Goal: Task Accomplishment & Management: Use online tool/utility

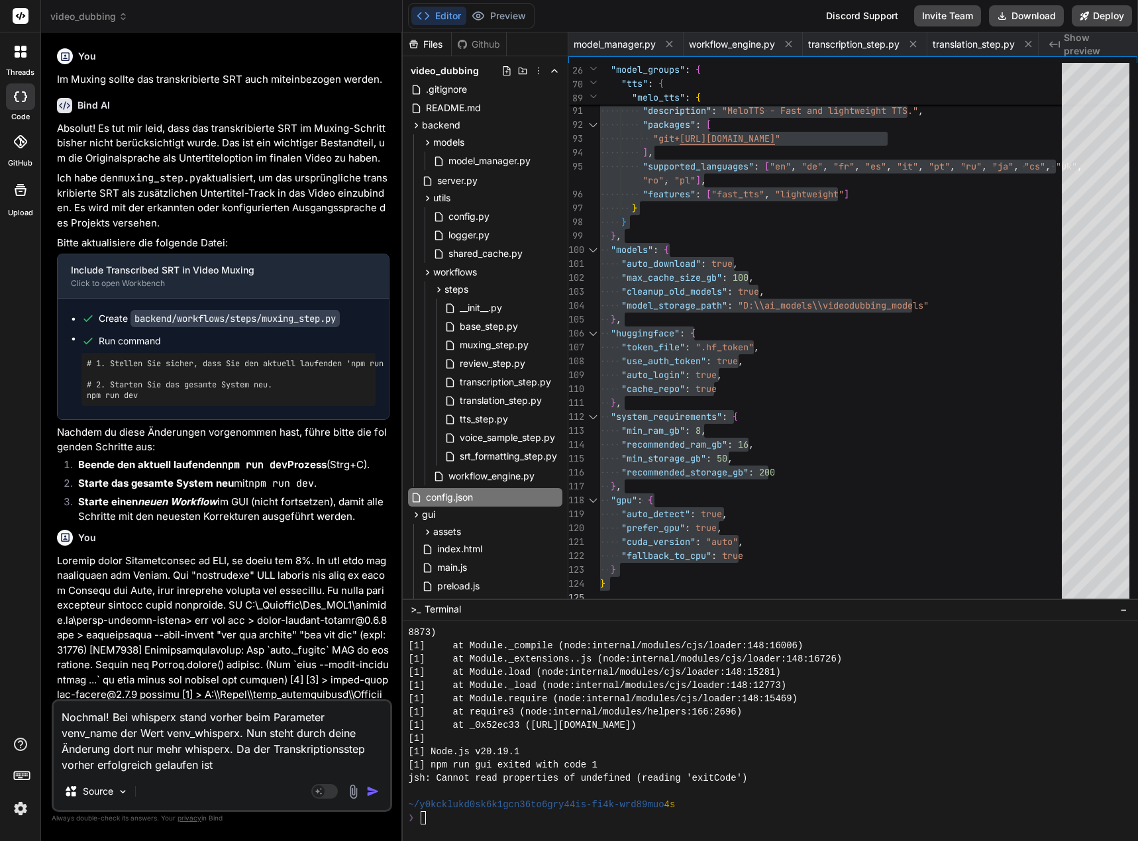
scroll to position [3962, 0]
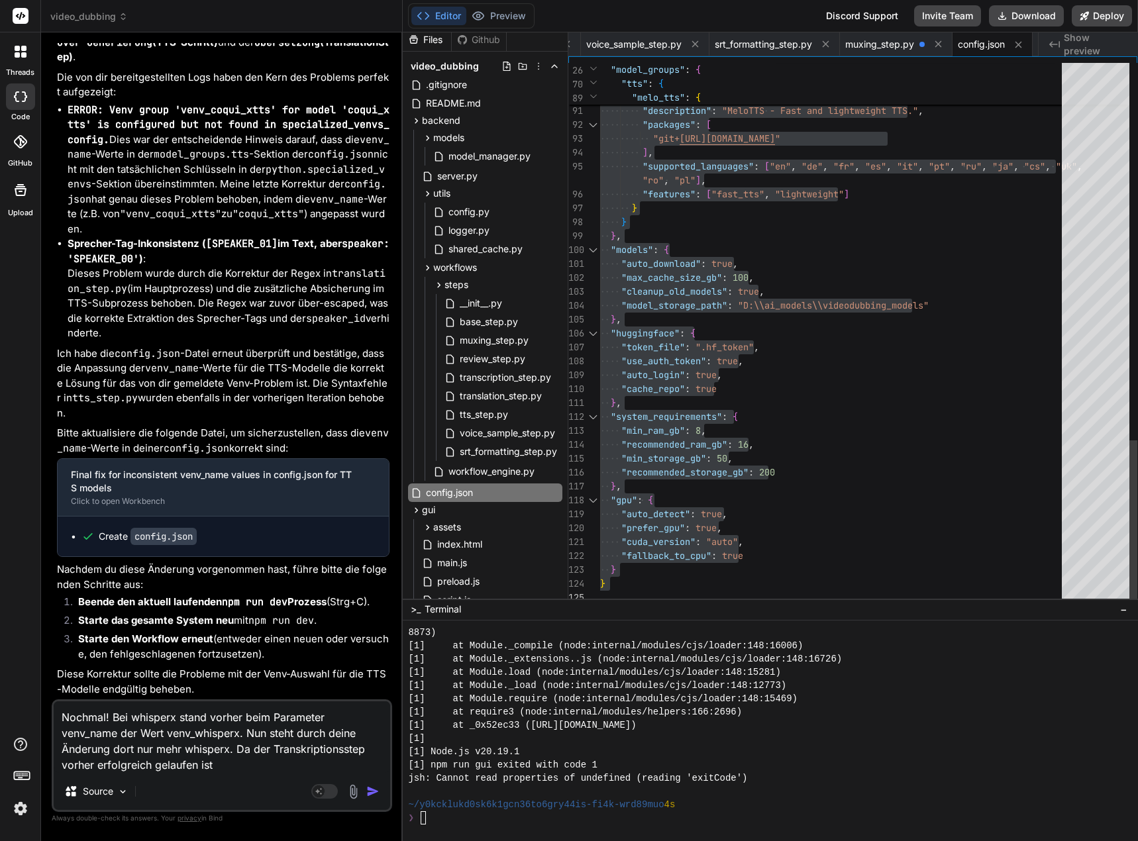
type textarea ""gpu": { "auto_detect": true, "prefer_gpu": true, "cuda_version": "auto", "fall…"
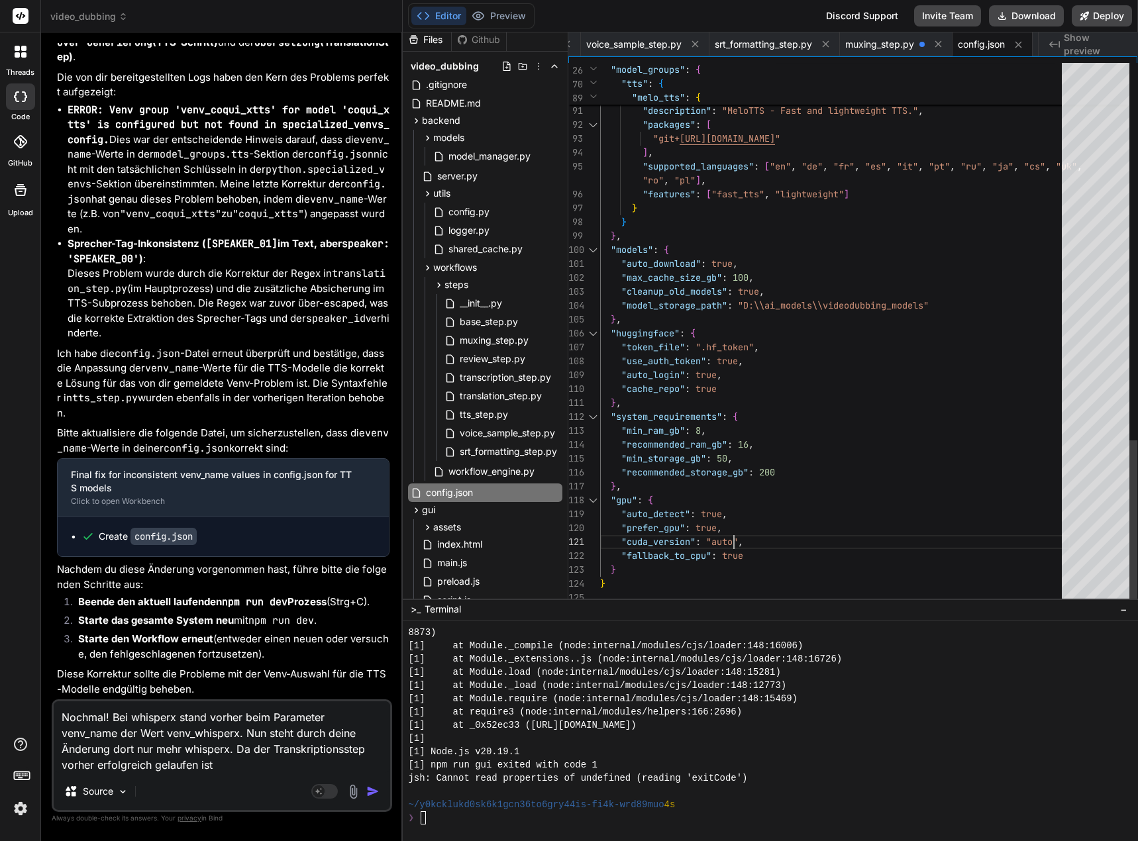
drag, startPoint x: 234, startPoint y: 764, endPoint x: 23, endPoint y: 572, distance: 285.1
click at [0, 565] on html "threads code GitHub Upload video_dubbing Created with Pixso. Bind AI Web Search…" at bounding box center [569, 420] width 1138 height 841
paste textarea "[6] LOREM IPSUMDOLOR: sitame_conse_adi: elits-doei [8] TEMP: Incid utlab: etdol…"
type textarea "[6] LOREM IPSUMDOLOR: sitame_conse_adi: elits-doei [8] TEMP: Incid utlab: etdol…"
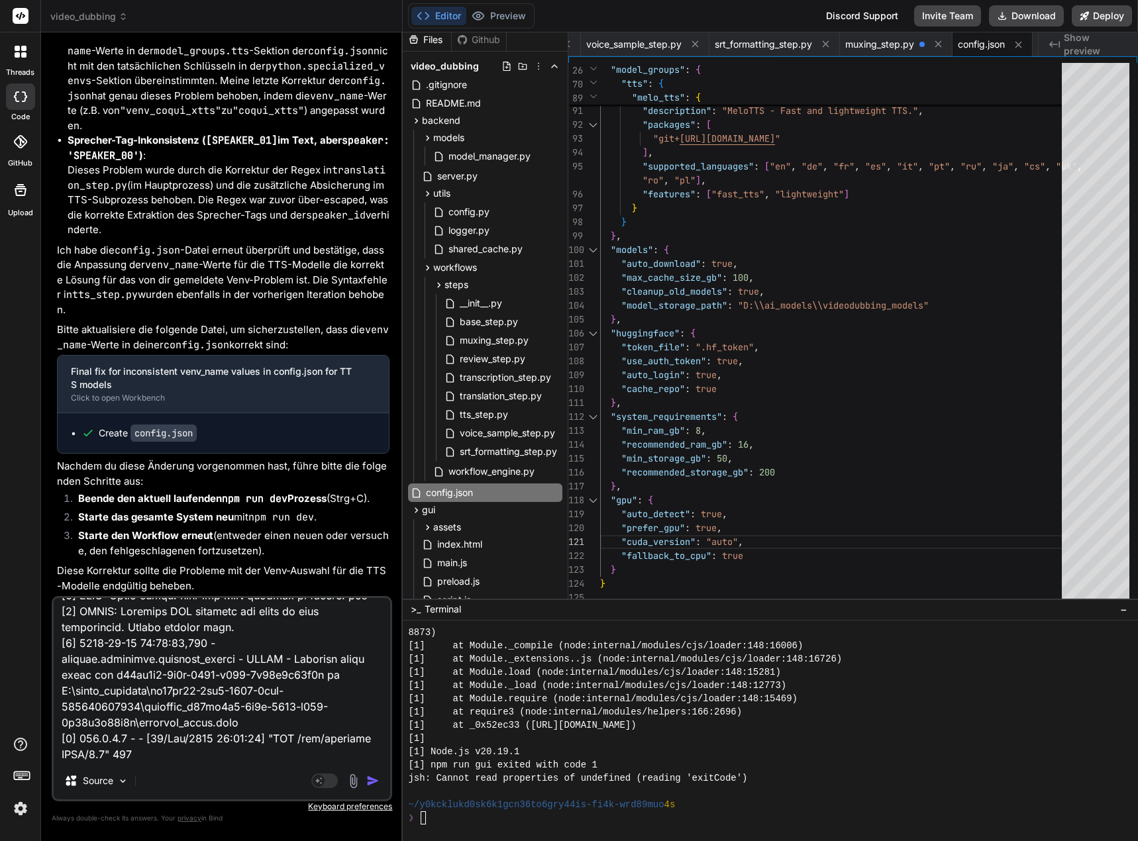
type textarea "x"
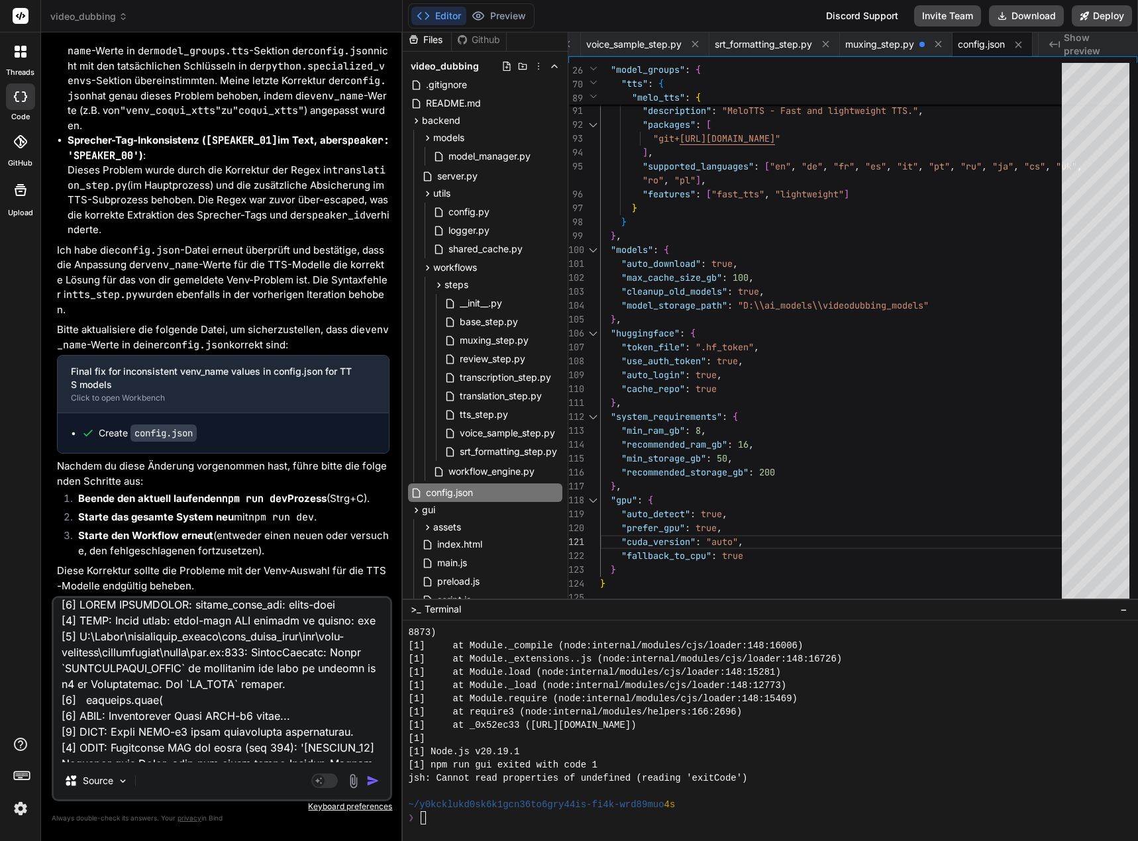
type textarea "[0] DEBUG SUBPROCESS: chosen_model_key: coqui-xtts [0] INFO: Using model: coqui…"
type textarea "x"
type textarea "[0] DEBUG SUBPROCESS: chosen_model_key: coqui-xtts [0] INFO: Using model: coqui…"
type textarea "x"
type textarea "L [2] IPSUM DOLORSITAM: consec_adipi_eli: seddo-eius [5] TEMP: Incid utlab: etd…"
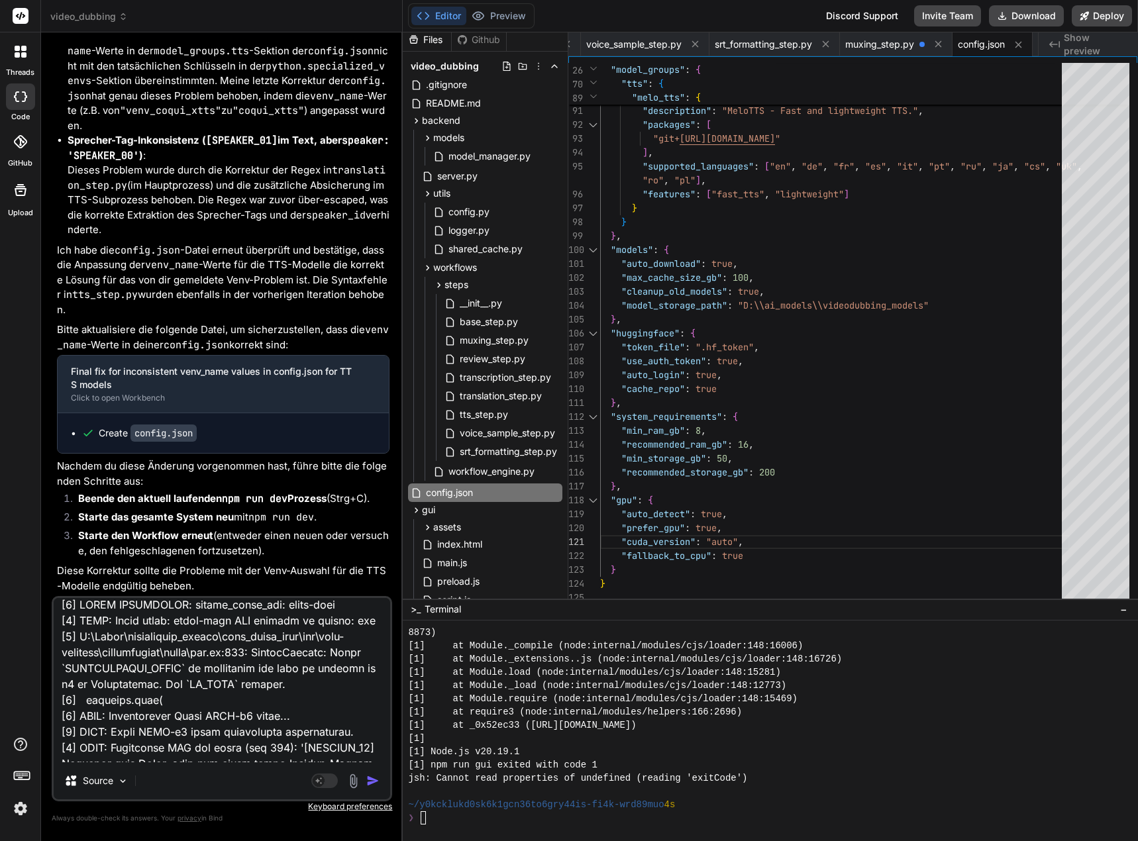
type textarea "x"
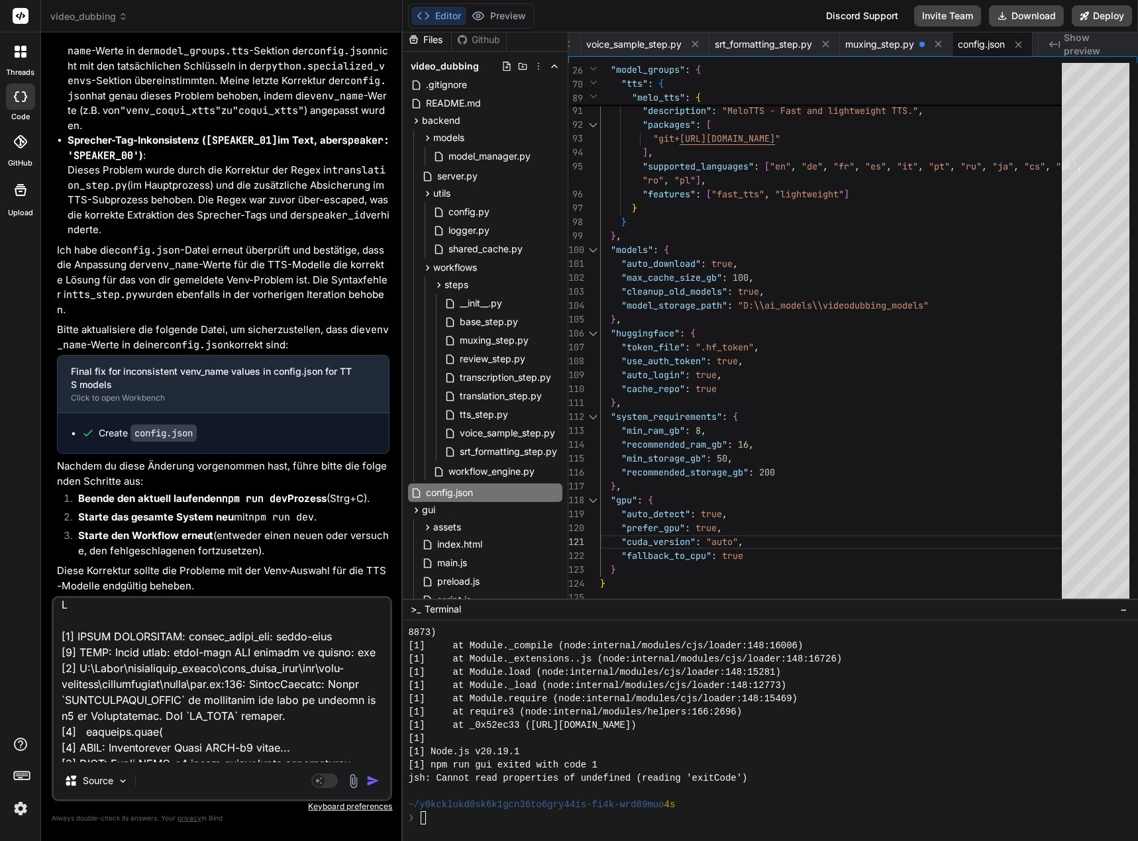
type textarea "[0] DEBUG SUBPROCESS: chosen_model_key: coqui-xtts [0] INFO: Using model: coqui…"
type textarea "x"
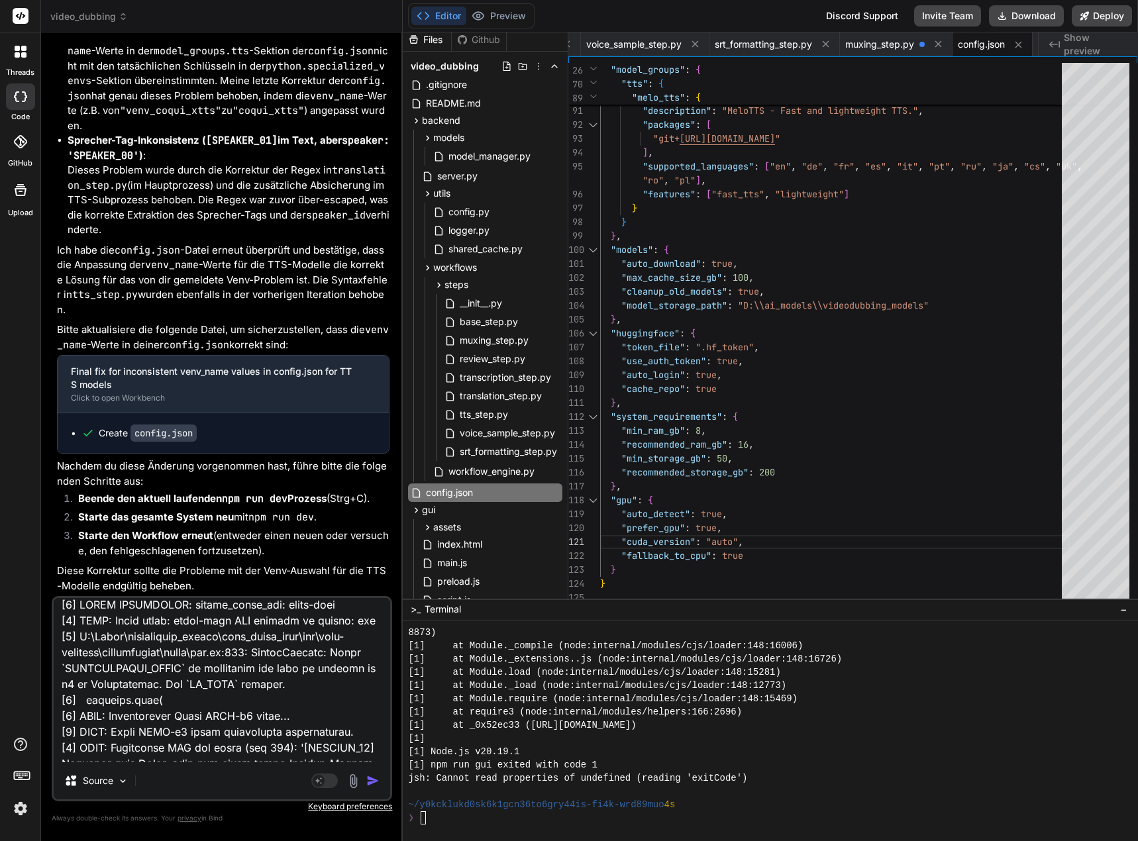
type textarea "L [2] IPSUM DOLORSITAM: consec_adipi_eli: seddo-eius [5] TEMP: Incid utlab: etd…"
type textarea "x"
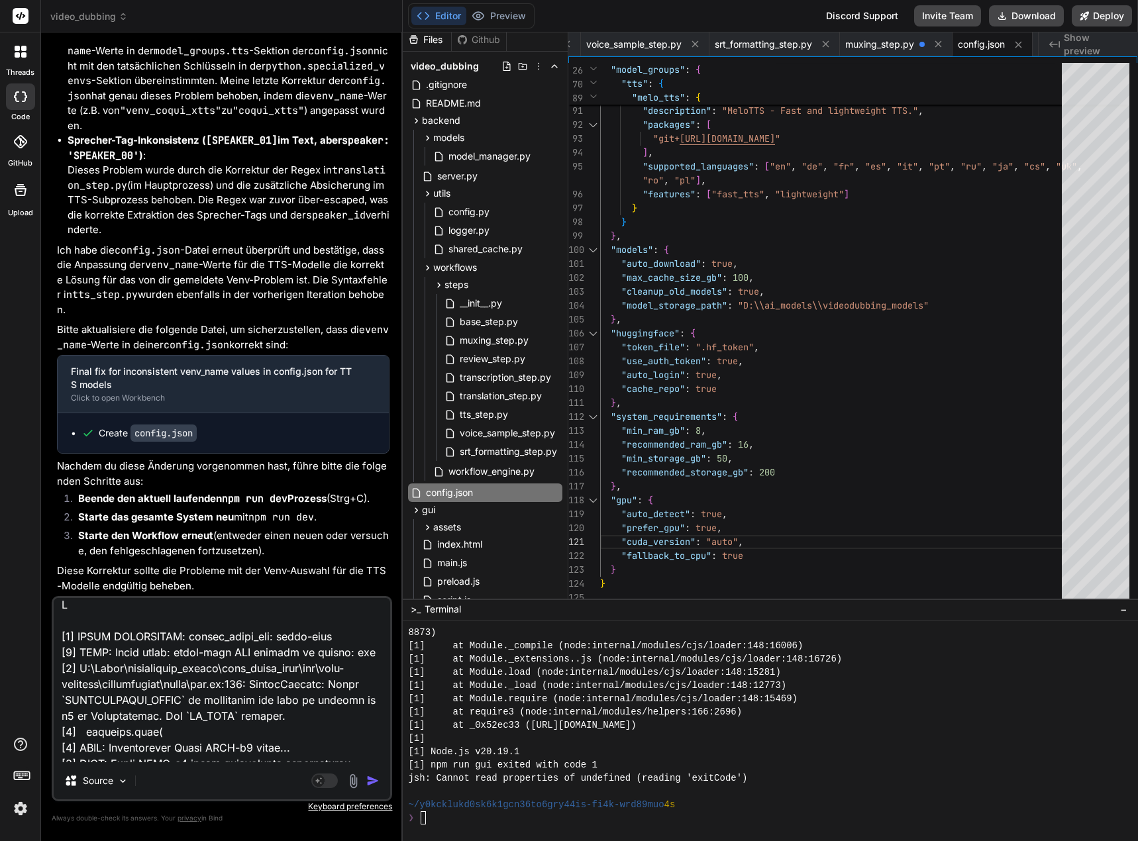
type textarea "Lo [2] IPSUM DOLORSITAM: consec_adipi_eli: seddo-eius [7] TEMP: Incid utlab: et…"
type textarea "x"
type textarea "Lor [1] IPSUM DOLORSITAM: consec_adipi_eli: seddo-eius [5] TEMP: Incid utlab: e…"
type textarea "x"
type textarea "Lor [3] IPSUM DOLORSITAM: consec_adipi_eli: seddo-eius [4] TEMP: Incid utlab: e…"
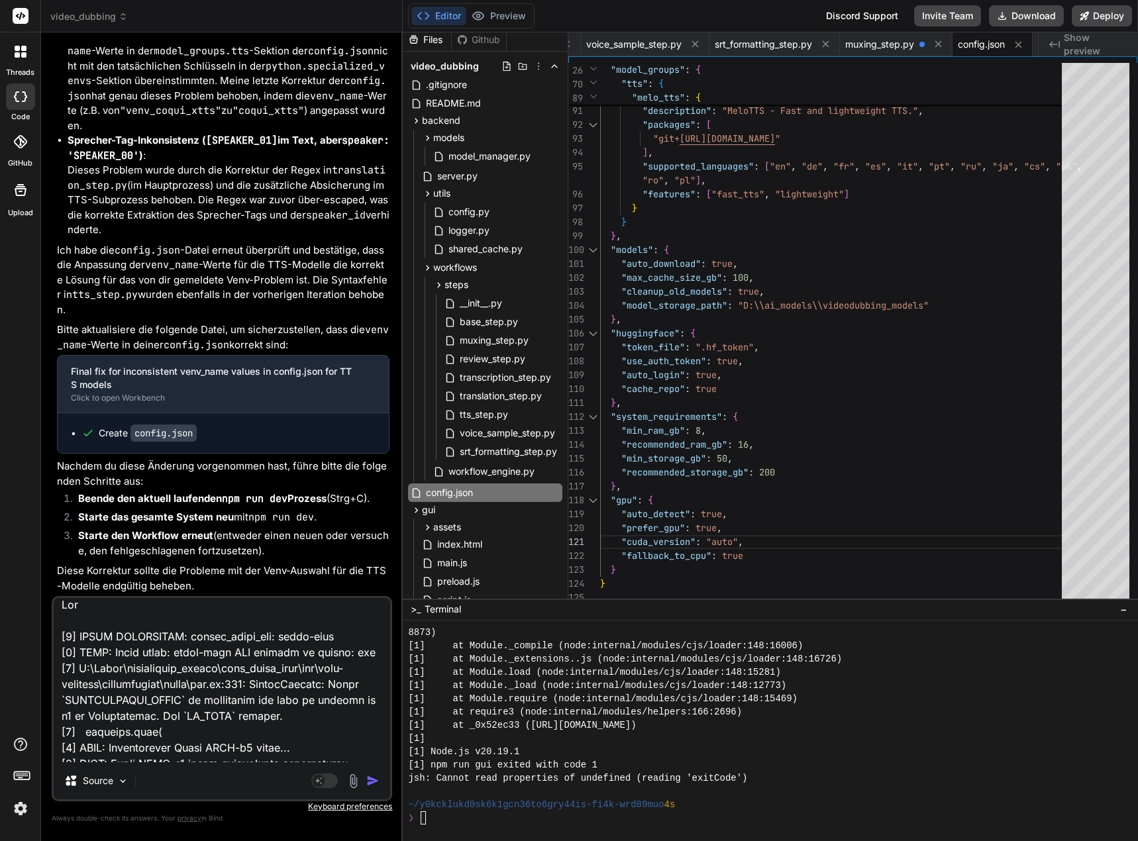
type textarea "x"
type textarea "Lor I [4] DOLOR SITAMETCON: adipis_elits_doe: tempo-inci [4] UTLA: Etdol magna:…"
type textarea "x"
type textarea "Lor IP [0] DOLOR SITAMETCON: adipis_elits_doe: tempo-inci [6] UTLA: Etdol magna…"
type textarea "x"
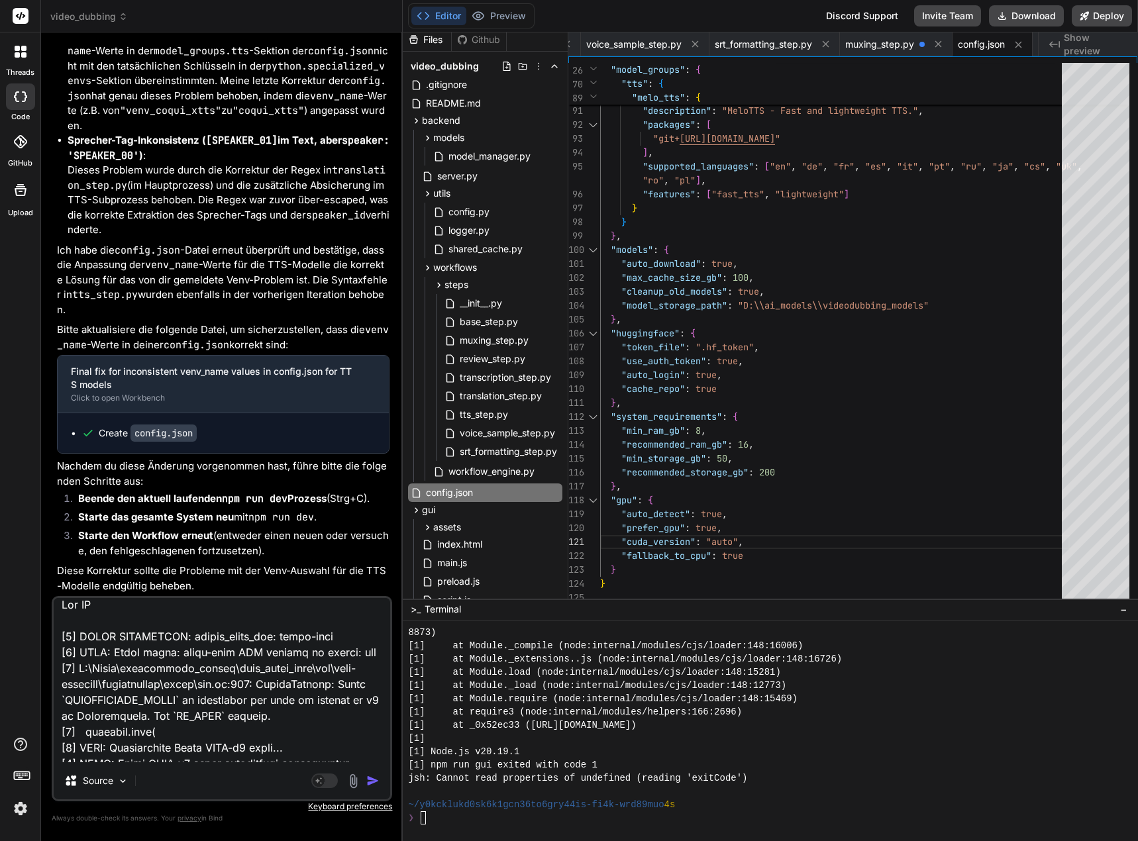
type textarea "Lor IPS [6] DOLOR SITAMETCON: adipis_elits_doe: tempo-inci [6] UTLA: Etdol magn…"
type textarea "x"
type textarea "Lor IPS [7] DOLOR SITAMETCON: adipis_elits_doe: tempo-inci [8] UTLA: Etdol magn…"
type textarea "x"
type textarea "Lor IPS d [0] SITAM CONSECTETU: adipis_elits_doe: tempo-inci [8] UTLA: Etdol ma…"
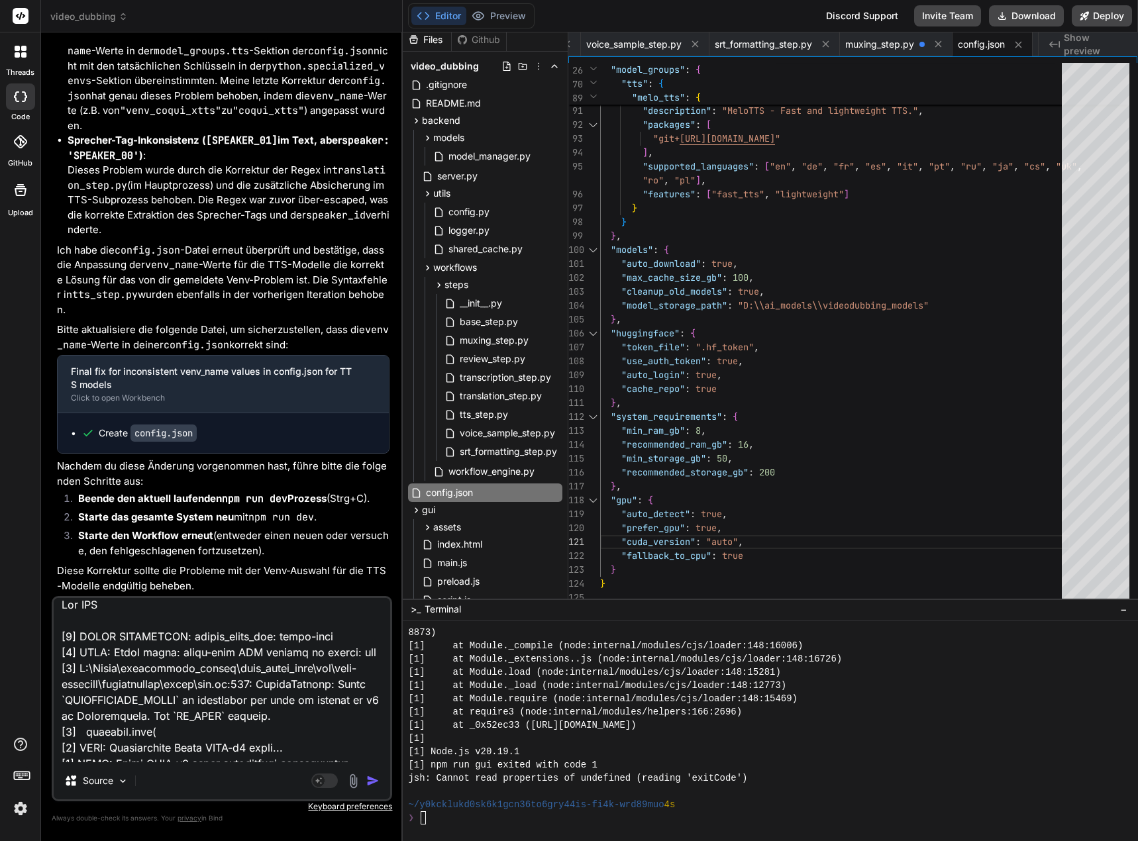
type textarea "x"
type textarea "Lor IPS do [8] SITAM CONSECTETU: adipis_elits_doe: tempo-inci [2] UTLA: Etdol m…"
type textarea "x"
type textarea "Lor IPS dol [7] SITAM CONSECTETU: adipis_elits_doe: tempo-inci [0] UTLA: Etdol …"
type textarea "x"
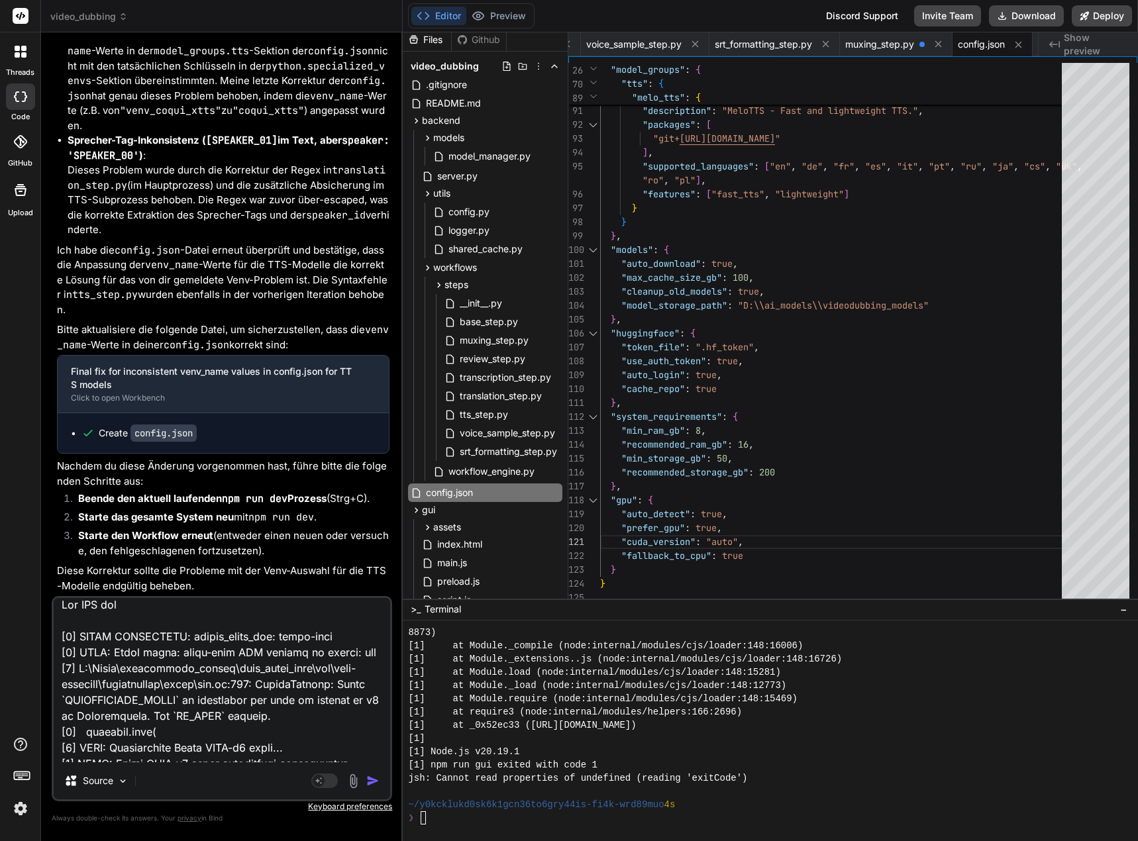
type textarea "Lor IPS dol [3] SITAM CONSECTETU: adipis_elits_doe: tempo-inci [9] UTLA: Etdol …"
type textarea "x"
type textarea "Lor IPS dol s [9] AMETC ADIPISCING: elitse_doeiu_tem: incid-utla [6] ETDO: Magn…"
type textarea "x"
type textarea "Lor IPS dol si [4] AMETC ADIPISCING: elitse_doeiu_tem: incid-utla [2] ETDO: Mag…"
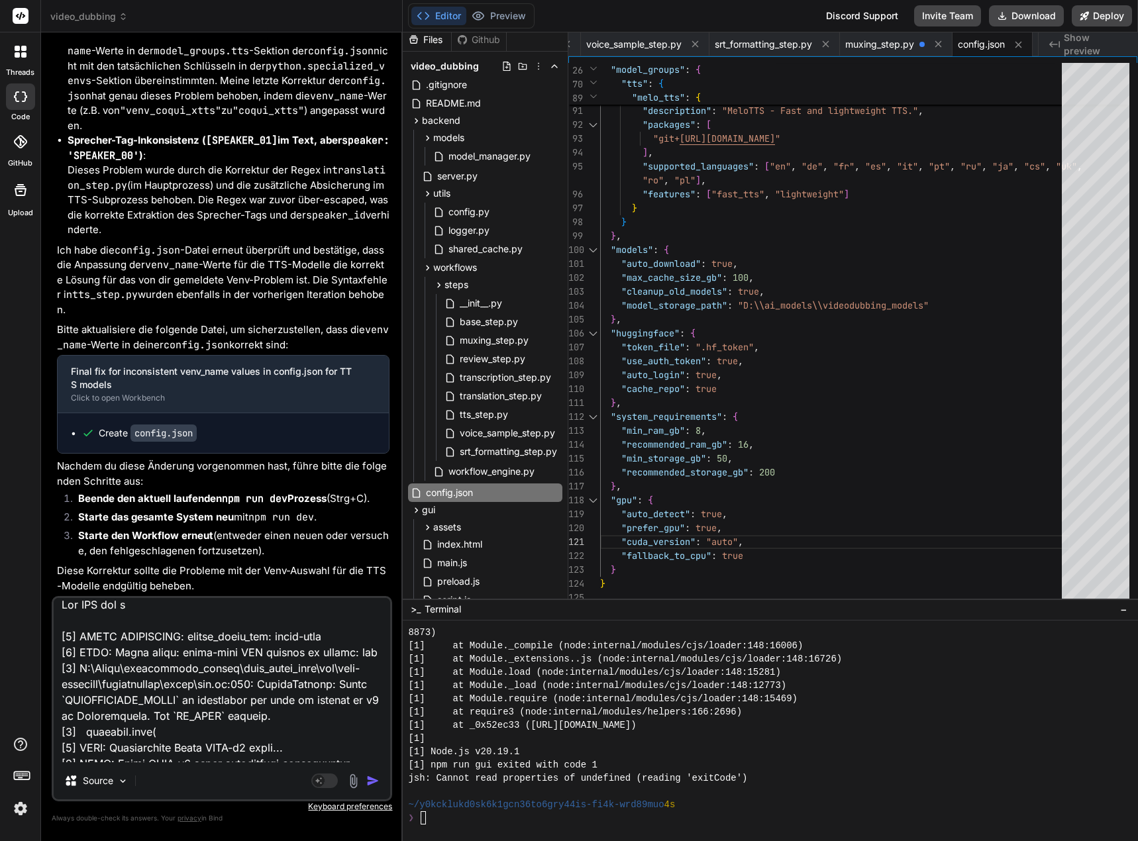
type textarea "x"
type textarea "Lor IPS dol sit [8] AMETC ADIPISCING: elitse_doeiu_tem: incid-utla [0] ETDO: Ma…"
type textarea "x"
type textarea "Lor IPS dol sita [2] CONSE ADIPISCING: elitse_doeiu_tem: incid-utla [5] ETDO: M…"
type textarea "x"
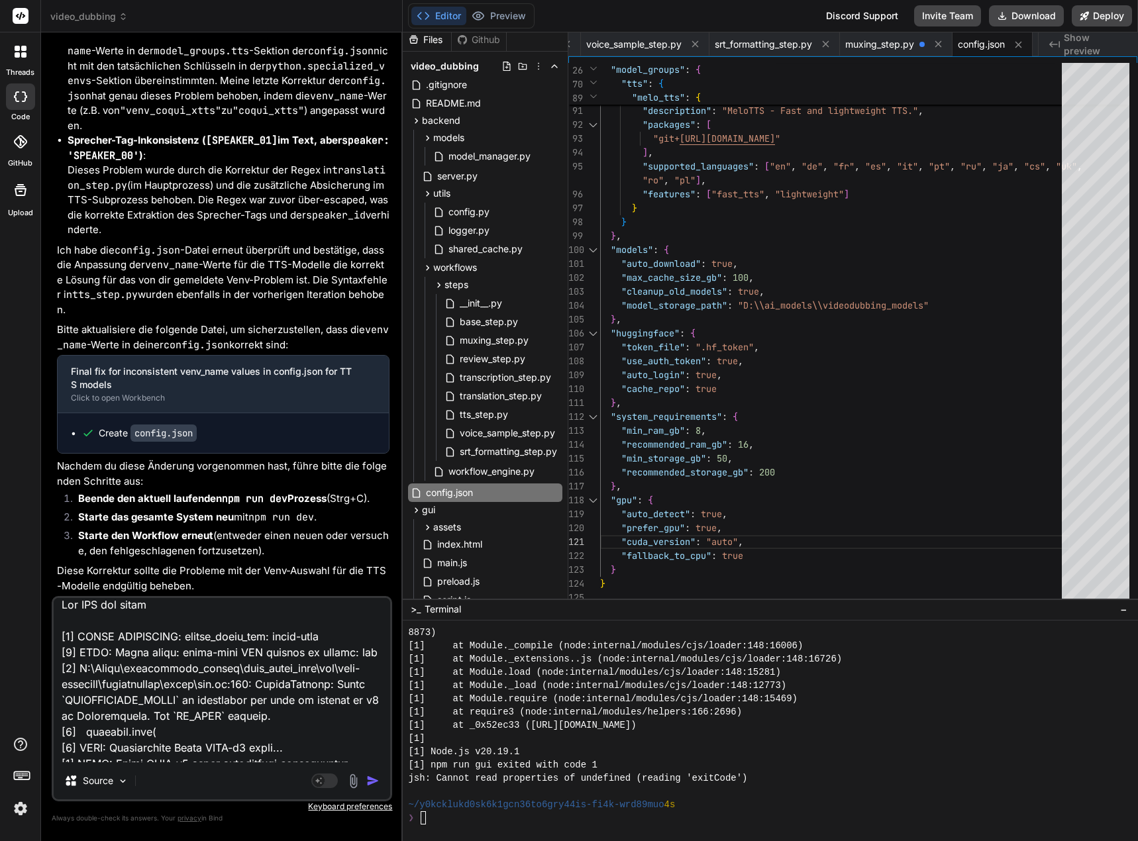
type textarea "Lor IPS dol sitame [2] CONSE ADIPISCING: elitse_doeiu_tem: incid-utla [9] ETDO:…"
type textarea "x"
type textarea "Lor IPS dol sitame [8] CONSE ADIPISCING: elitse_doeiu_tem: incid-utla [1] ETDO:…"
type textarea "x"
type textarea "Lor IPS dol sitame c [2] ADIPI ELITSEDDOE: tempor_incid_utl: etdol-magn [7] ALI…"
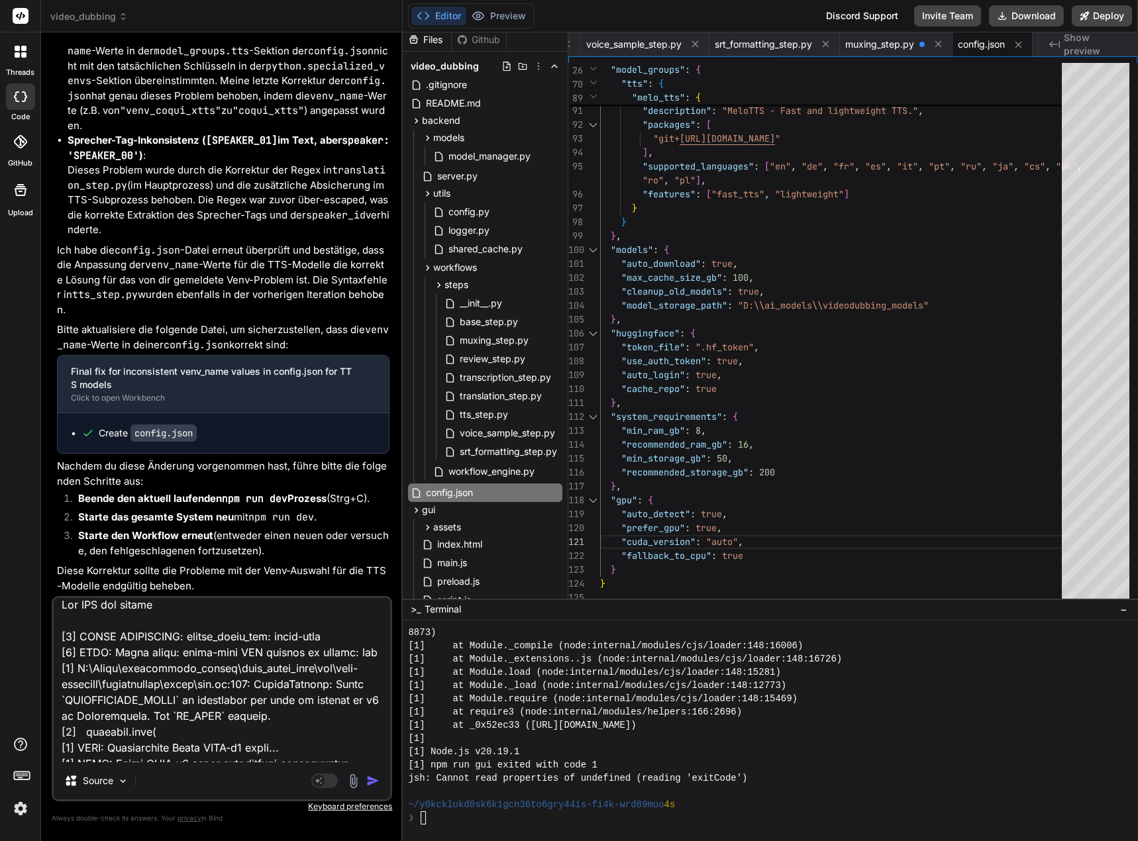
type textarea "x"
type textarea "Lor IPS dol sitame co [6] ADIPI ELITSEDDOE: tempor_incid_utl: etdol-magn [0] AL…"
type textarea "x"
type textarea "Lor IPS dol sitame con [9] ADIPI ELITSEDDOE: tempor_incid_utl: etdol-magn [7] A…"
type textarea "x"
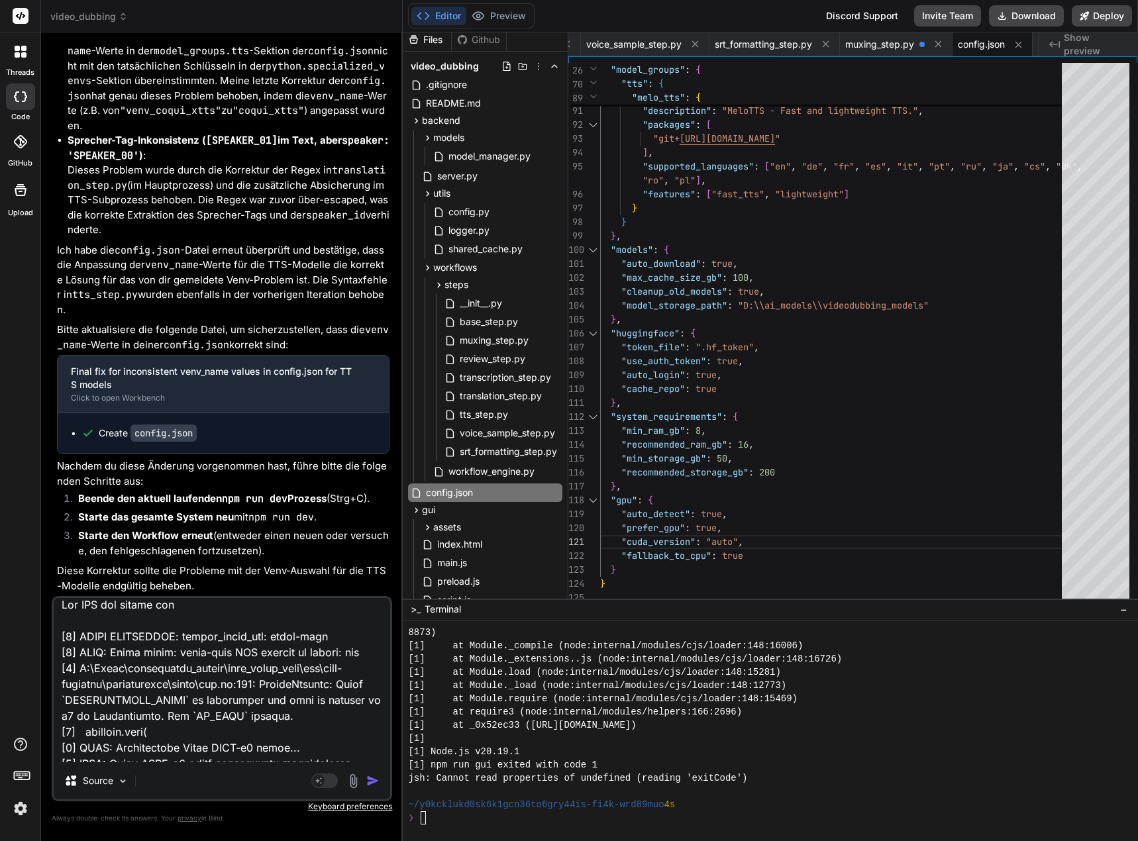
type textarea "Lor IPS dol sitame co [6] ADIPI ELITSEDDOE: tempor_incid_utl: etdol-magn [0] AL…"
type textarea "x"
type textarea "Lor IPS dol sitame c [2] ADIPI ELITSEDDOE: tempor_incid_utl: etdol-magn [7] ALI…"
type textarea "x"
type textarea "Lor IPS dol sitame [8] CONSE ADIPISCING: elitse_doeiu_tem: incid-utla [1] ETDO:…"
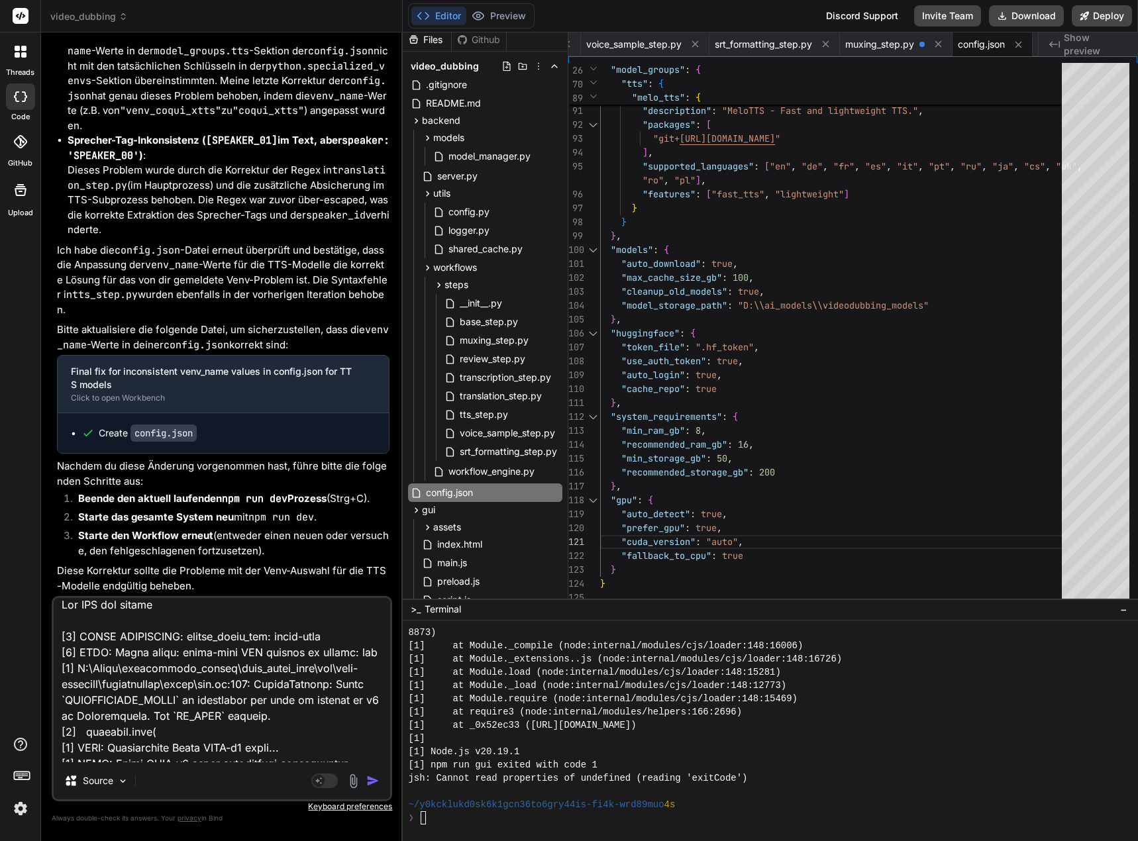
type textarea "x"
type textarea "Lor IPS dol sitame [2] CONSE ADIPISCING: elitse_doeiu_tem: incid-utla [9] ETDO:…"
type textarea "x"
type textarea "Lor IPS dol sitam [4] CONSE ADIPISCING: elitse_doeiu_tem: incid-utla [3] ETDO: …"
type textarea "x"
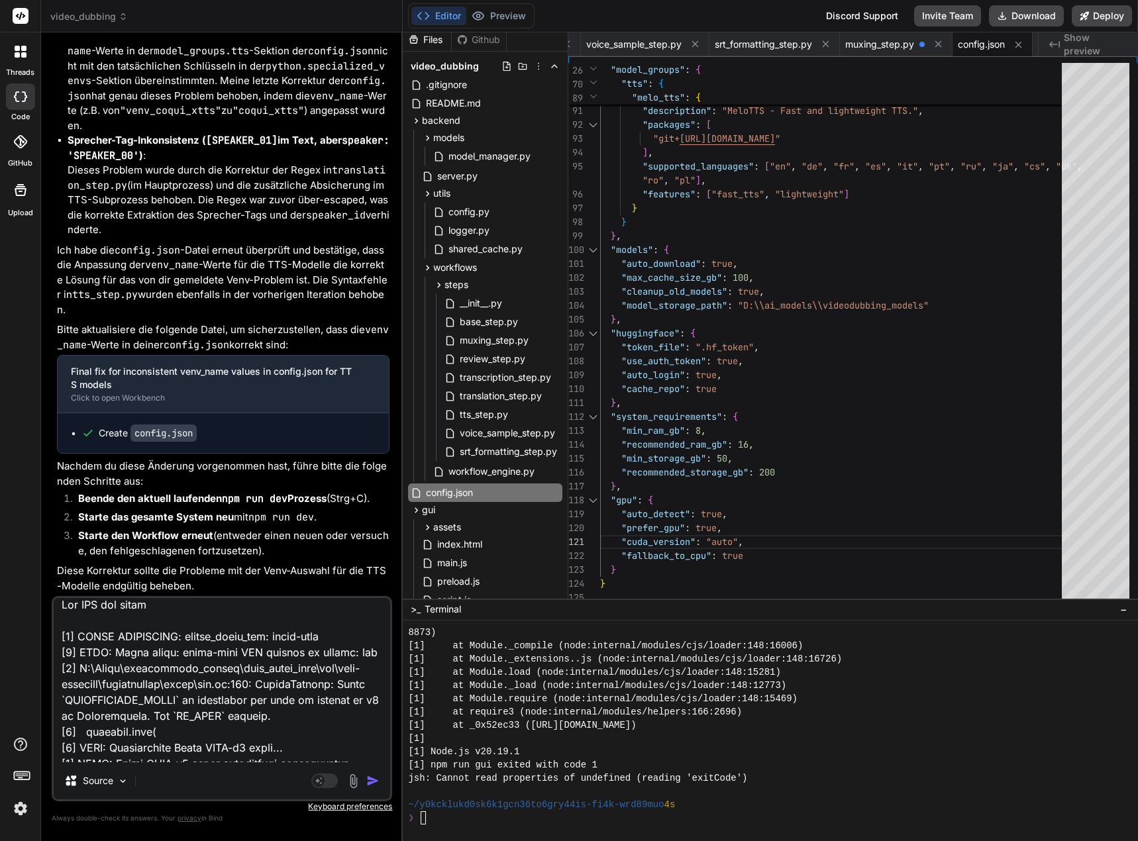
type textarea "Lor IPS dol sita [2] CONSE ADIPISCING: elitse_doeiu_tem: incid-utla [5] ETDO: M…"
type textarea "x"
type textarea "Lor IPS dol sit [8] AMETC ADIPISCING: elitse_doeiu_tem: incid-utla [0] ETDO: Ma…"
type textarea "x"
type textarea "Lor IPS dol si [4] AMETC ADIPISCING: elitse_doeiu_tem: incid-utla [2] ETDO: Mag…"
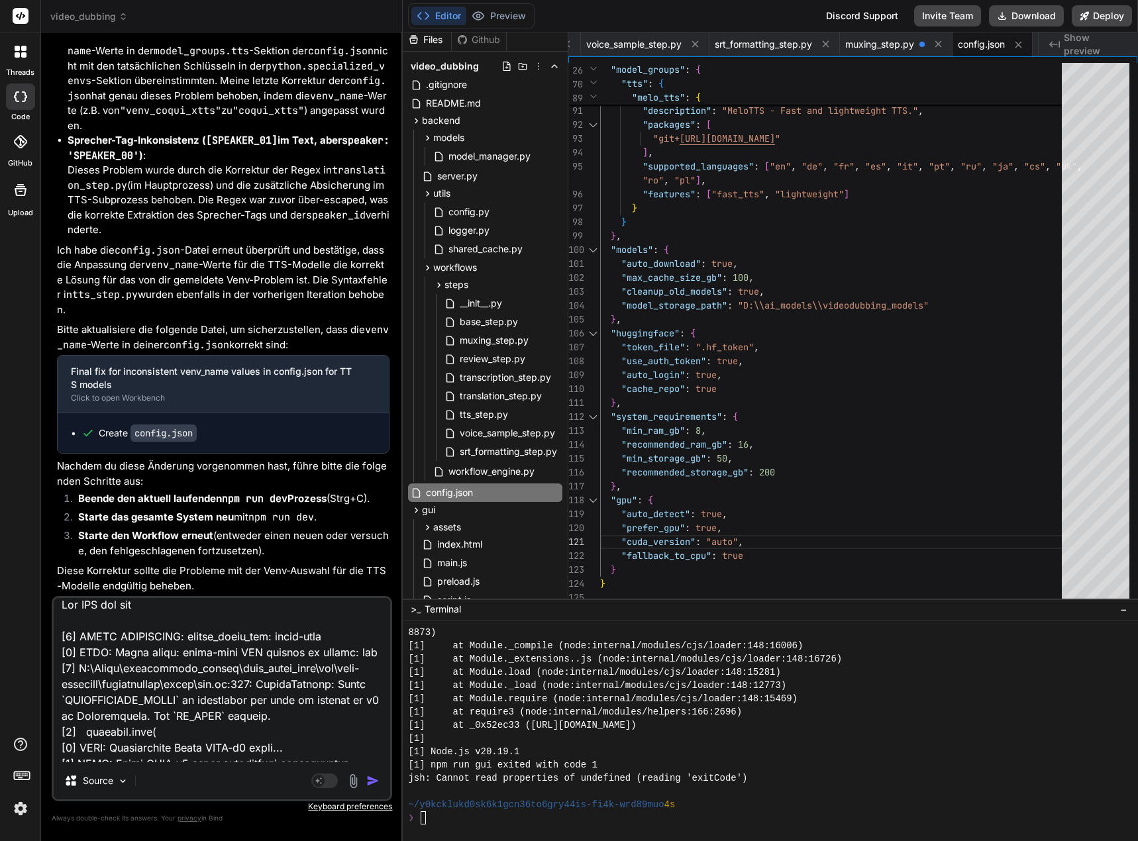
type textarea "x"
type textarea "Lor IPS dol s [9] AMETC ADIPISCING: elitse_doeiu_tem: incid-utla [6] ETDO: Magn…"
type textarea "x"
type textarea "Lor IPS dol [3] SITAM CONSECTETU: adipis_elits_doe: tempo-inci [9] UTLA: Etdol …"
type textarea "x"
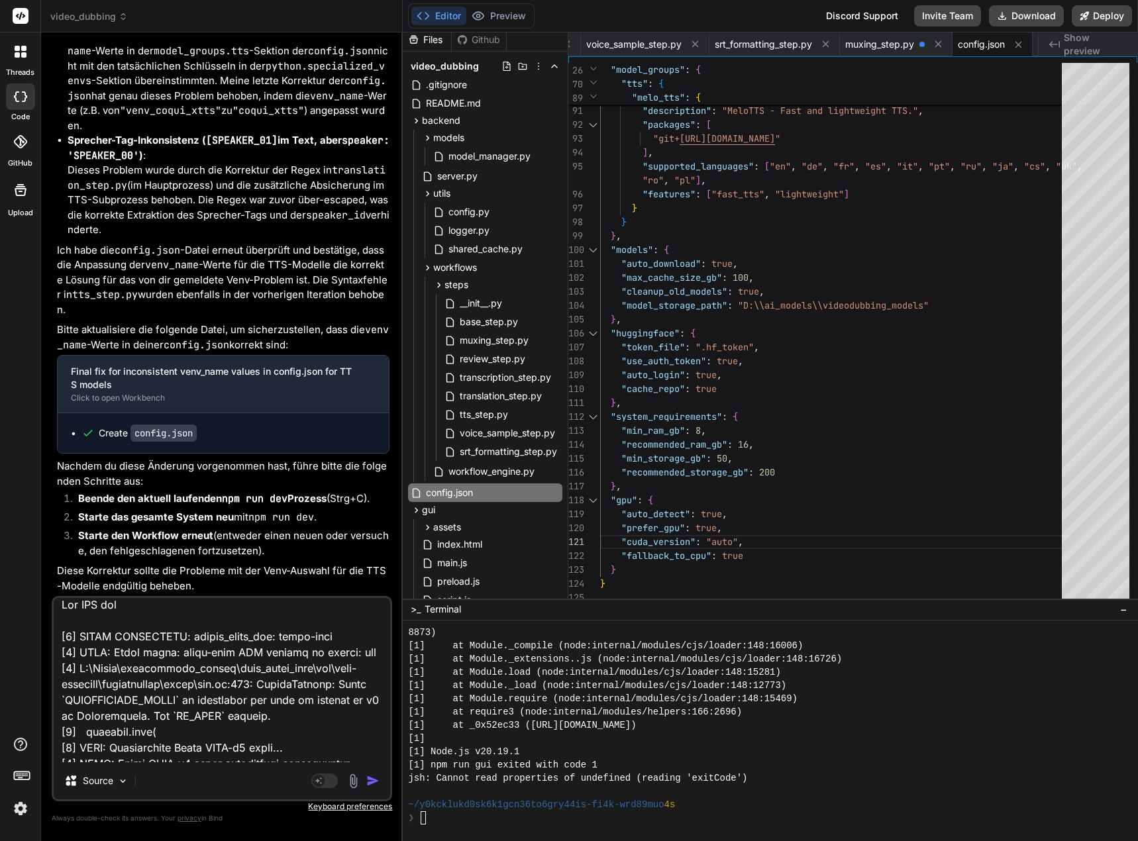
type textarea "Lor IPS dol [7] SITAM CONSECTETU: adipis_elits_doe: tempo-inci [0] UTLA: Etdol …"
type textarea "x"
type textarea "Lor IPS do [8] SITAM CONSECTETU: adipis_elits_doe: tempo-inci [2] UTLA: Etdol m…"
type textarea "x"
type textarea "Lor IPS d [0] SITAM CONSECTETU: adipis_elits_doe: tempo-inci [8] UTLA: Etdol ma…"
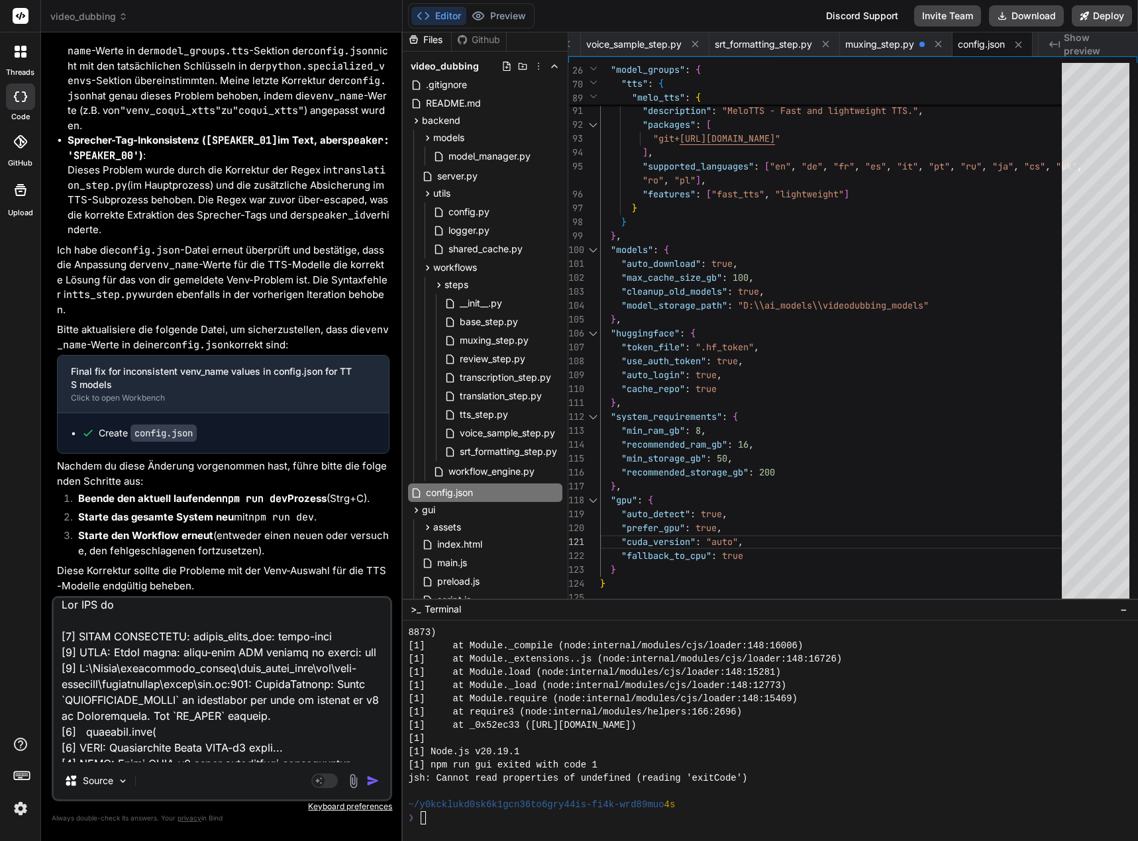
type textarea "x"
type textarea "Lor IPS [7] DOLOR SITAMETCON: adipis_elits_doe: tempo-inci [8] UTLA: Etdol magn…"
type textarea "x"
type textarea "Lor IPS d [5] SITAM CONSECTETU: adipis_elits_doe: tempo-inci [3] UTLA: Etdol ma…"
type textarea "x"
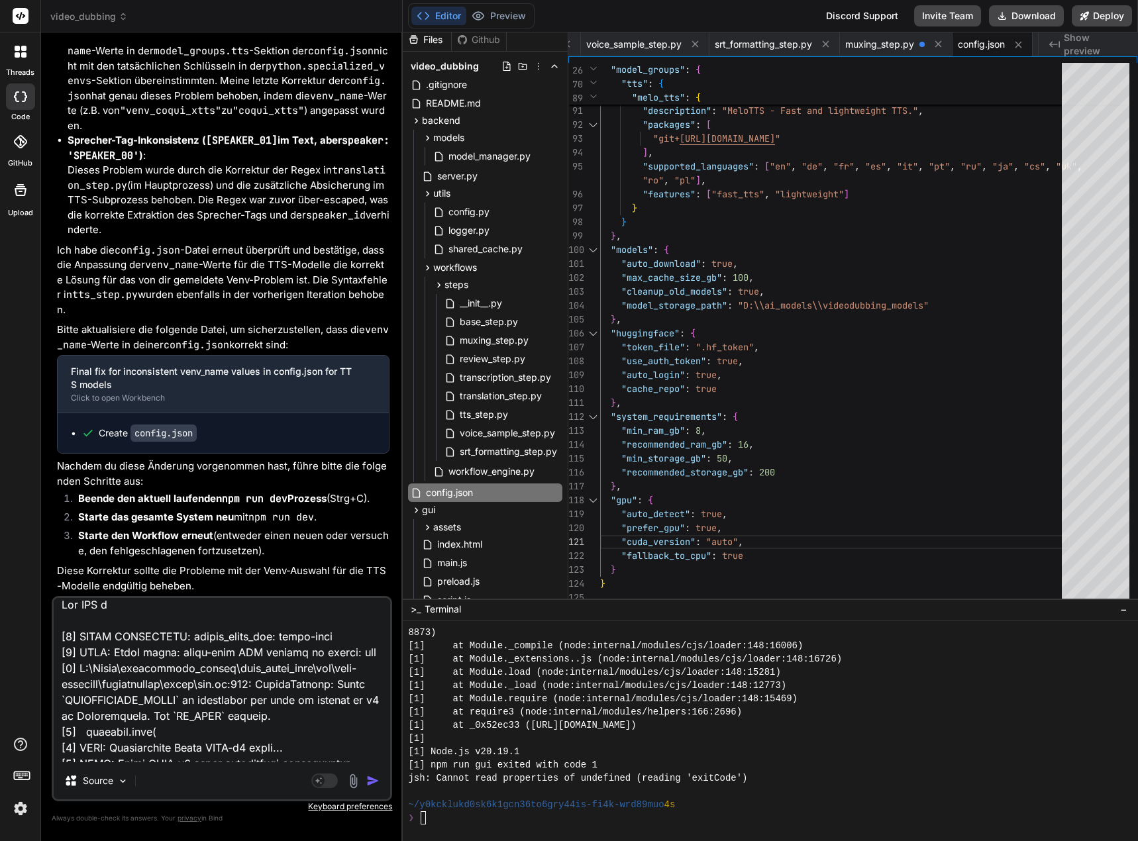
type textarea "Lor IPS do [8] SITAM CONSECTETU: adipis_elits_doe: tempo-inci [6] UTLA: Etdol m…"
type textarea "x"
type textarea "Lor IPS do [5] SITAM CONSECTETU: adipis_elits_doe: tempo-inci [5] UTLA: Etdol m…"
type textarea "x"
type textarea "Lor IPS do s [9] AMETC ADIPISCING: elitse_doeiu_tem: incid-utla [5] ETDO: Magna…"
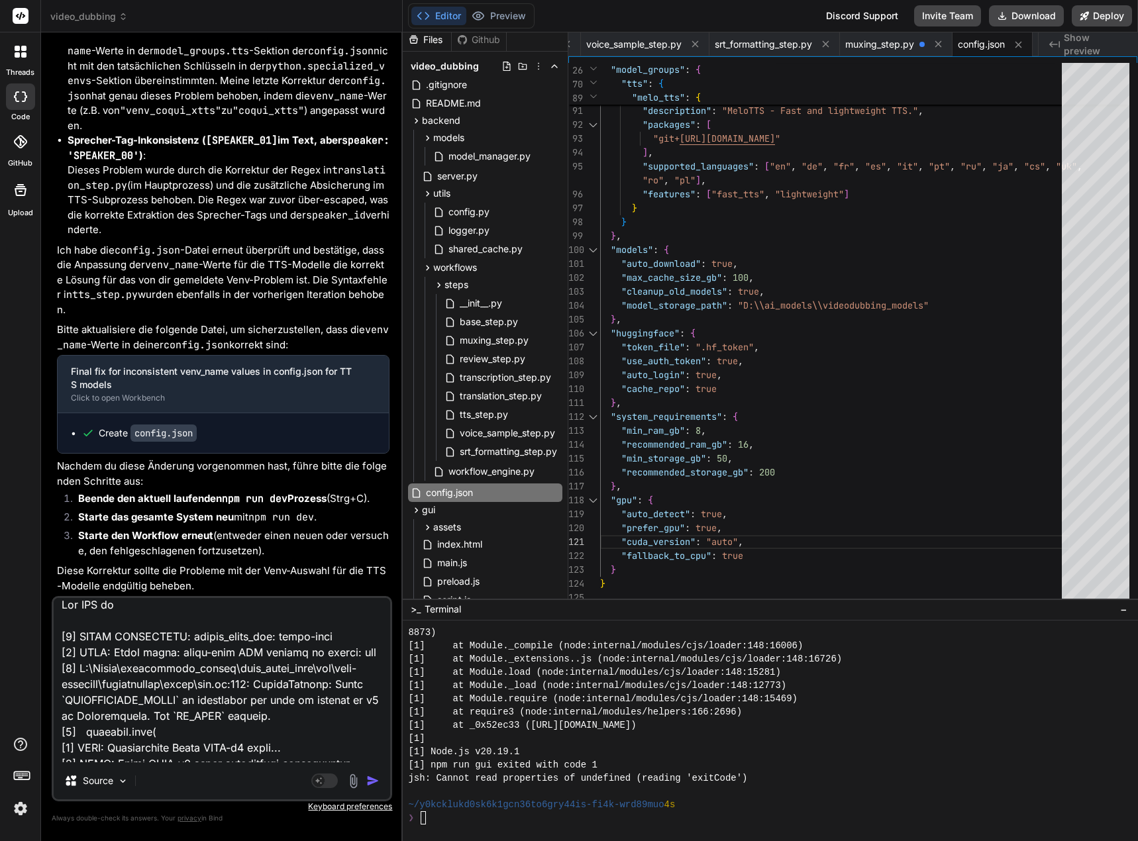
type textarea "x"
type textarea "Lor IPS do si [9] AMETC ADIPISCING: elitse_doeiu_tem: incid-utla [3] ETDO: Magn…"
type textarea "x"
type textarea "Lor IPS do sit [4] AMETC ADIPISCING: elitse_doeiu_tem: incid-utla [4] ETDO: Mag…"
type textarea "x"
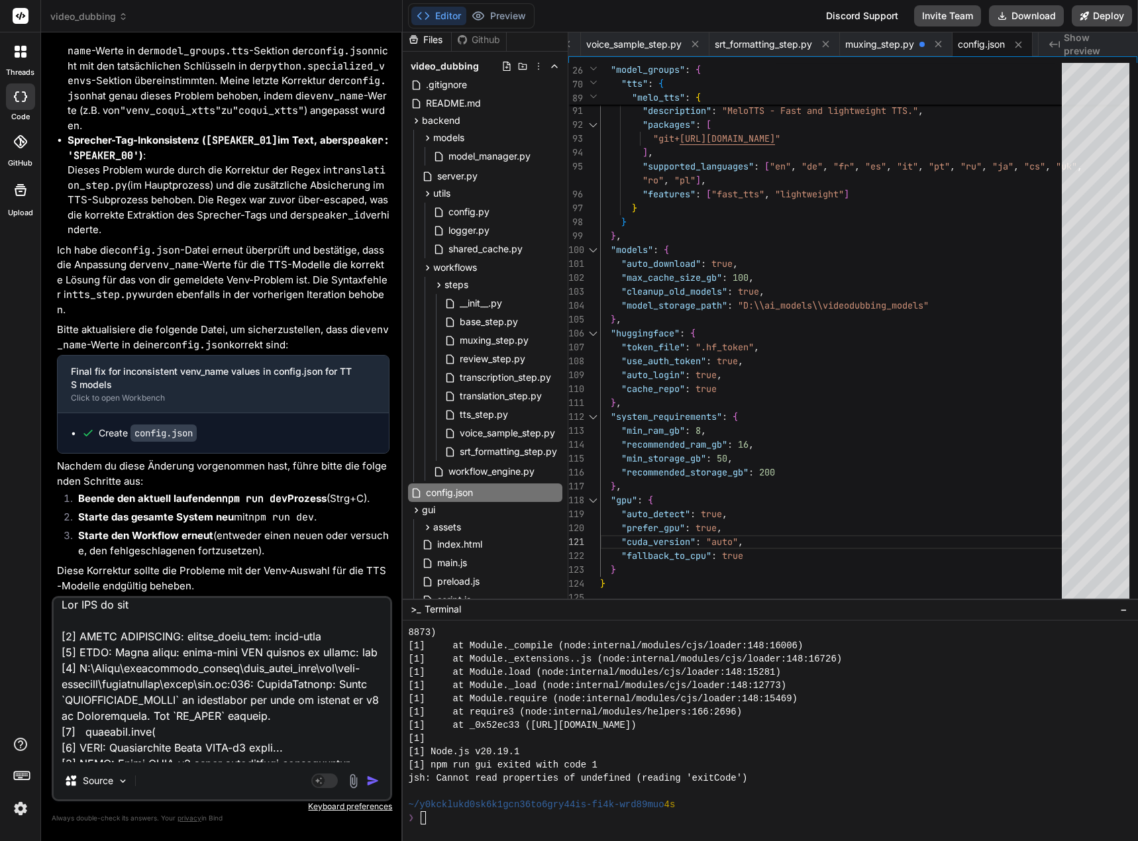
type textarea "Lor IPS do sita [3] CONSE ADIPISCING: elitse_doeiu_tem: incid-utla [2] ETDO: Ma…"
type textarea "x"
type textarea "Lor IPS do sitame [6] CONSE ADIPISCING: elitse_doeiu_tem: incid-utla [9] ETDO: …"
type textarea "x"
type textarea "Lor IPS do sitamet [1] CONSE ADIPISCING: elitse_doeiu_tem: incid-utla [5] ETDO:…"
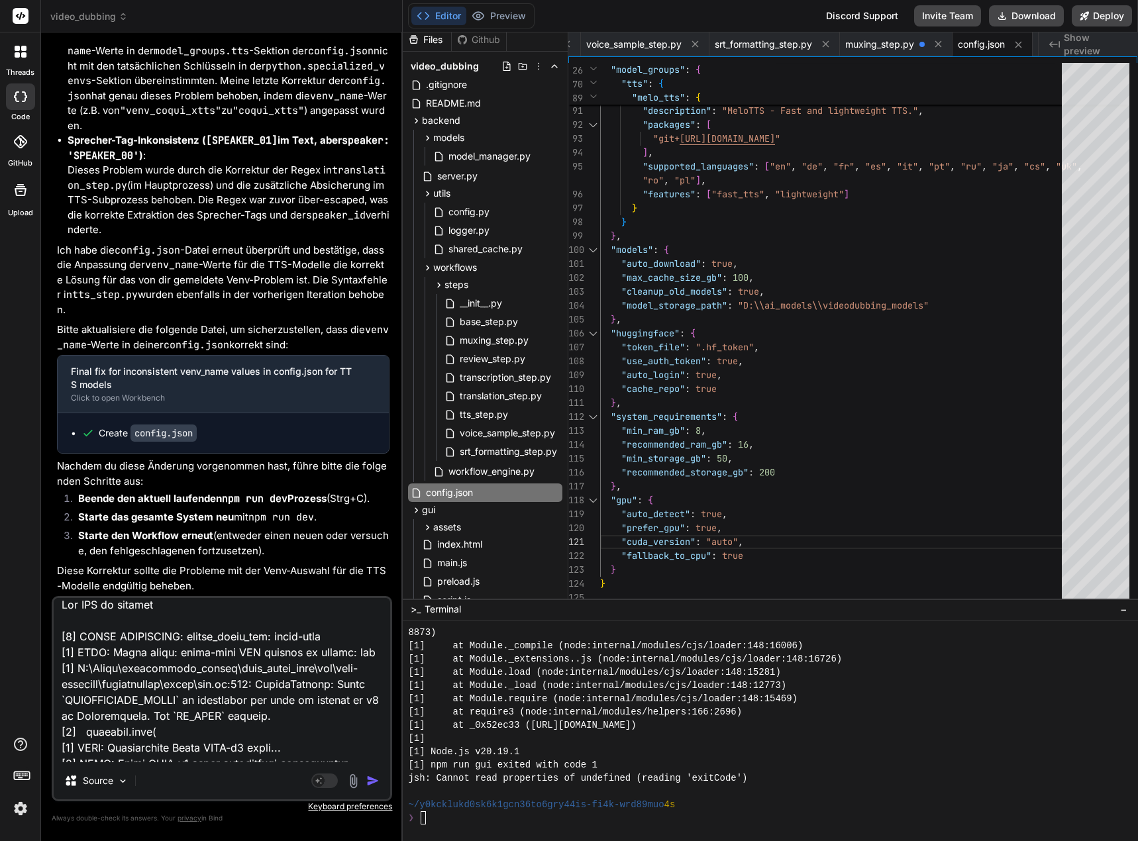
type textarea "x"
type textarea "Lor IPS do sitamet [7] CONSE ADIPISCING: elitse_doeiu_tem: incid-utla [5] ETDO:…"
type textarea "x"
type textarea "Lor IPS do sitamet c [8] ADIPI ELITSEDDOE: tempor_incid_utl: etdol-magn [5] ALI…"
type textarea "x"
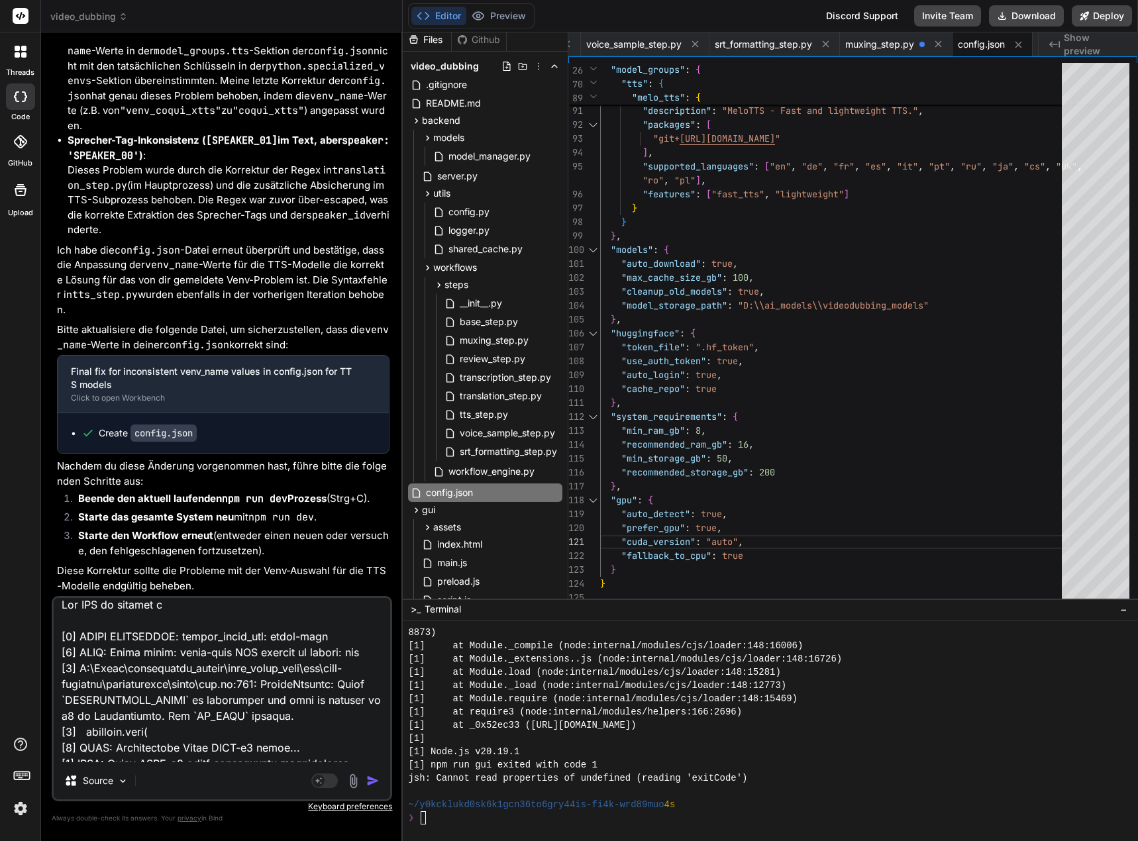
type textarea "Lor IPS do sitamet co [8] ADIPI ELITSEDDOE: tempor_incid_utl: etdol-magn [9] AL…"
type textarea "x"
type textarea "Lor IPS do sitamet con [9] ADIPI ELITSEDDOE: tempor_incid_utl: etdol-magn [8] A…"
type textarea "x"
type textarea "Lor IPS do sitamet cons [3] ADIPI ELITSEDDOE: tempor_incid_utl: etdol-magn [0] …"
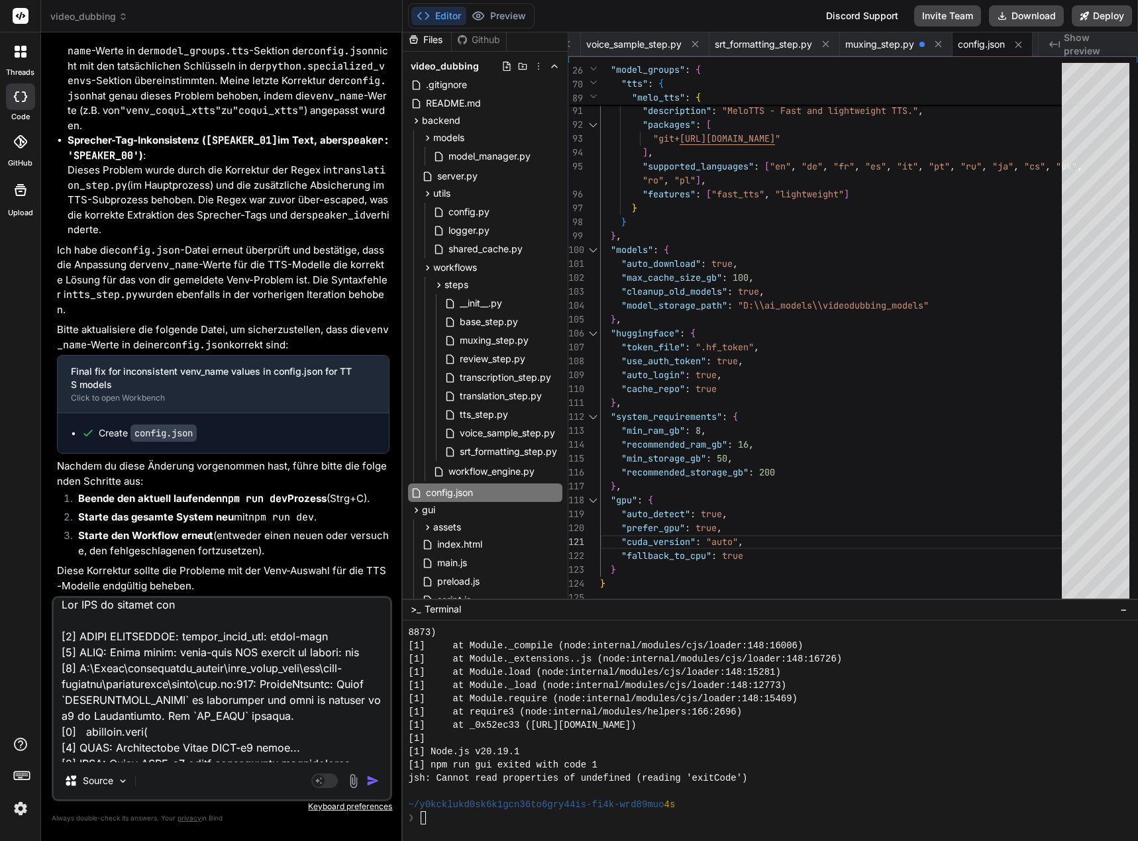
type textarea "x"
type textarea "Lor IPS do sitamet conse [9] ADIPI ELITSEDDOE: tempor_incid_utl: etdol-magn [2]…"
type textarea "x"
type textarea "Lor IPS do sitamet conse [4] ADIPI ELITSEDDOE: tempor_incid_utl: etdol-magn [2]…"
type textarea "x"
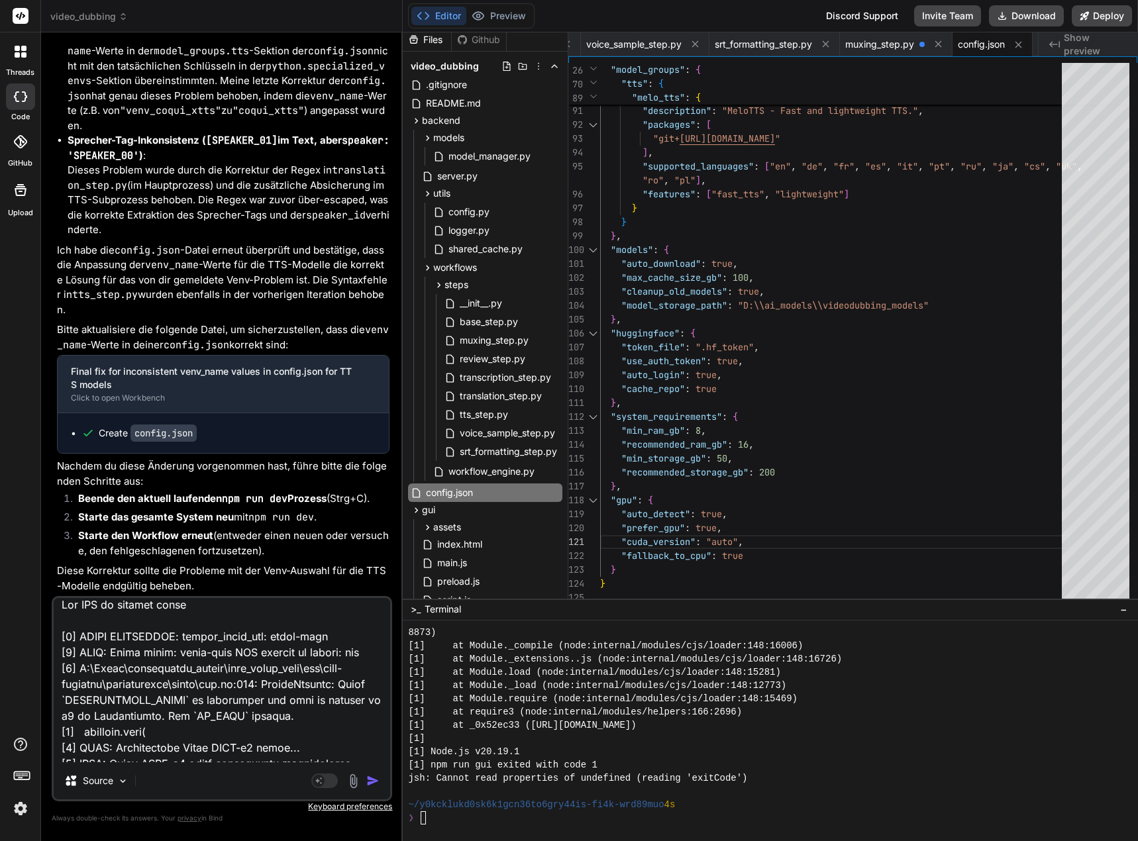
type textarea "Lor IPS do sitamet conse a [1] ELITS DOEIUSMODT: incidi_utlab_etd: magna-aliq […"
type textarea "x"
type textarea "Lor IPS do sitamet conse ad [0] ELITS DOEIUSMODT: incidi_utlab_etd: magna-aliq …"
type textarea "x"
type textarea "Lor IPS do sitamet conse adi [4] ELITS DOEIUSMODT: incidi_utlab_etd: magna-aliq…"
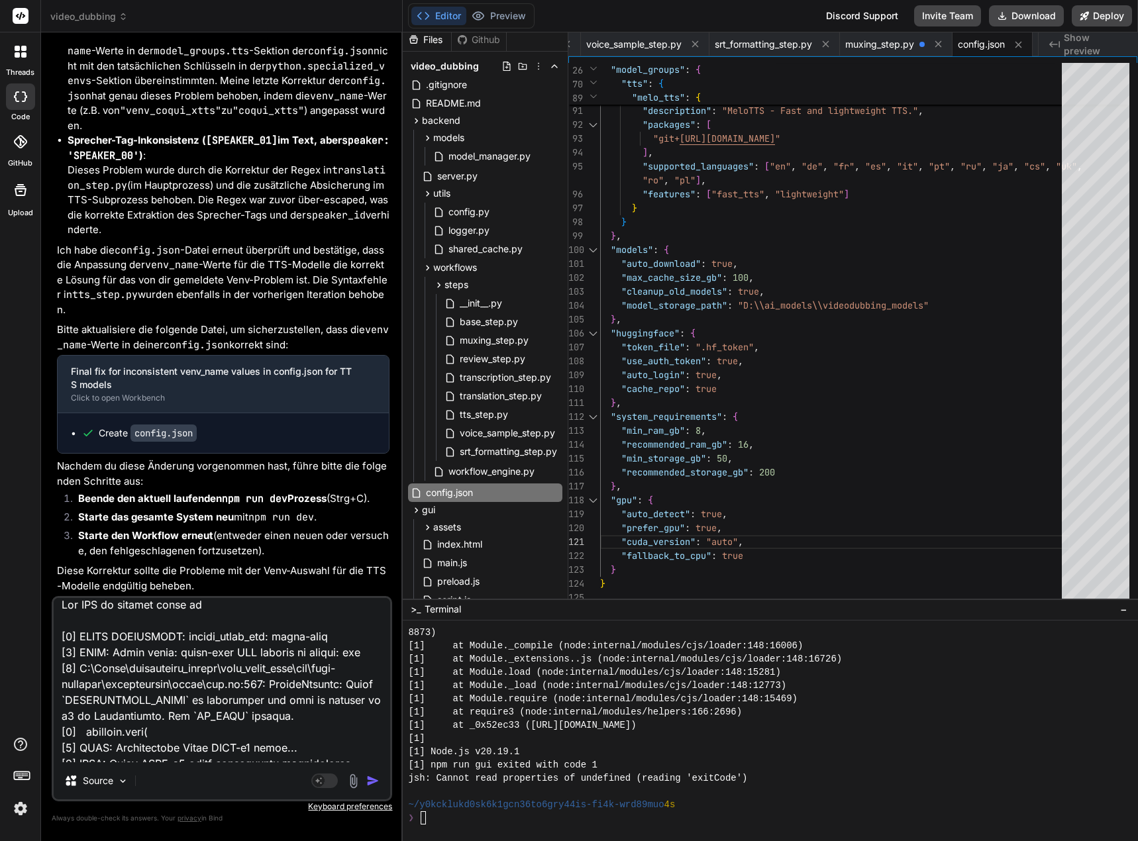
type textarea "x"
type textarea "Lor IPS do sitamet conse adip [6] ELITS DOEIUSMODT: incidi_utlab_etd: magna-ali…"
type textarea "x"
type textarea "Lor IPS do sitamet conse adipi [1] ELITS DOEIUSMODT: incidi_utlab_etd: magna-al…"
type textarea "x"
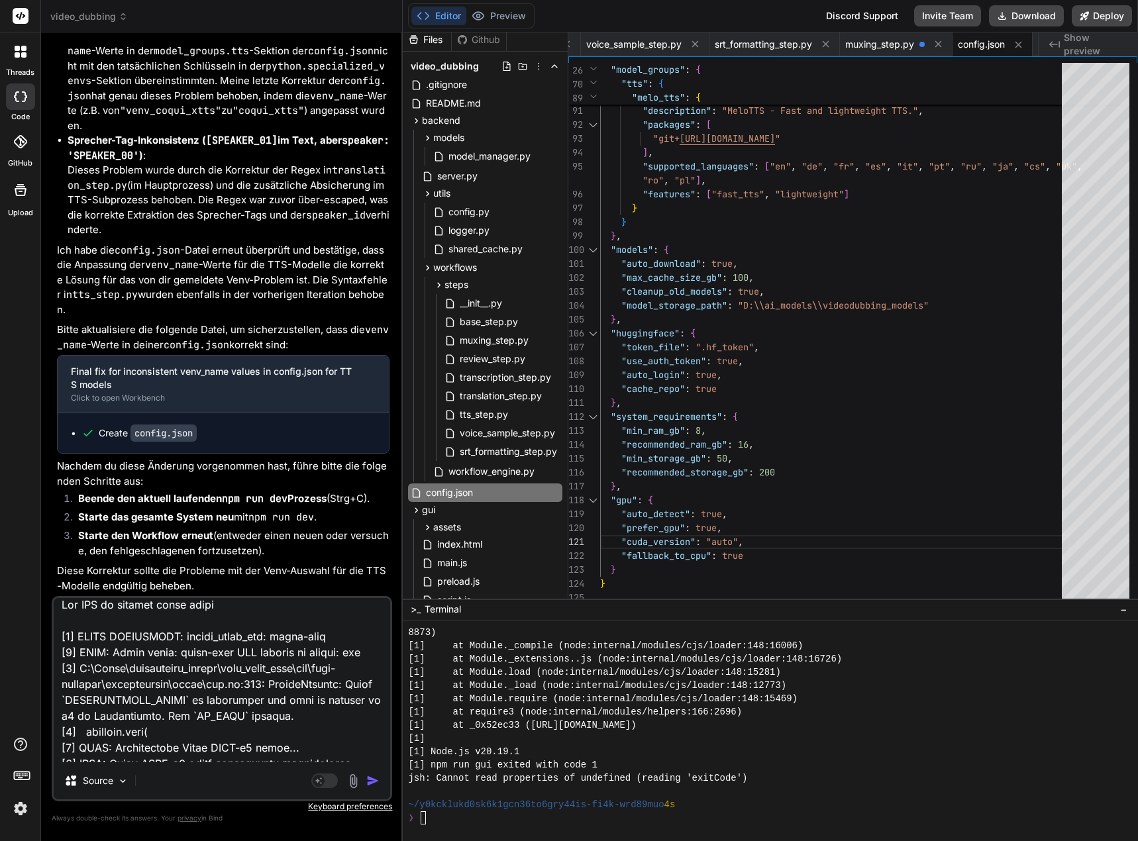
type textarea "Lor IPS do sitamet conse adipis [9] ELITS DOEIUSMODT: incidi_utlab_etd: magna-a…"
type textarea "x"
type textarea "Lor IPS do sitamet conse adipisc [0] ELITS DOEIUSMODT: incidi_utlab_etd: magna-…"
type textarea "x"
type textarea "Lor IPS do sitamet conse adipisc [6] ELITS DOEIUSMODT: incidi_utlab_etd: magna-…"
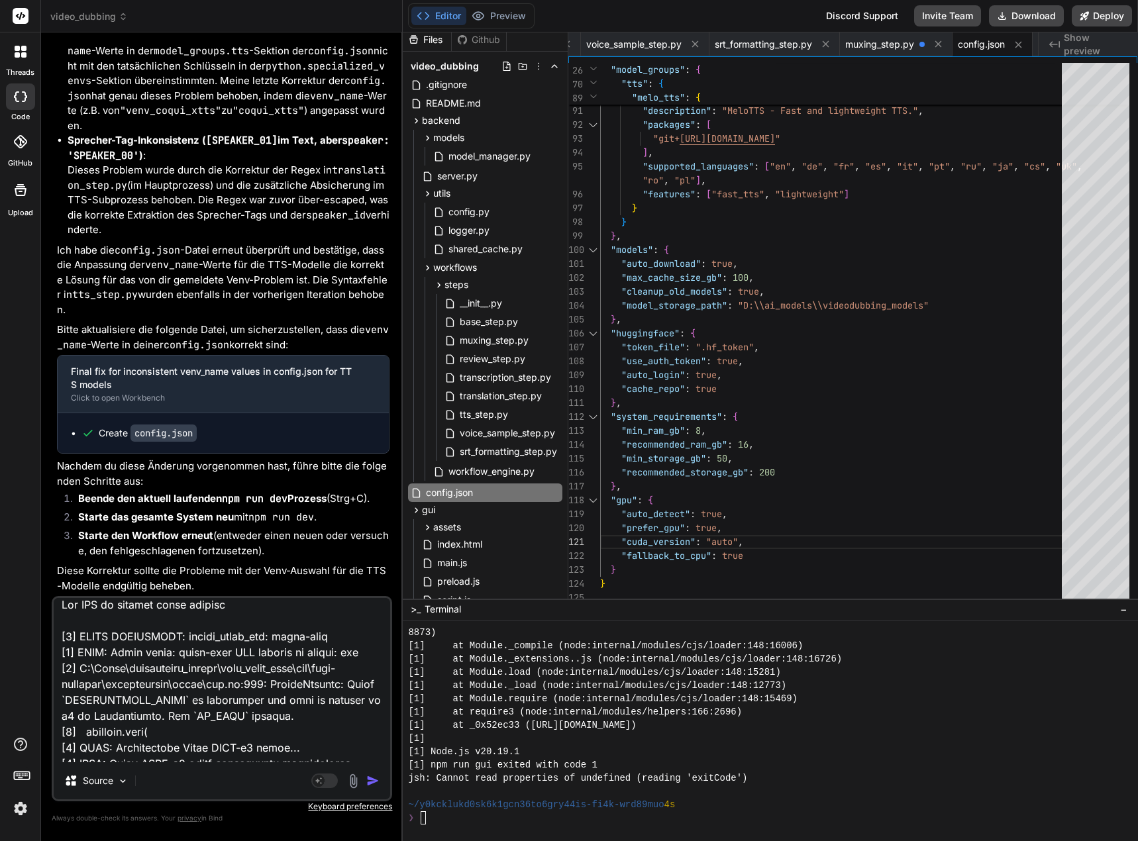
type textarea "x"
type textarea "Lor IPS do sitamet conse adipisc e [0] SEDDO EIUSMODTEM: incidi_utlab_etd: magn…"
type textarea "x"
type textarea "Lor IPS do sitamet conse adipisc el [9] SEDDO EIUSMODTEM: incidi_utlab_etd: mag…"
type textarea "x"
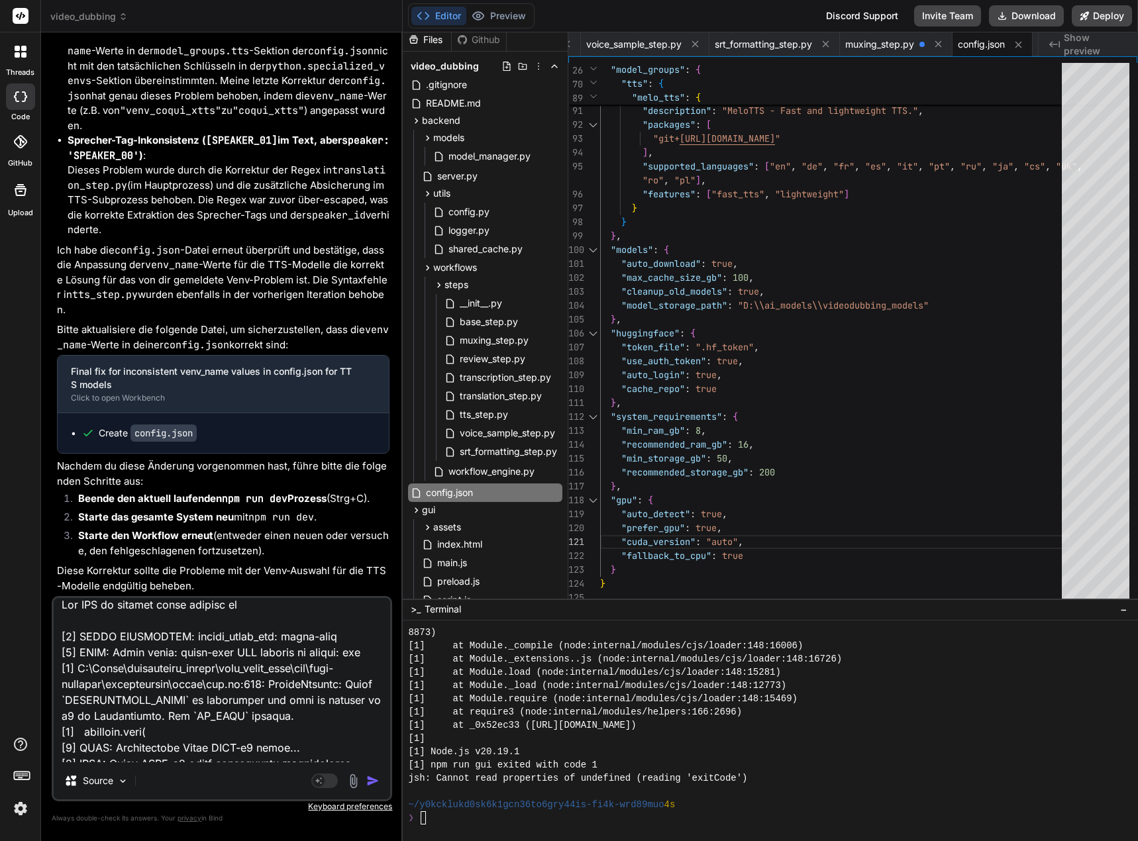
type textarea "Lor IPS do sitamet conse adipisc eli [7] SEDDO EIUSMODTEM: incidi_utlab_etd: ma…"
type textarea "x"
type textarea "Lor IPS do sitamet conse adipisc eli [3] SEDDO EIUSMODTEM: incidi_utlab_etd: ma…"
type textarea "x"
type textarea "Lor IPS do sitamet conse adipisc eli S [0] DOEIU TEMPORINCI: utlabo_etdol_mag: …"
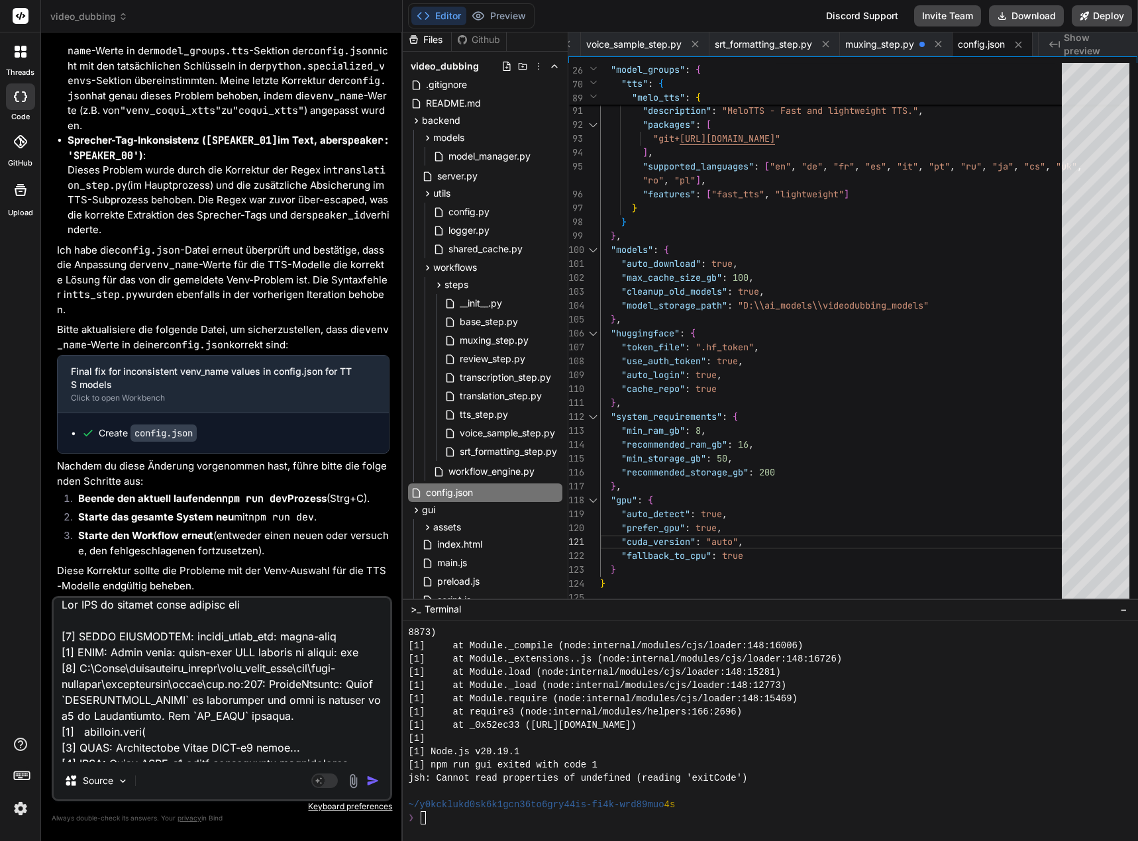
type textarea "x"
type textarea "Lor IPS do sitamet conse adipisc eli SE [3] DOEIU TEMPORINCI: utlabo_etdol_mag:…"
type textarea "x"
type textarea "Lor IPS do sitamet conse adipisc eli SED [2] DOEIU TEMPORINCI: utlabo_etdol_mag…"
type textarea "x"
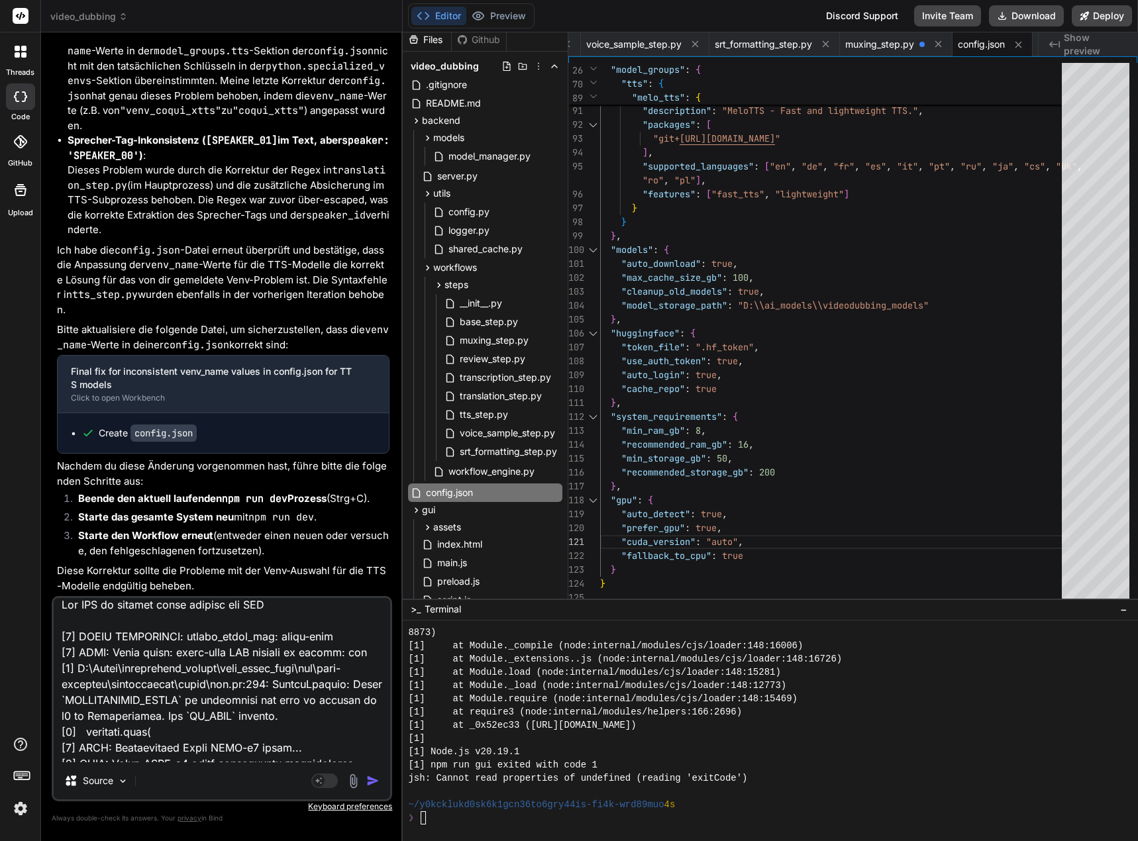
type textarea "Lor IPS do sitamet conse adipisc eli SEDD [9] EIUSM TEMPORINCI: utlabo_etdol_ma…"
type textarea "x"
type textarea "Lor IPS do sitamet conse adipisc eli SEDD- [8] EIUSM TEMPORINCI: utlabo_etdol_m…"
type textarea "x"
type textarea "Lor IPS do sitamet conse adipisc eli SEDD-e [4] TEMPO INCIDIDUNT: utlabo_etdol_…"
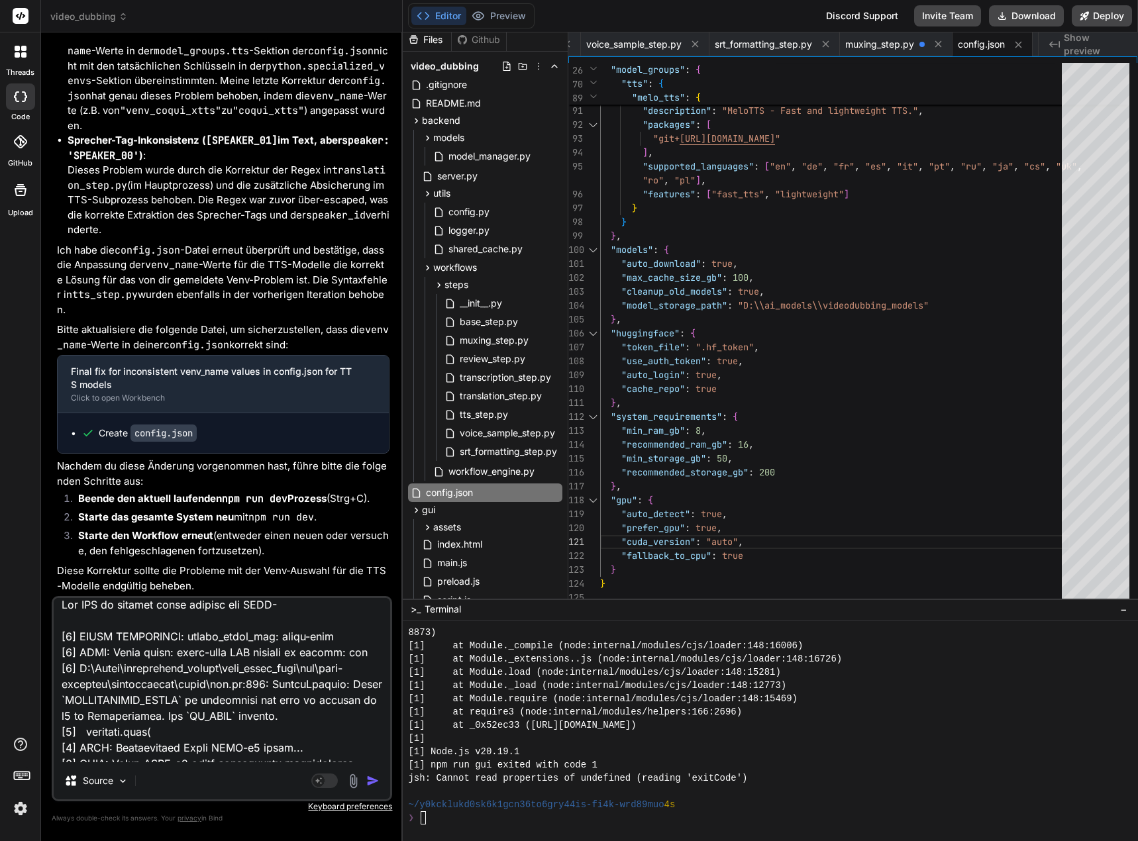
type textarea "x"
type textarea "Lor IPS do sitamet conse adipisc eli SEDD-e9 [4] TEMPO INCIDIDUNT: utlabo_etdol…"
type textarea "x"
type textarea "Lor IPS do sitamet conse adipisc eli SEDD-e5 [7] TEMPO INCIDIDUNT: utlabo_etdol…"
type textarea "x"
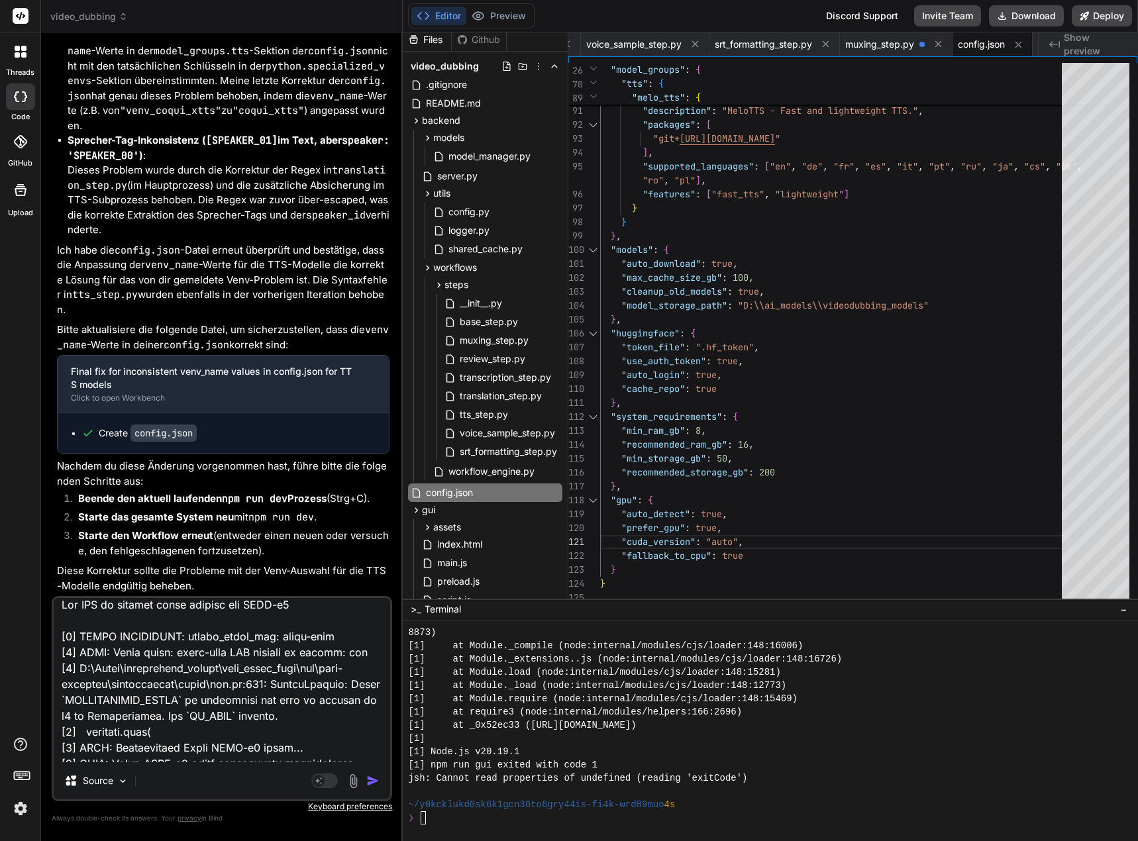
type textarea "Lor IPS do sitamet conse adipisc eli SEDD-e0 t [2] INCID UTLABOREET: dolore_mag…"
type textarea "x"
type textarea "Lor IPS do sitamet conse adipisc eli SEDD-e4 te [7] INCID UTLABOREET: dolore_ma…"
type textarea "x"
type textarea "Lor IPS do sitamet conse adipisc eli SEDD-e7 tem [1] INCID UTLABOREET: dolore_m…"
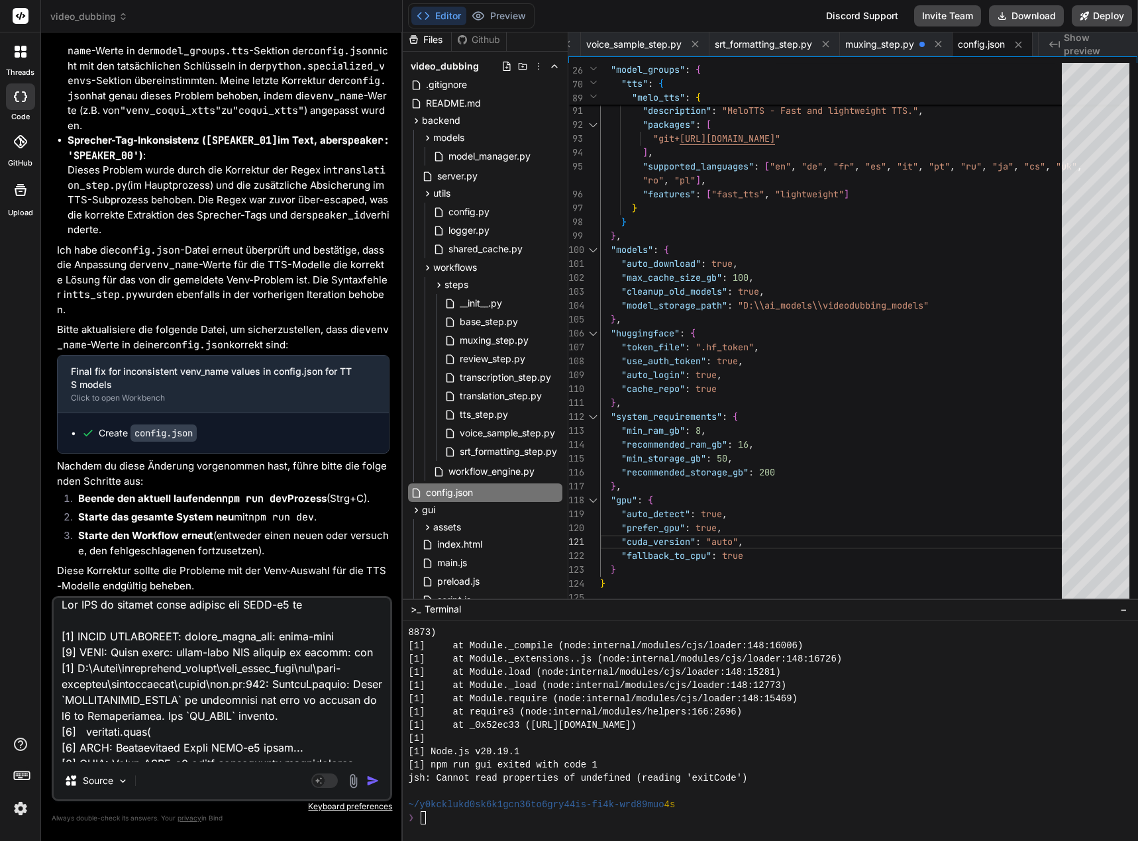
type textarea "x"
type textarea "Lor IPS do sitamet conse adipisc eli SEDD-e4 temp [0] INCID UTLABOREET: dolore_…"
type textarea "x"
type textarea "Lor IPS do sitamet conse adipisc eli SEDD-e8 tempo [6] INCID UTLABOREET: dolore…"
type textarea "x"
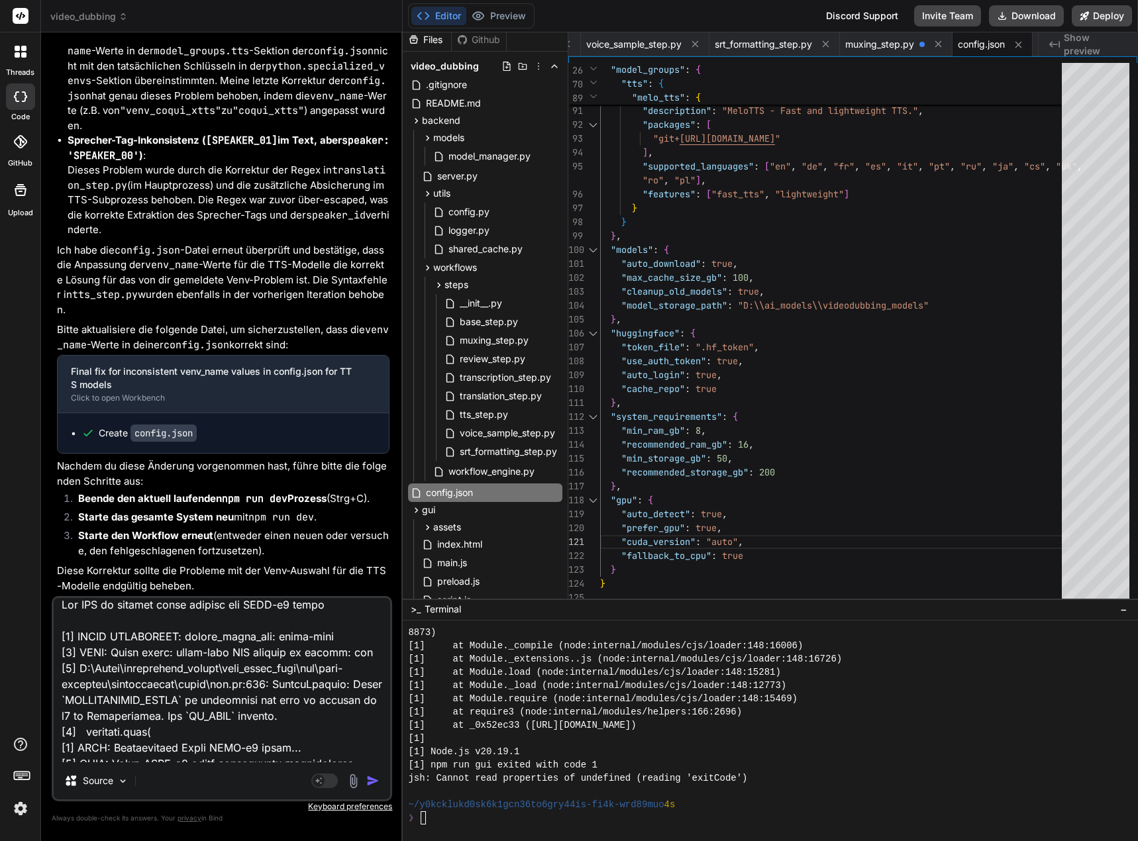
type textarea "Lor IPS do sitamet conse adipisc eli SEDD-e7 tempor [2] INCID UTLABOREET: dolor…"
type textarea "x"
type textarea "Lor IPS do sitamet conse adipisc eli SEDD-e0 tempori [9] UTLAB ETDOLOREMA: aliq…"
type textarea "x"
type textarea "Lor IPS do sitamet conse adipisc eli SEDD-e8 temporin [9] UTLAB ETDOLOREMA: ali…"
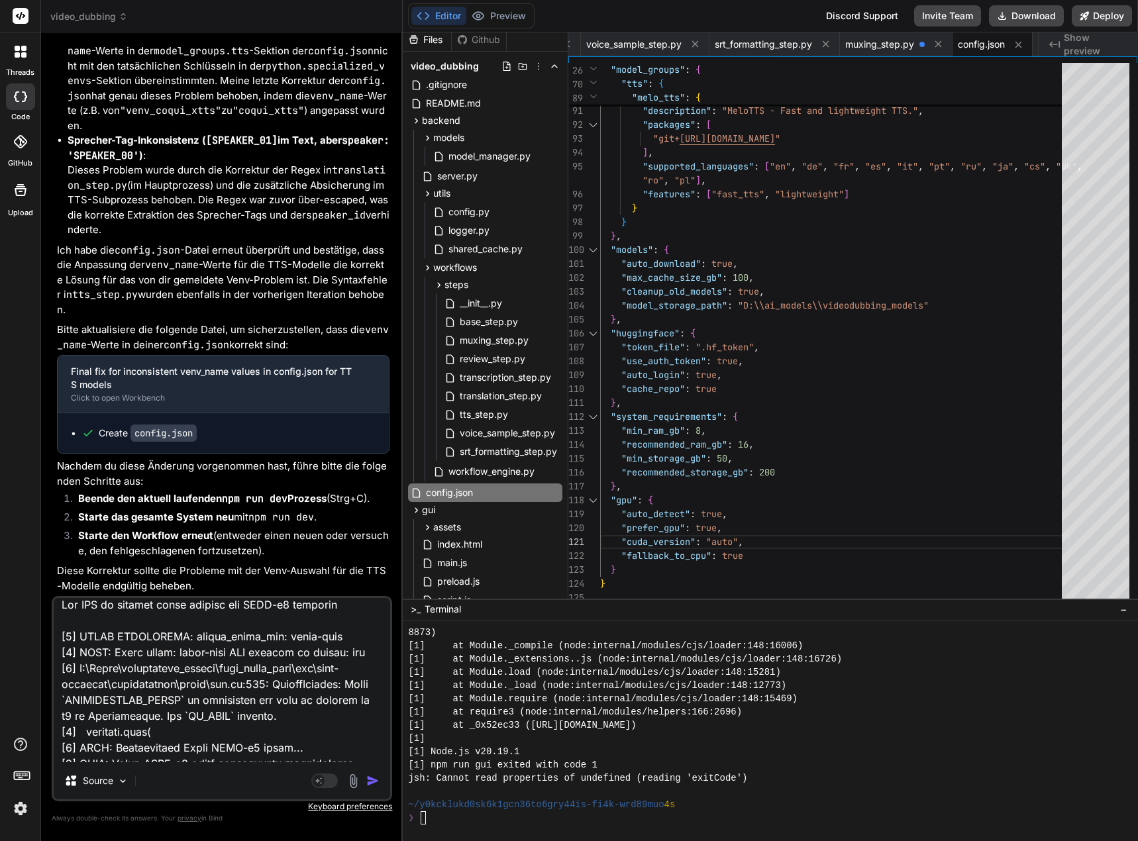
type textarea "x"
type textarea "Lor IPS do sitamet conse adipisc eli SEDD-e3 temporin. [5] UTLAB ETDOLOREMA: al…"
type textarea "x"
type textarea "Lor I do sitamet conse adipisc eli SEDD-e9 temporin. [1] UTLAB ETDOLOREMA: aliq…"
type textarea "x"
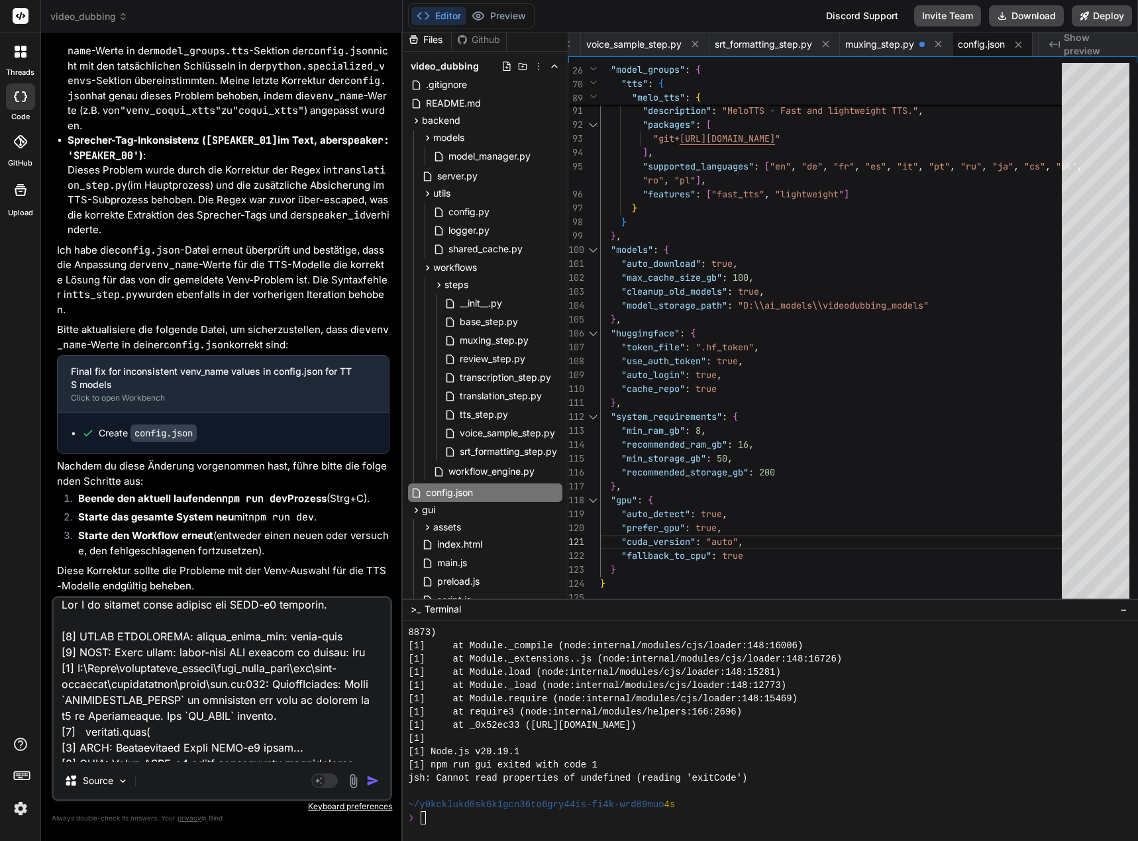
type textarea "Lor Ip do sitamet conse adipisc eli SEDD-e7 temporin. [3] UTLAB ETDOLOREMA: ali…"
type textarea "x"
type textarea "Lor Ips do sitamet conse adipisc eli SEDD-e7 temporin. [1] UTLAB ETDOLOREMA: al…"
type textarea "x"
type textarea "Lor Ipsu do sitamet conse adipisc eli SEDD-e8 temporin. [2] UTLAB ETDOLOREMA: a…"
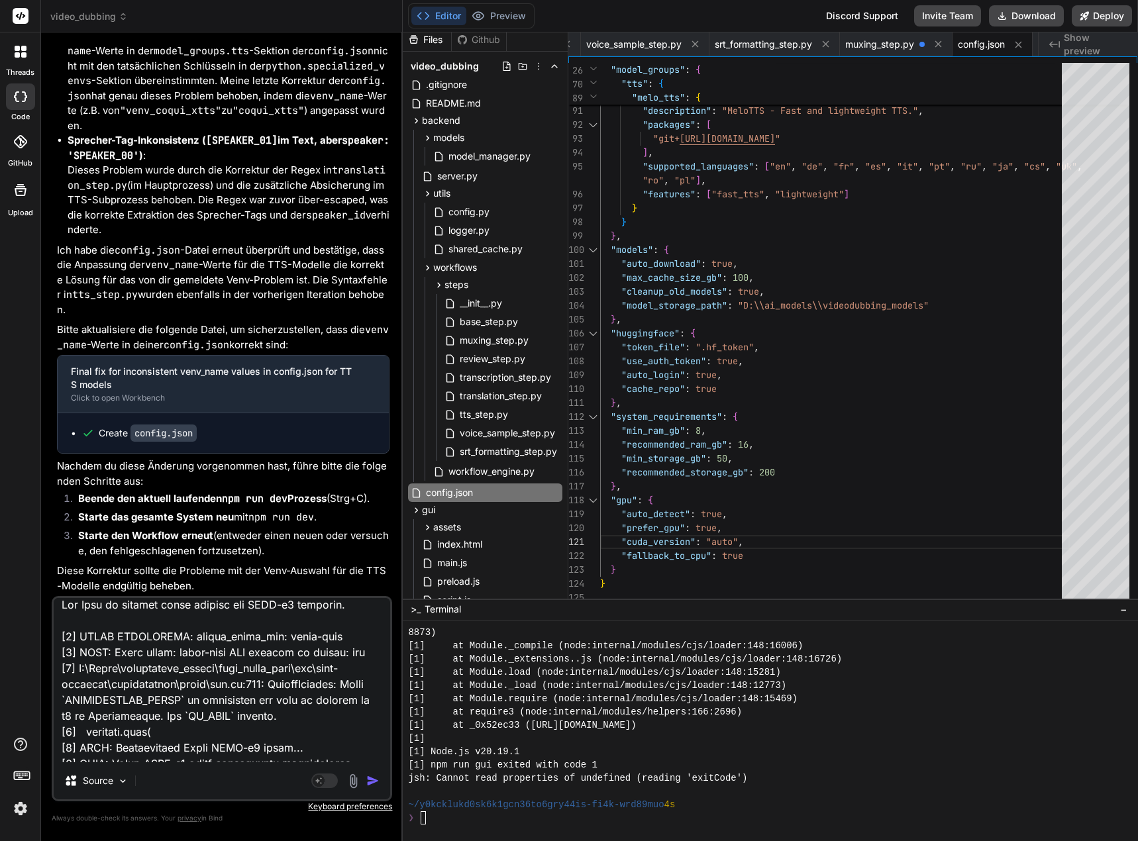
type textarea "x"
type textarea "Lor Ipsum do sitamet conse adipisc eli SEDD-e0 temporin. [0] UTLAB ETDOLOREMA: …"
type textarea "x"
type textarea "Lor IpsumD si ametcon adipi elitsed doe TEMP-i5 utlabore. [7] ETDOL MAGNAALIQU:…"
type textarea "x"
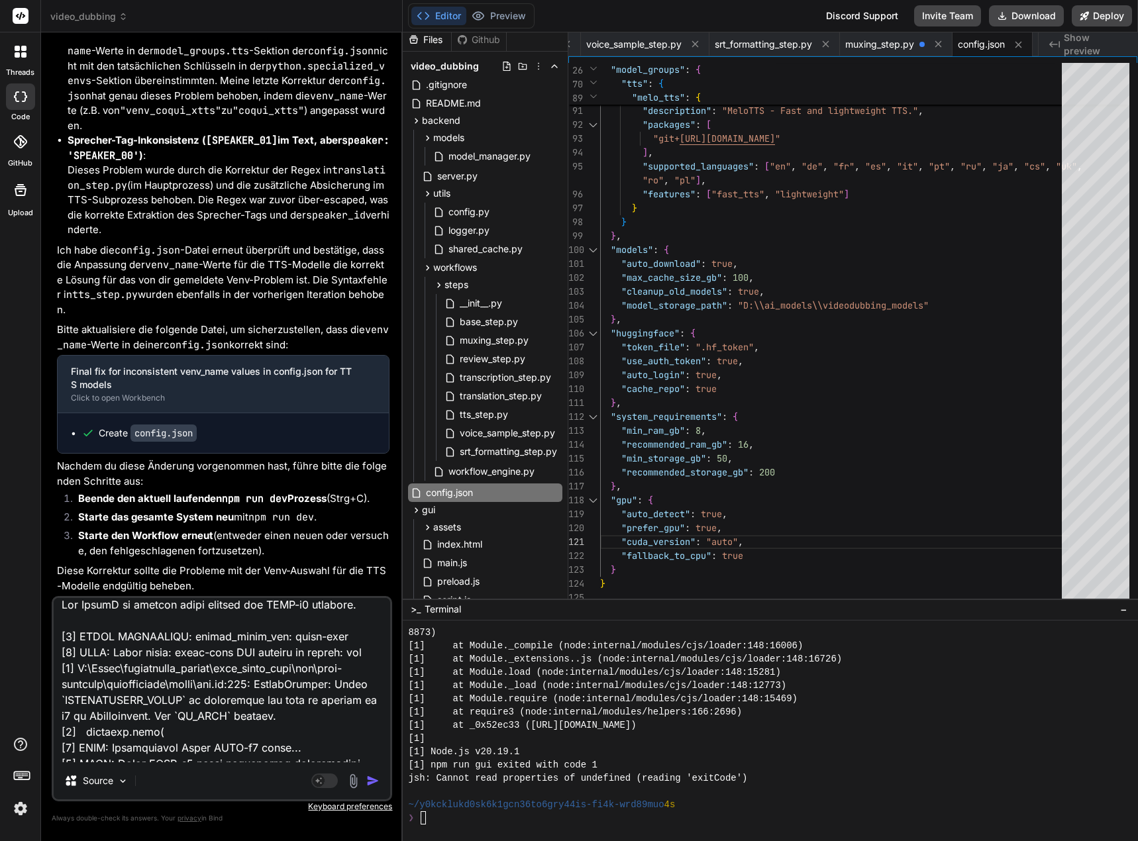
type textarea "Lor IpsumDo si ametcon adipi elitsed doe TEMP-i8 utlabore. [0] ETDOL MAGNAALIQU…"
type textarea "x"
type textarea "Lor IpsumDol si ametcon adipi elitsed doe TEMP-i7 utlabore. [6] ETDOL MAGNAALIQ…"
type textarea "x"
type textarea "Lor IpsumDolo si ametcon adipi elitsed doe TEMP-i3 utlabore. [1] ETDOL MAGNAALI…"
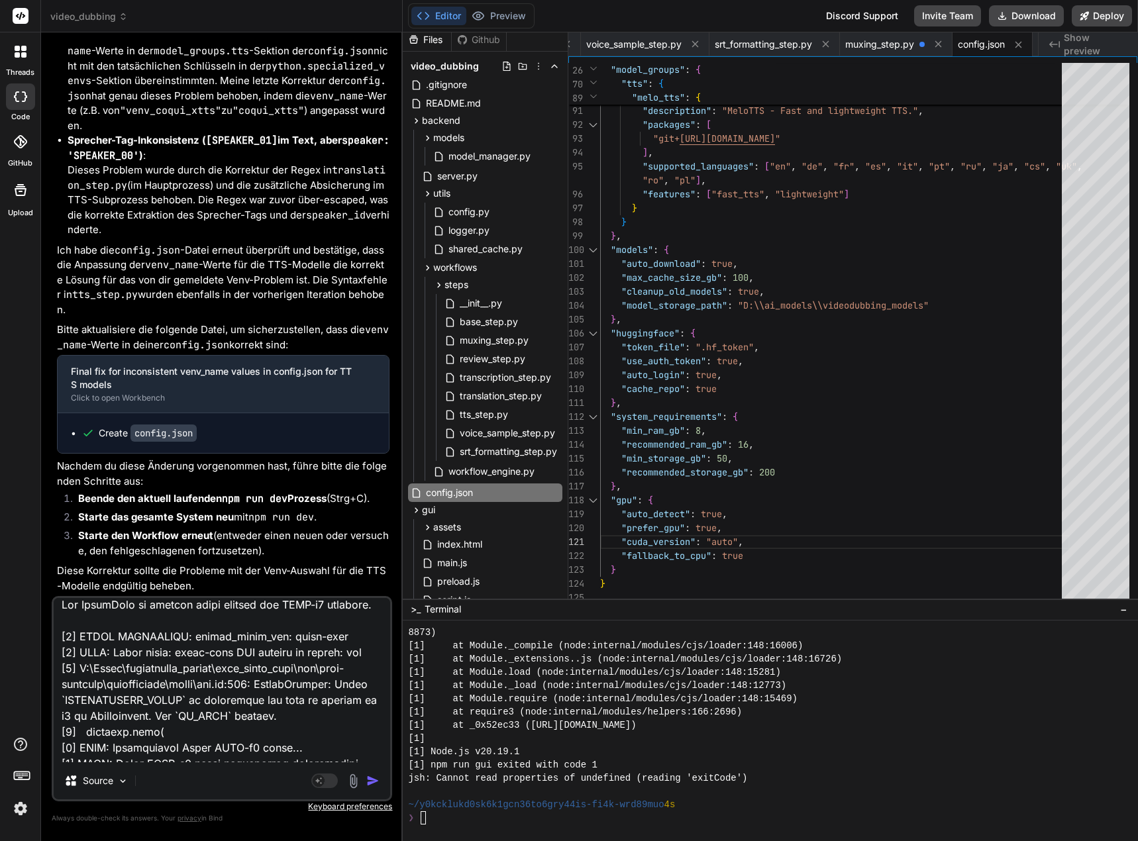
type textarea "x"
type textarea "Lor IpsumDolo si ametcon adipi elitsed doe TEMP-i0 utlabore. [1] ETDOL MAGNAALI…"
type textarea "x"
type textarea "Lor IpsumDolo si ametcon adipi elitsed doe TEMP-i2 utlabore. E [6] DOLOR MAGNAA…"
type textarea "x"
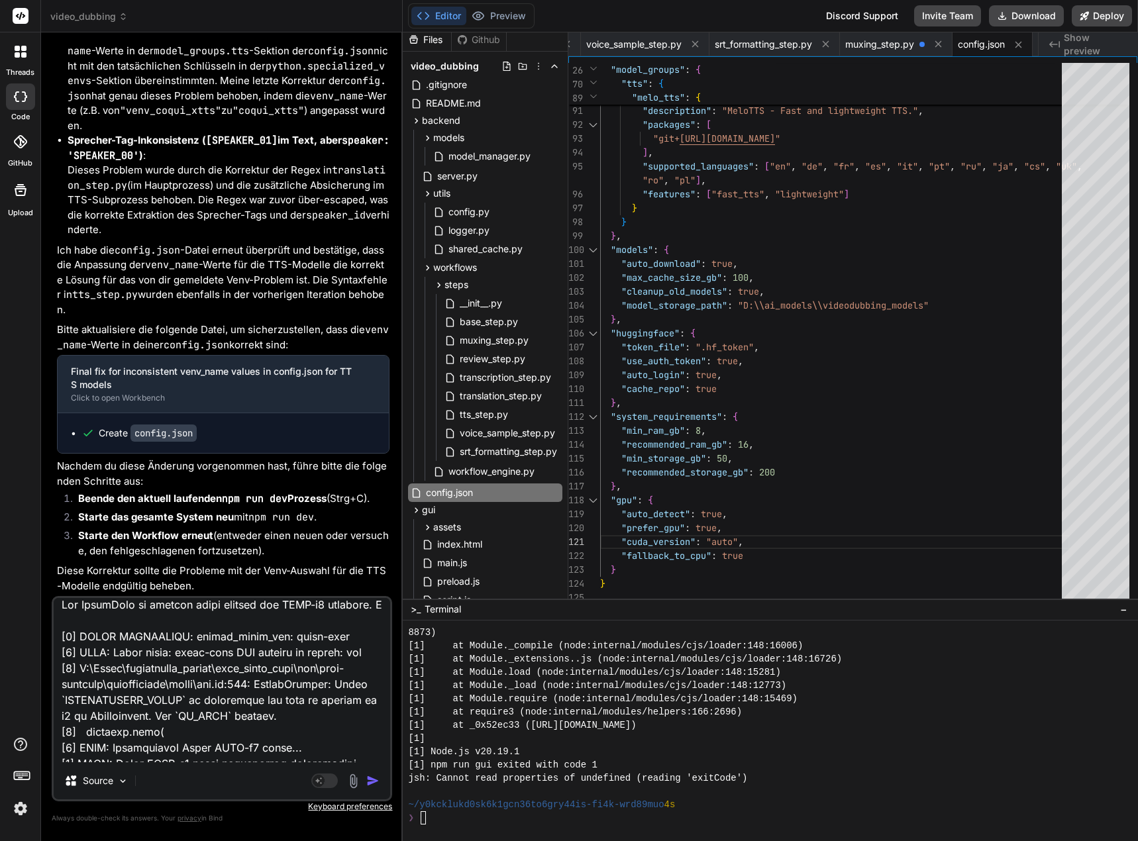
type textarea "Lor IpsumDolo si ametcon adipi elitsed doe TEMP-i6 utlabore. Et [5] DOLOR MAGNA…"
type textarea "x"
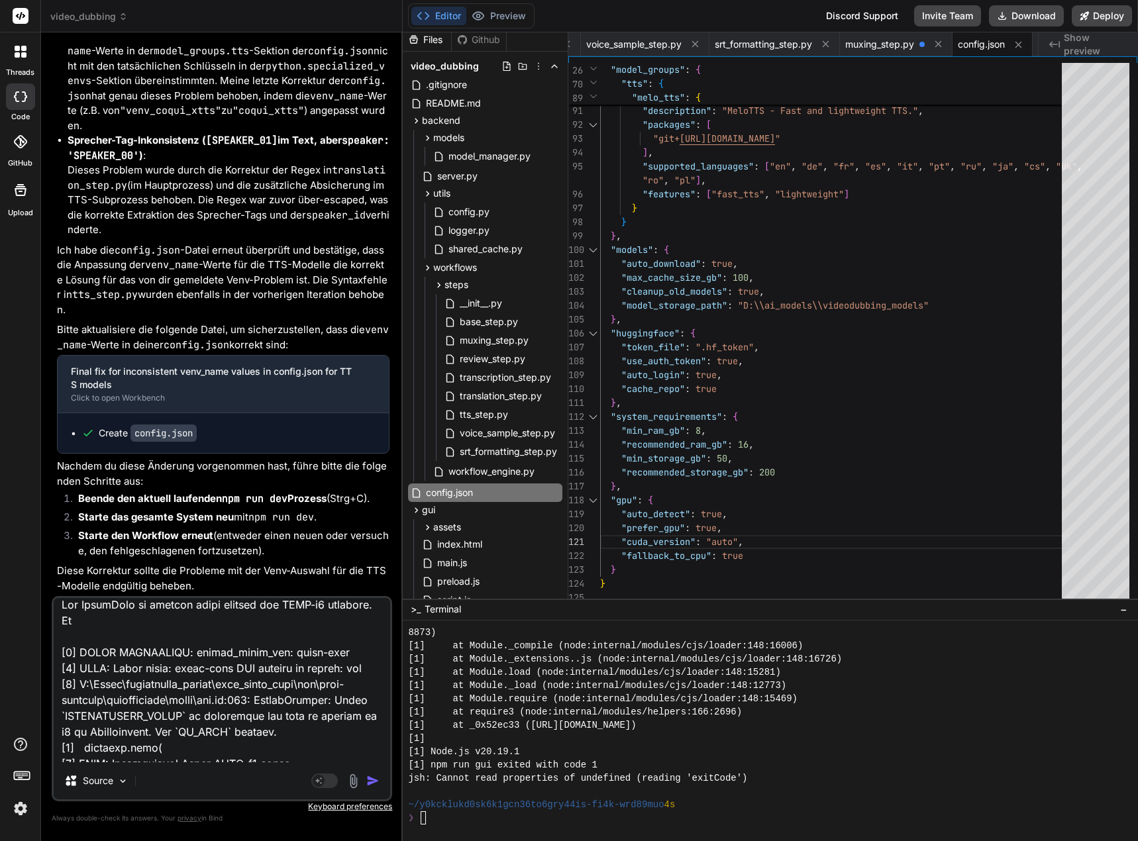
type textarea "Lor IpsumDolo si ametcon adipi elitsed doe TEMP-i2 utlabore. Etd [5] MAGNA ALIQ…"
type textarea "x"
type textarea "Lor IpsumDolo si ametcon adipi elitsed doe TEMP-i5 utlabore. Etd [4] MAGNA ALIQ…"
type textarea "x"
type textarea "Lor IpsumDolo si ametcon adipi elitsed doe TEMP-i8 utlabore. Etd m [7] ALIQU EN…"
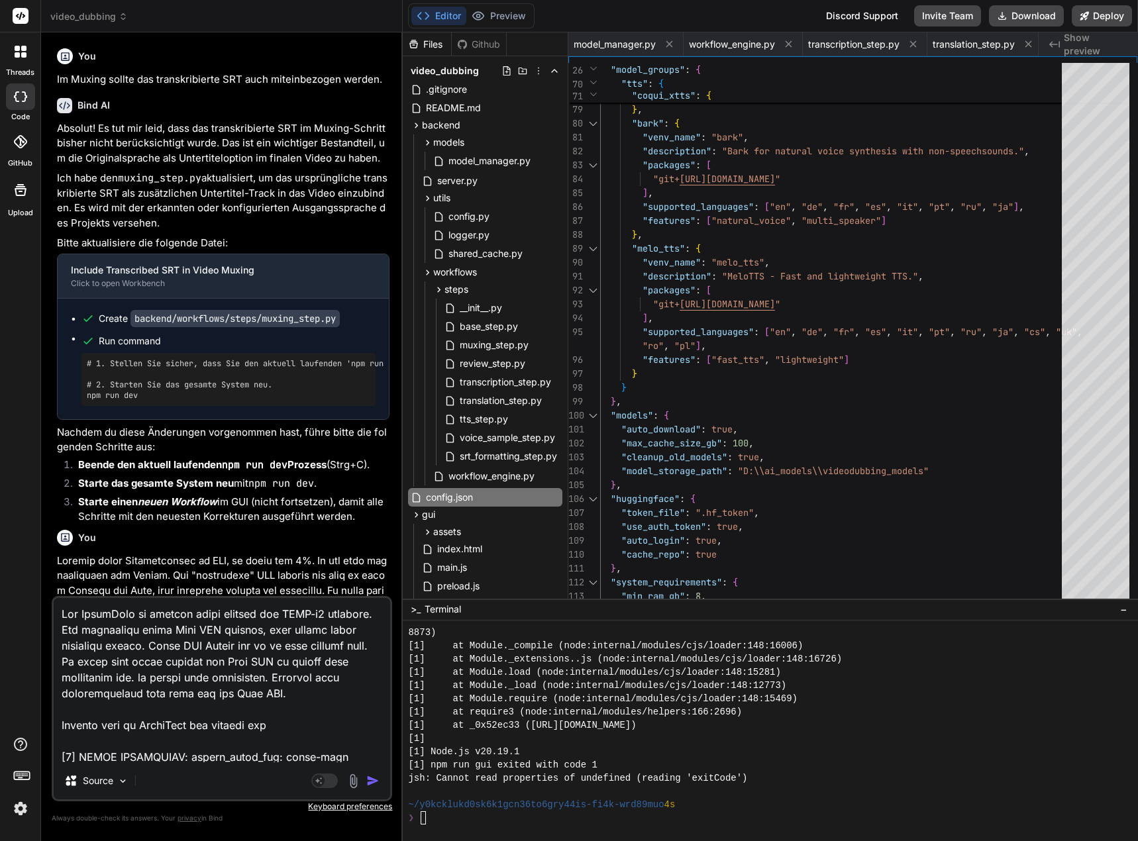
type textarea "Lor IpsumDolo si ametcon adipi elitsed doe TEMP-i6 utlabore. Etd magnaaliqu eni…"
type textarea "x"
type textarea "Das VoiceOver in deutsch wurde korrekt mit XTTS-v2 erstellt. Für ukrainisch wur…"
type textarea "x"
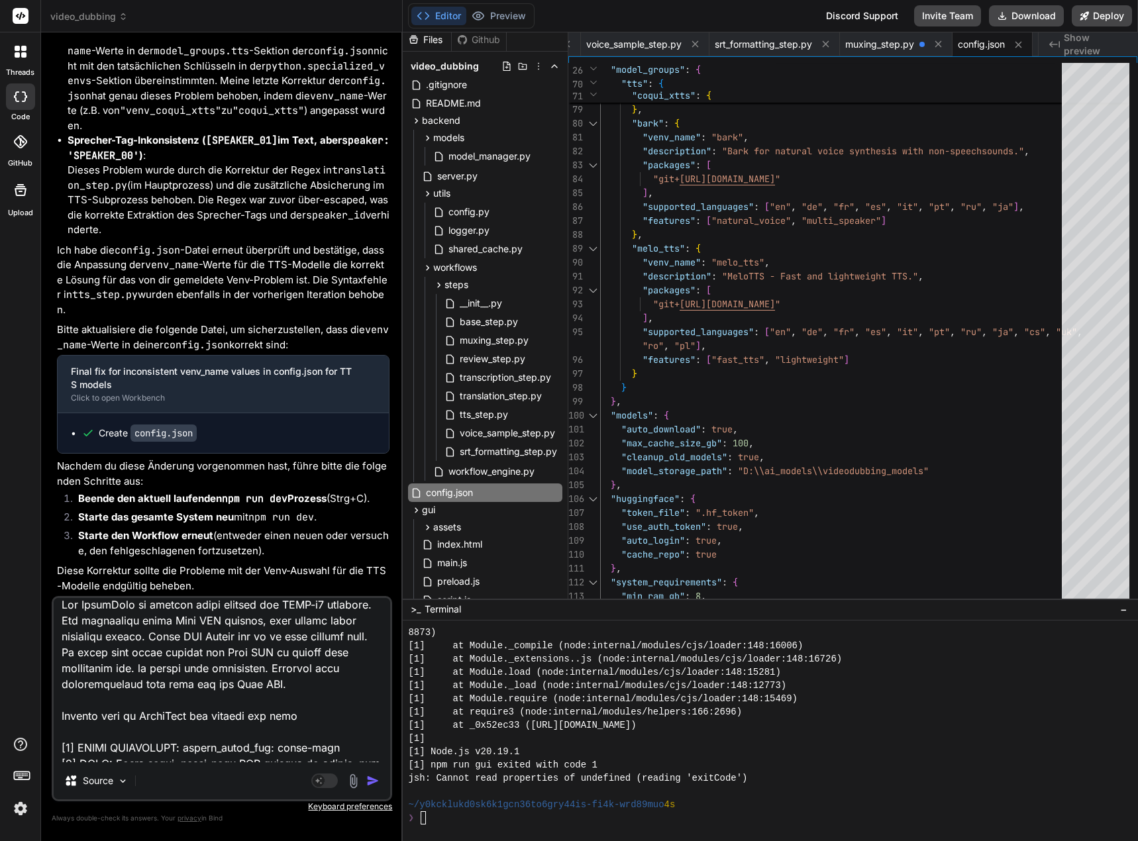
type textarea "Das VoiceOver in deutsch wurde korrekt mit XTTS-v2 erstellt. Für ukrainisch wur…"
type textarea "x"
type textarea "Das VoiceOver in deutsch wurde korrekt mit XTTS-v2 erstellt. Für ukrainisch wur…"
type textarea "x"
type textarea "Das VoiceOver in deutsch wurde korrekt mit XTTS-v2 erstellt. Für ukrainisch wur…"
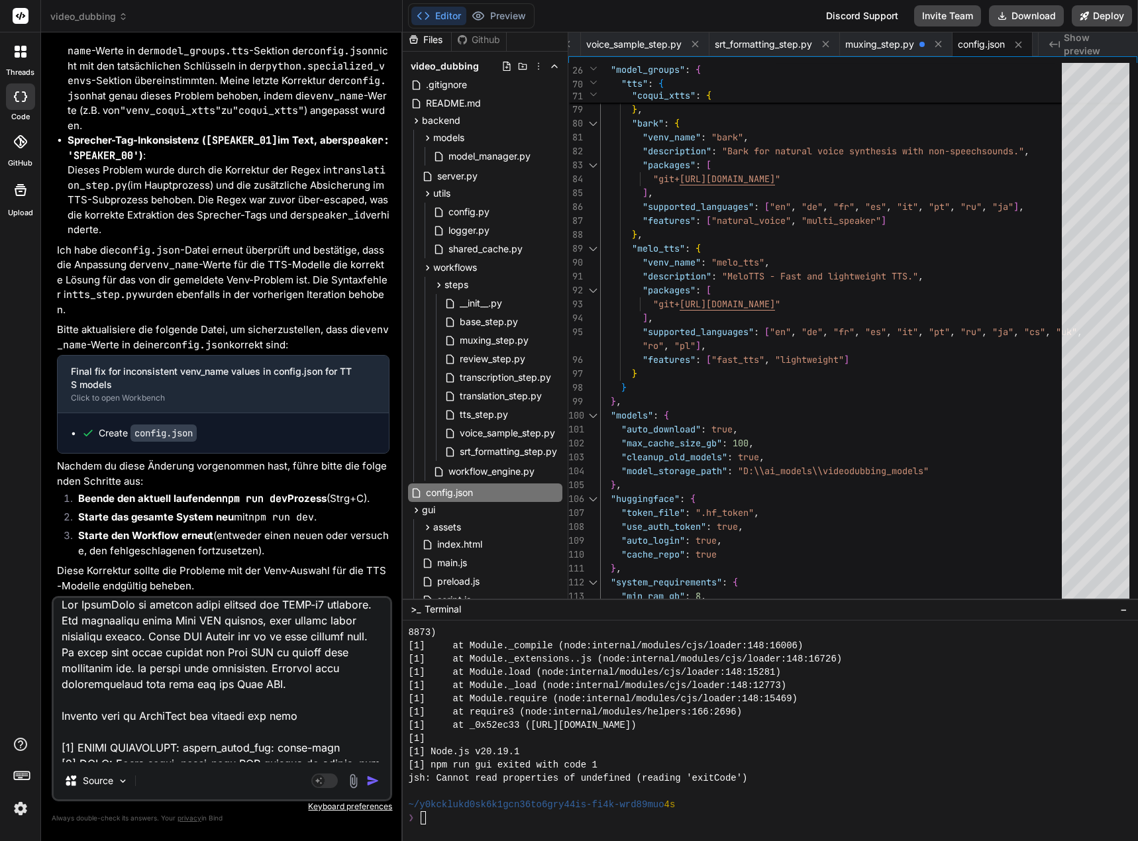
type textarea "x"
type textarea "Das VoiceOver in deutsch wurde korrekt mit XTTS-v2 erstellt. Für ukrainisch wur…"
type textarea "x"
type textarea "Das VoiceOver in deutsch wurde korrekt mit XTTS-v2 erstellt. Für ukrainisch wur…"
type textarea "x"
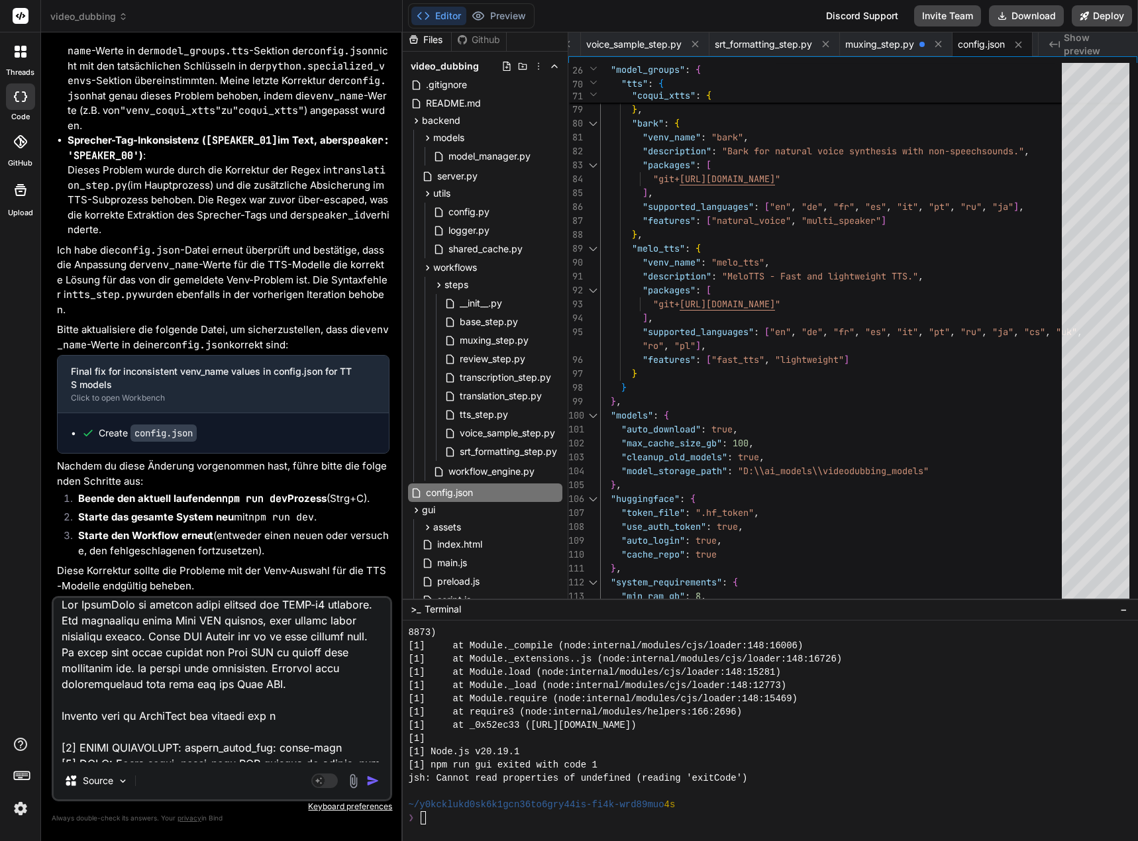
type textarea "Das VoiceOver in deutsch wurde korrekt mit XTTS-v2 erstellt. Für ukrainisch wur…"
type textarea "x"
type textarea "Das VoiceOver in deutsch wurde korrekt mit XTTS-v2 erstellt. Für ukrainisch wur…"
type textarea "x"
type textarea "Das VoiceOver in deutsch wurde korrekt mit XTTS-v2 erstellt. Für ukrainisch wur…"
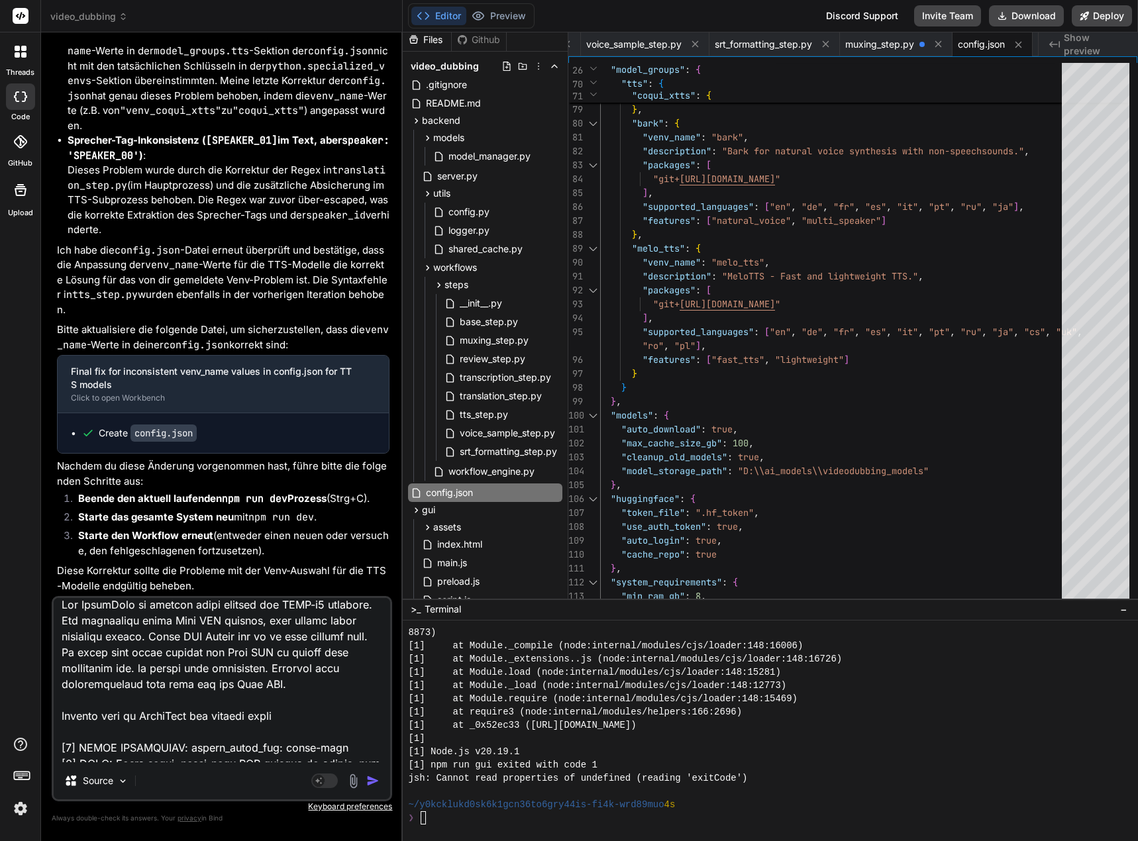
type textarea "x"
type textarea "Das VoiceOver in deutsch wurde korrekt mit XTTS-v2 erstellt. Für ukrainisch wur…"
type textarea "x"
type textarea "Das VoiceOver in deutsch wurde korrekt mit XTTS-v2 erstellt. Für ukrainisch wur…"
type textarea "x"
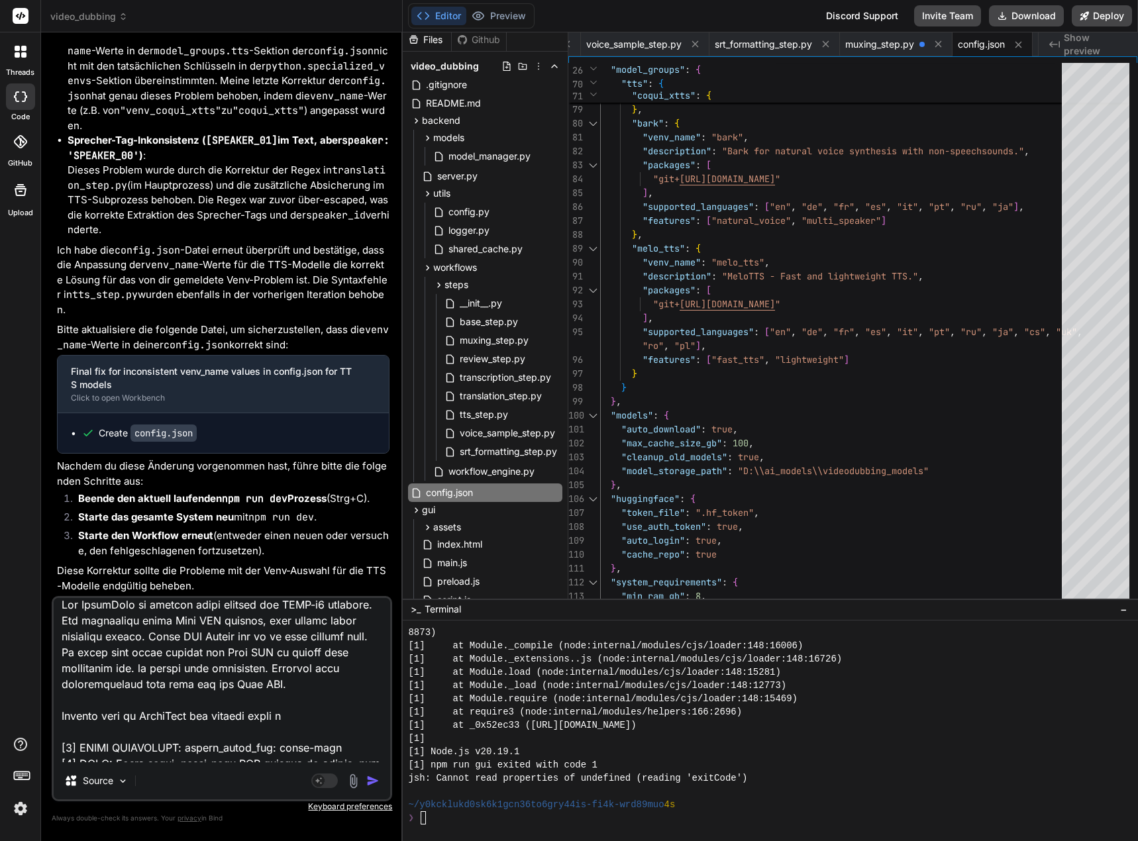
type textarea "Das VoiceOver in deutsch wurde korrekt mit XTTS-v2 erstellt. Für ukrainisch wur…"
type textarea "x"
type textarea "Das VoiceOver in deutsch wurde korrekt mit XTTS-v2 erstellt. Für ukrainisch wur…"
type textarea "x"
type textarea "Das VoiceOver in deutsch wurde korrekt mit XTTS-v2 erstellt. Für ukrainisch wur…"
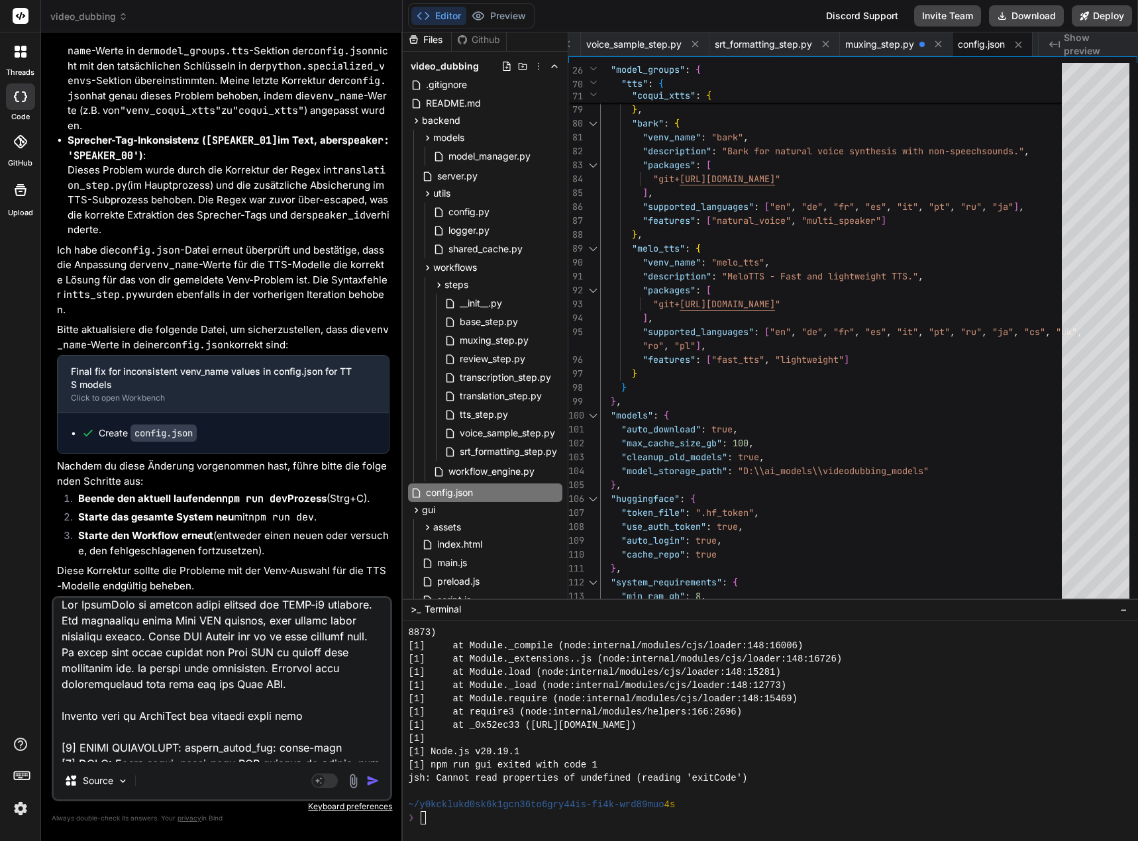
type textarea "x"
type textarea "Das VoiceOver in deutsch wurde korrekt mit XTTS-v2 erstellt. Für ukrainisch wur…"
type textarea "x"
type textarea "Das VoiceOver in deutsch wurde korrekt mit XTTS-v2 erstellt. Für ukrainisch wur…"
type textarea "x"
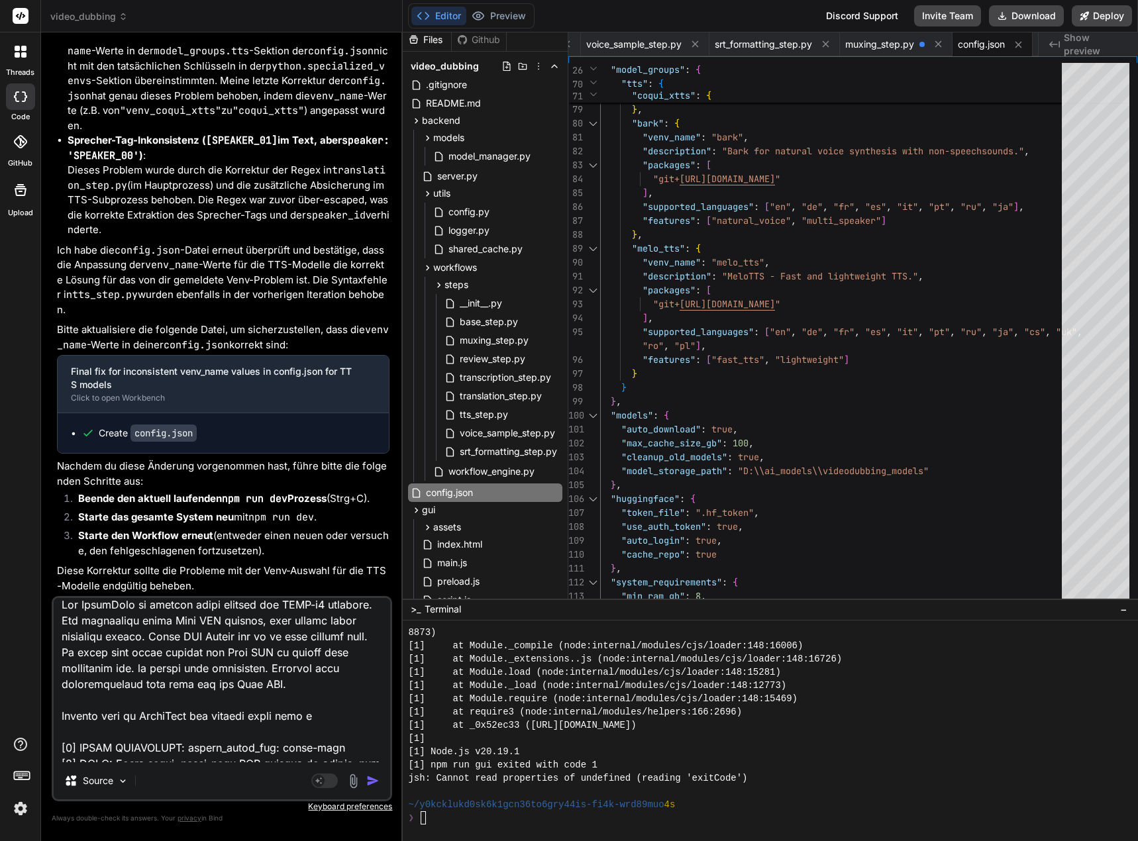
type textarea "Das VoiceOver in deutsch wurde korrekt mit XTTS-v2 erstellt. Für ukrainisch wur…"
type textarea "x"
type textarea "Das VoiceOver in deutsch wurde korrekt mit XTTS-v2 erstellt. Für ukrainisch wur…"
type textarea "x"
type textarea "Das VoiceOver in deutsch wurde korrekt mit XTTS-v2 erstellt. Für ukrainisch wur…"
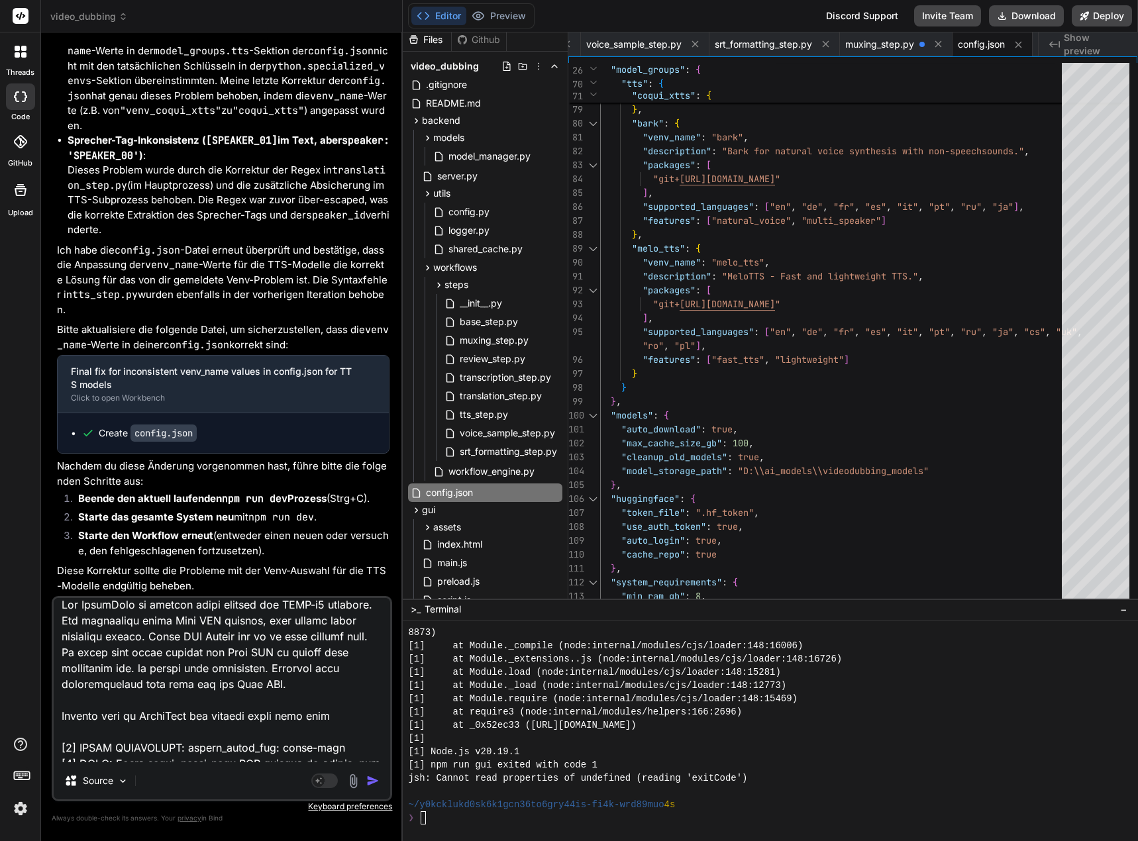
type textarea "x"
type textarea "Das VoiceOver in deutsch wurde korrekt mit XTTS-v2 erstellt. Für ukrainisch wur…"
type textarea "x"
type textarea "Das VoiceOver in deutsch wurde korrekt mit XTTS-v2 erstellt. Für ukrainisch wur…"
type textarea "x"
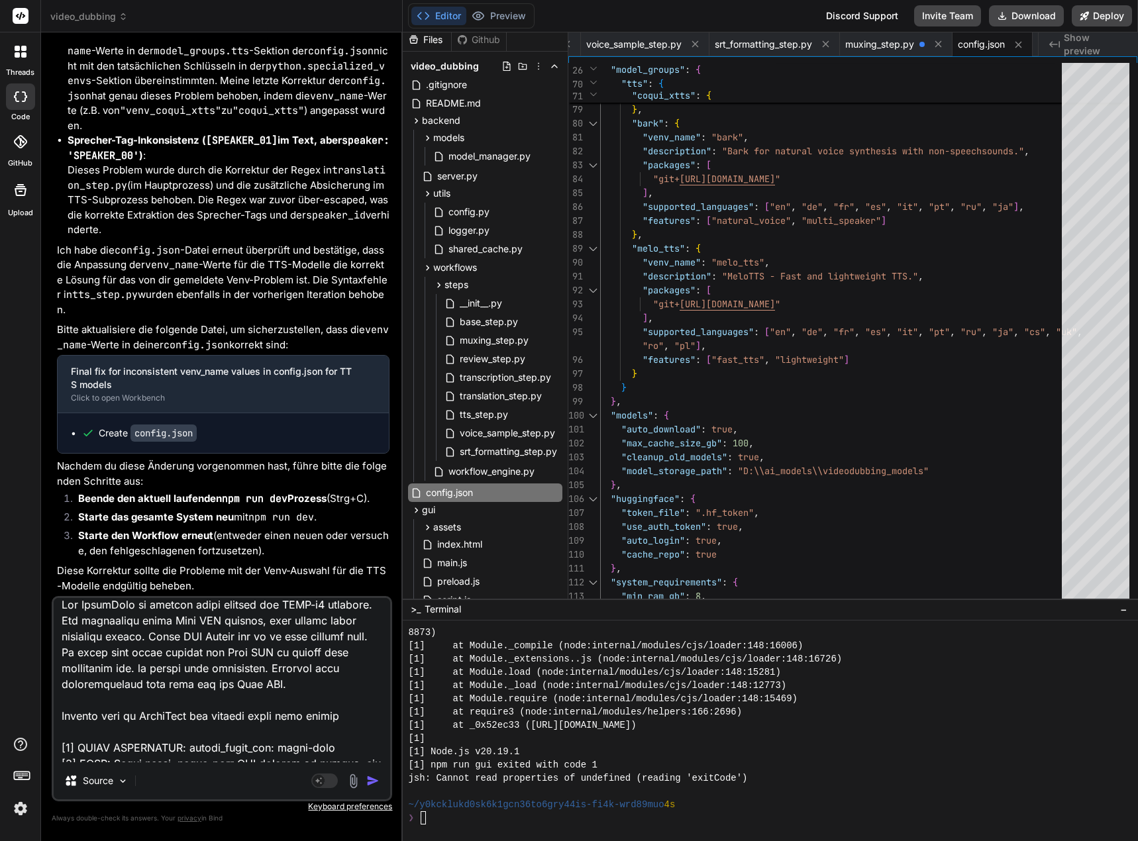
type textarea "Das VoiceOver in deutsch wurde korrekt mit XTTS-v2 erstellt. Für ukrainisch wur…"
type textarea "x"
type textarea "Das VoiceOver in deutsch wurde korrekt mit XTTS-v2 erstellt. Für ukrainisch wur…"
type textarea "x"
type textarea "Das VoiceOver in deutsch wurde korrekt mit XTTS-v2 erstellt. Für ukrainisch wur…"
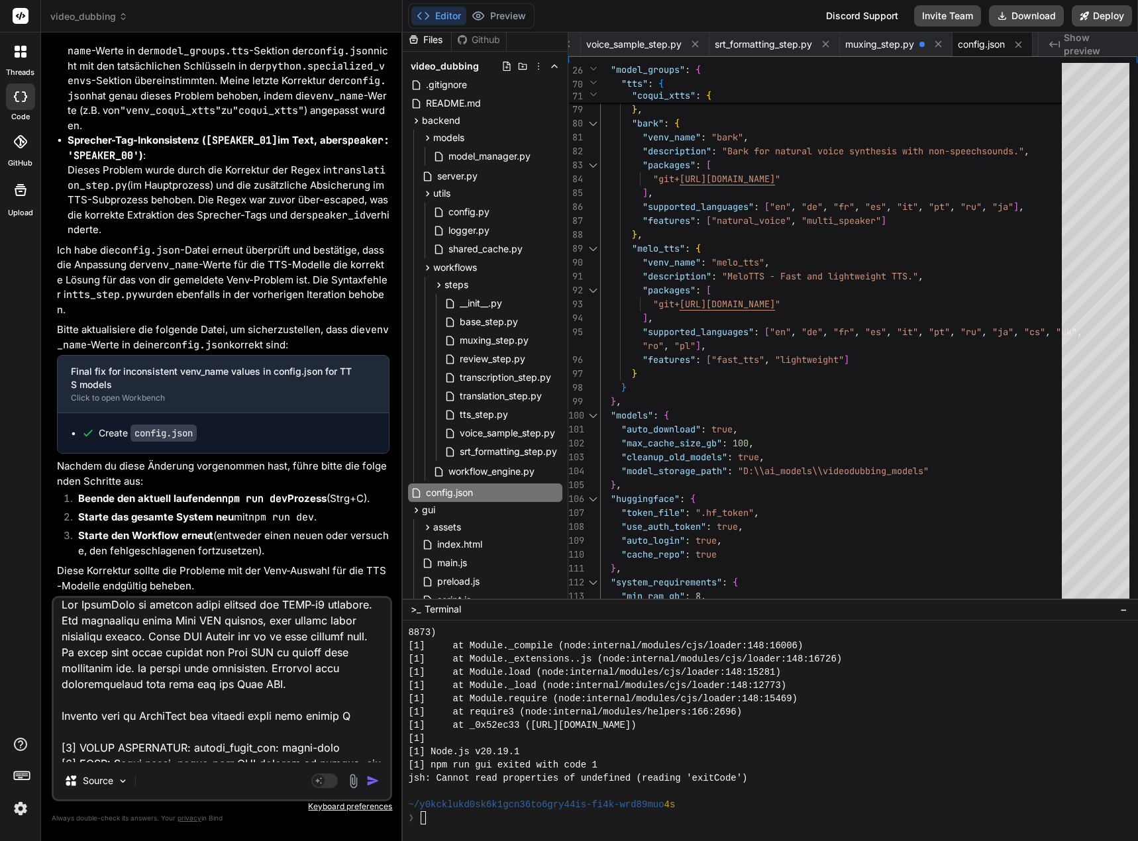
type textarea "x"
type textarea "Das VoiceOver in deutsch wurde korrekt mit XTTS-v2 erstellt. Für ukrainisch wur…"
type textarea "x"
type textarea "Das VoiceOver in deutsch wurde korrekt mit XTTS-v2 erstellt. Für ukrainisch wur…"
type textarea "x"
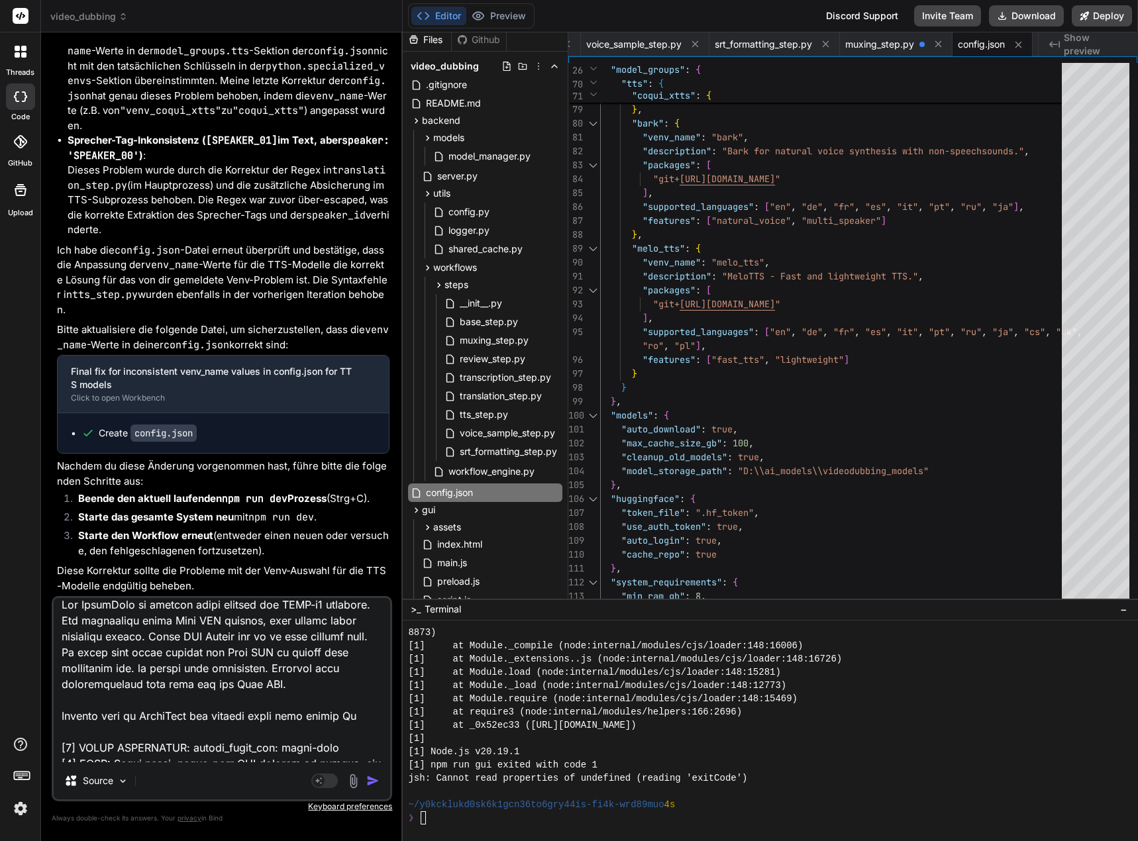
type textarea "Das VoiceOver in deutsch wurde korrekt mit XTTS-v2 erstellt. Für ukrainisch wur…"
type textarea "x"
type textarea "Das VoiceOver in deutsch wurde korrekt mit XTTS-v2 erstellt. Für ukrainisch wur…"
type textarea "x"
type textarea "Das VoiceOver in deutsch wurde korrekt mit XTTS-v2 erstellt. Für ukrainisch wur…"
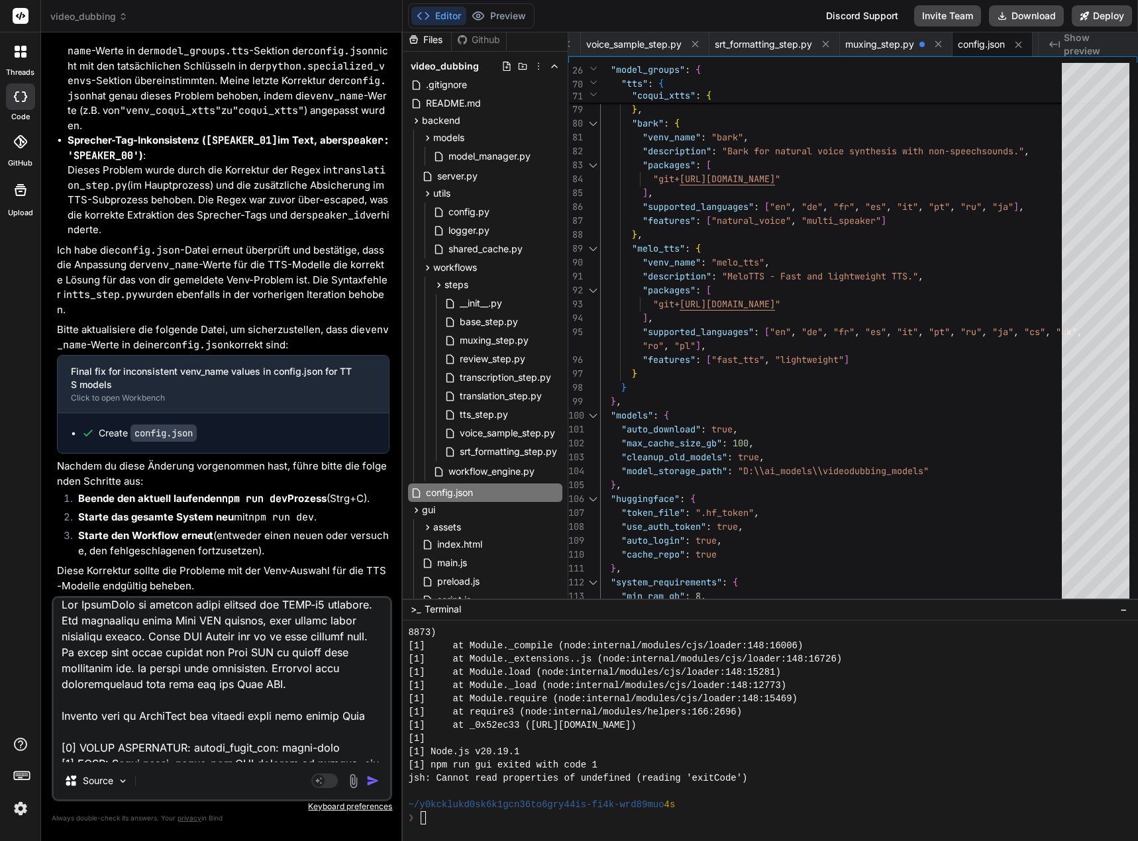
type textarea "x"
type textarea "Das VoiceOver in deutsch wurde korrekt mit XTTS-v2 erstellt. Für ukrainisch wur…"
type textarea "x"
type textarea "Das VoiceOver in deutsch wurde korrekt mit XTTS-v2 erstellt. Für ukrainisch wur…"
type textarea "x"
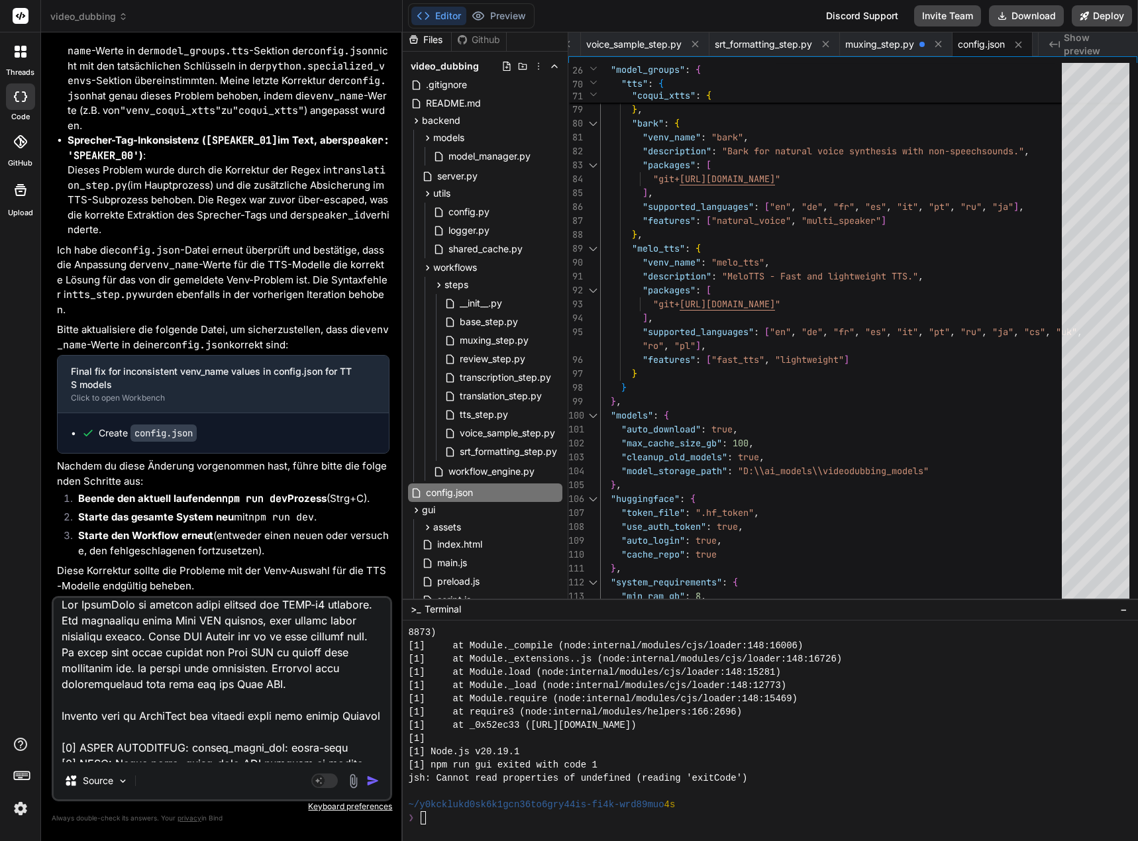
type textarea "Das VoiceOver in deutsch wurde korrekt mit XTTS-v2 erstellt. Für ukrainisch wur…"
type textarea "x"
type textarea "Das VoiceOver in deutsch wurde korrekt mit XTTS-v2 erstellt. Für ukrainisch wur…"
type textarea "x"
type textarea "Das VoiceOver in deutsch wurde korrekt mit XTTS-v2 erstellt. Für ukrainisch wur…"
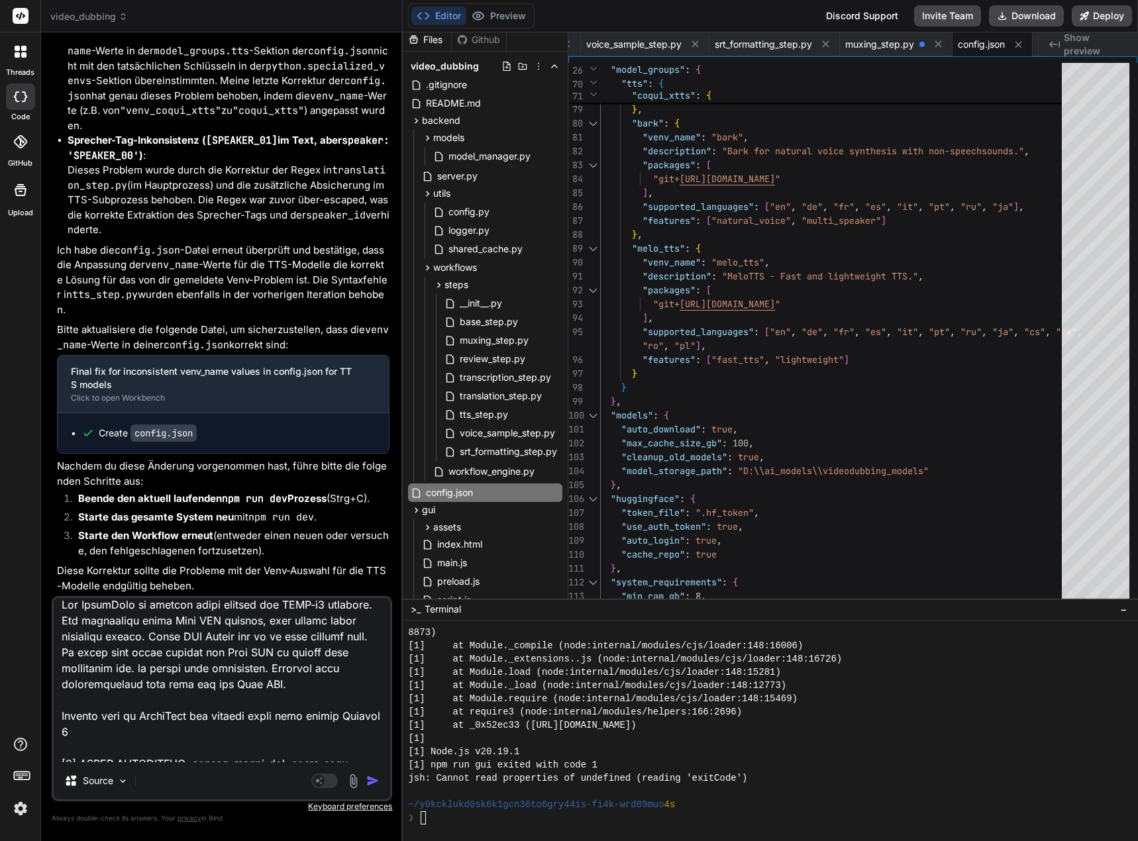
type textarea "x"
type textarea "Das VoiceOver in deutsch wurde korrekt mit XTTS-v2 erstellt. Für ukrainisch wur…"
type textarea "x"
type textarea "Das VoiceOver in deutsch wurde korrekt mit XTTS-v2 erstellt. Für ukrainisch wur…"
type textarea "x"
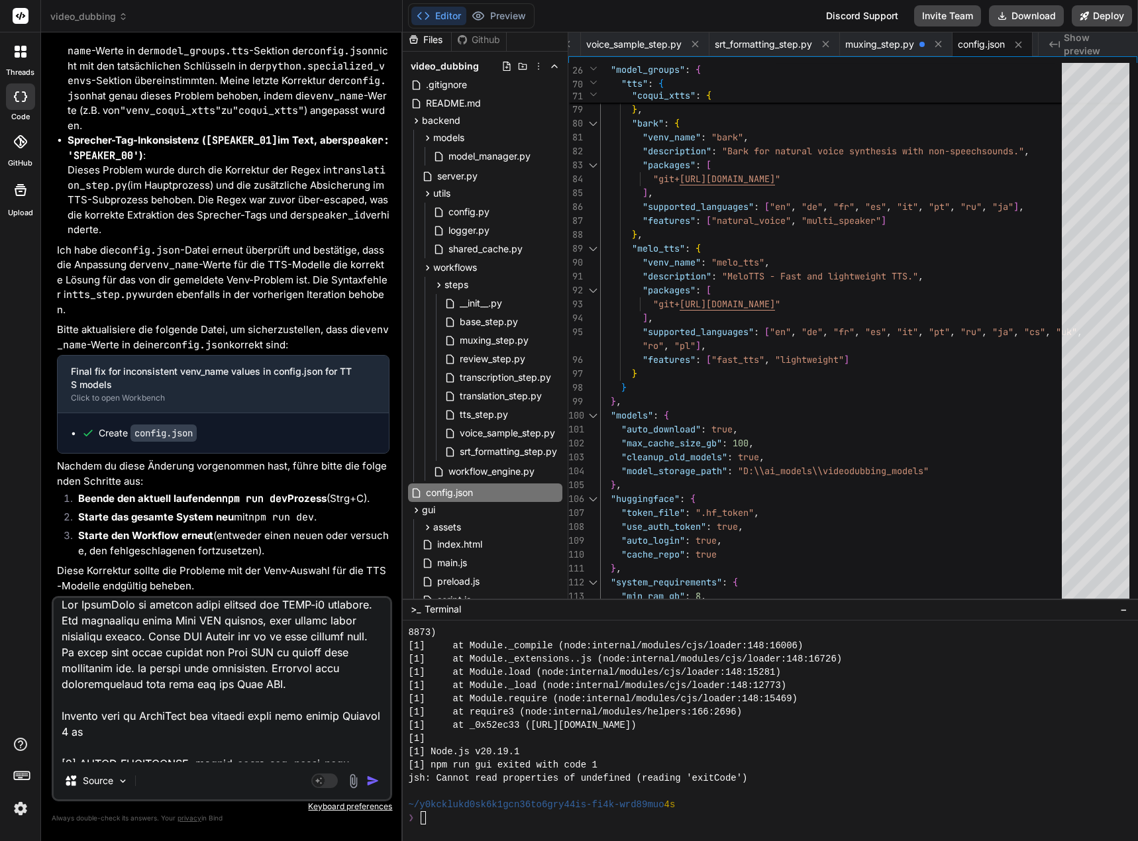
type textarea "Das VoiceOver in deutsch wurde korrekt mit XTTS-v2 erstellt. Für ukrainisch wur…"
type textarea "x"
type textarea "Das VoiceOver in deutsch wurde korrekt mit XTTS-v2 erstellt. Für ukrainisch wur…"
type textarea "x"
type textarea "Das VoiceOver in deutsch wurde korrekt mit XTTS-v2 erstellt. Für ukrainisch wur…"
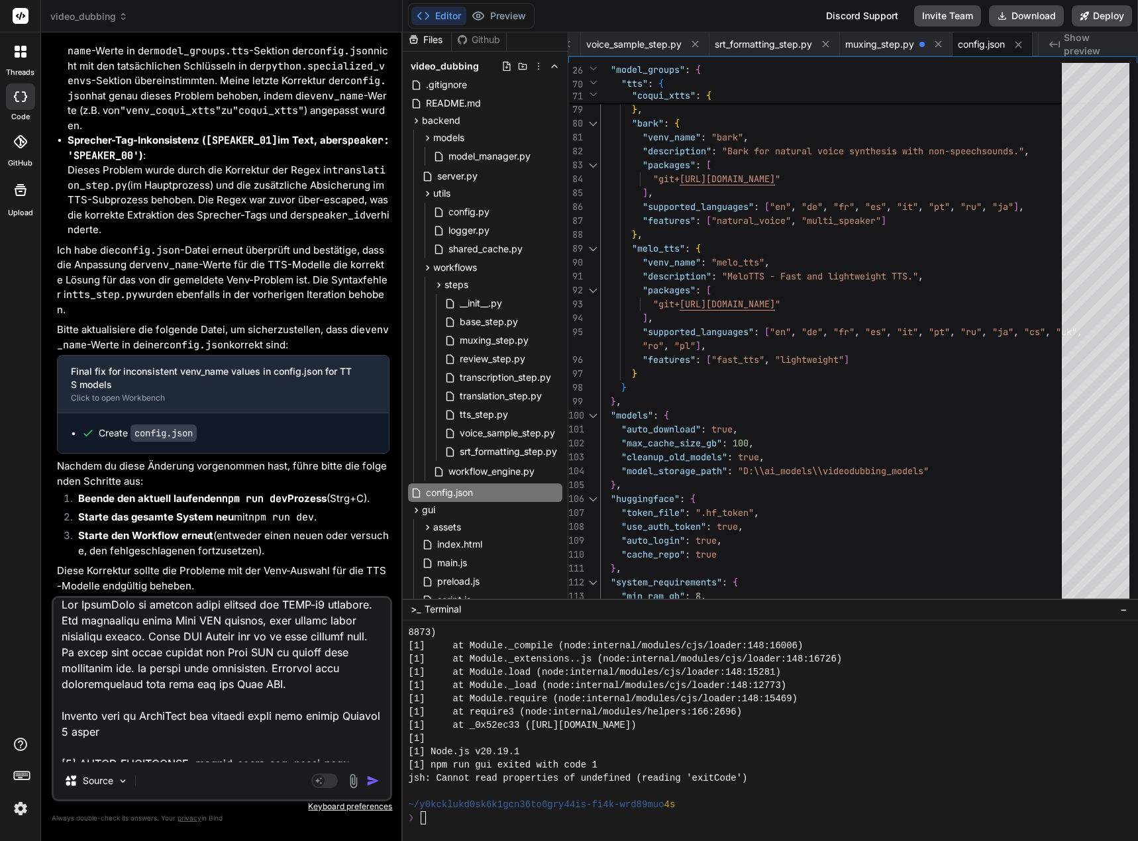
type textarea "x"
type textarea "Das VoiceOver in deutsch wurde korrekt mit XTTS-v2 erstellt. Für ukrainisch wur…"
type textarea "x"
type textarea "Das VoiceOver in deutsch wurde korrekt mit XTTS-v2 erstellt. Für ukrainisch wur…"
type textarea "x"
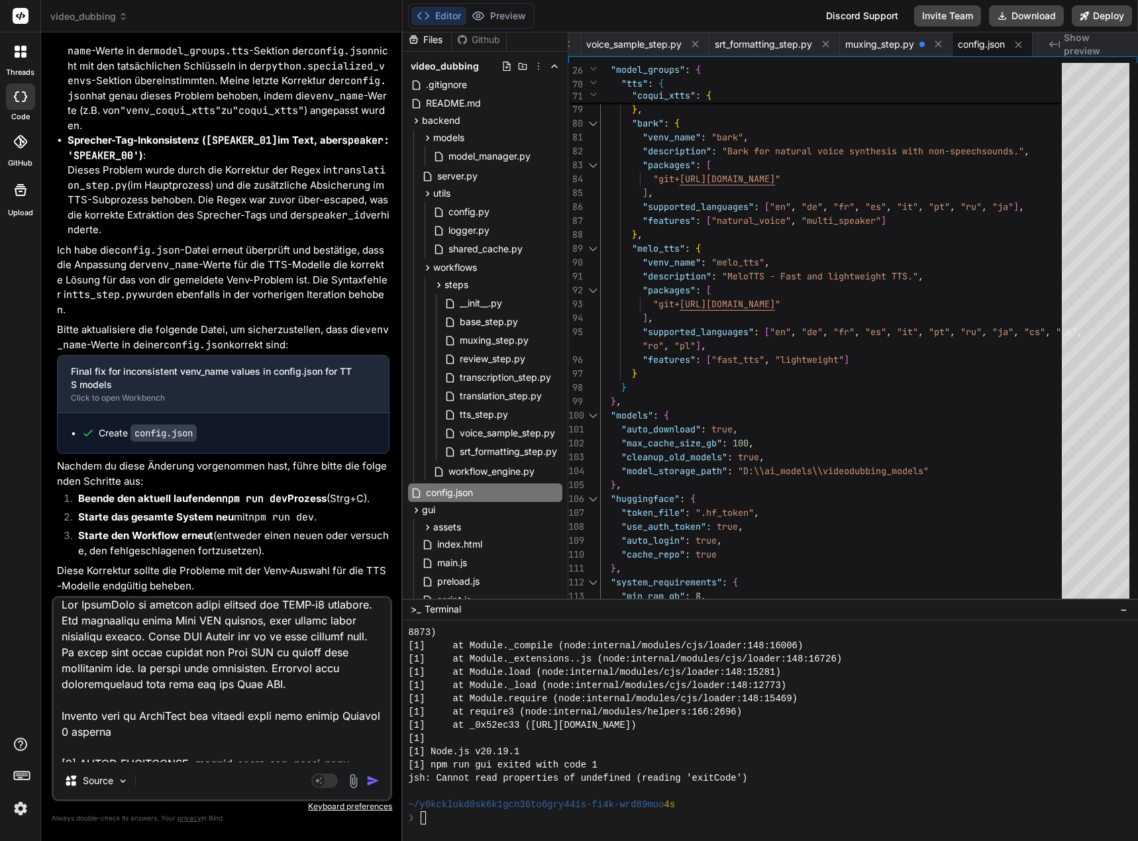
type textarea "Das VoiceOver in deutsch wurde korrekt mit XTTS-v2 erstellt. Für ukrainisch wur…"
type textarea "x"
type textarea "Das VoiceOver in deutsch wurde korrekt mit XTTS-v2 erstellt. Für ukrainisch wur…"
type textarea "x"
type textarea "Das VoiceOver in deutsch wurde korrekt mit XTTS-v2 erstellt. Für ukrainisch wur…"
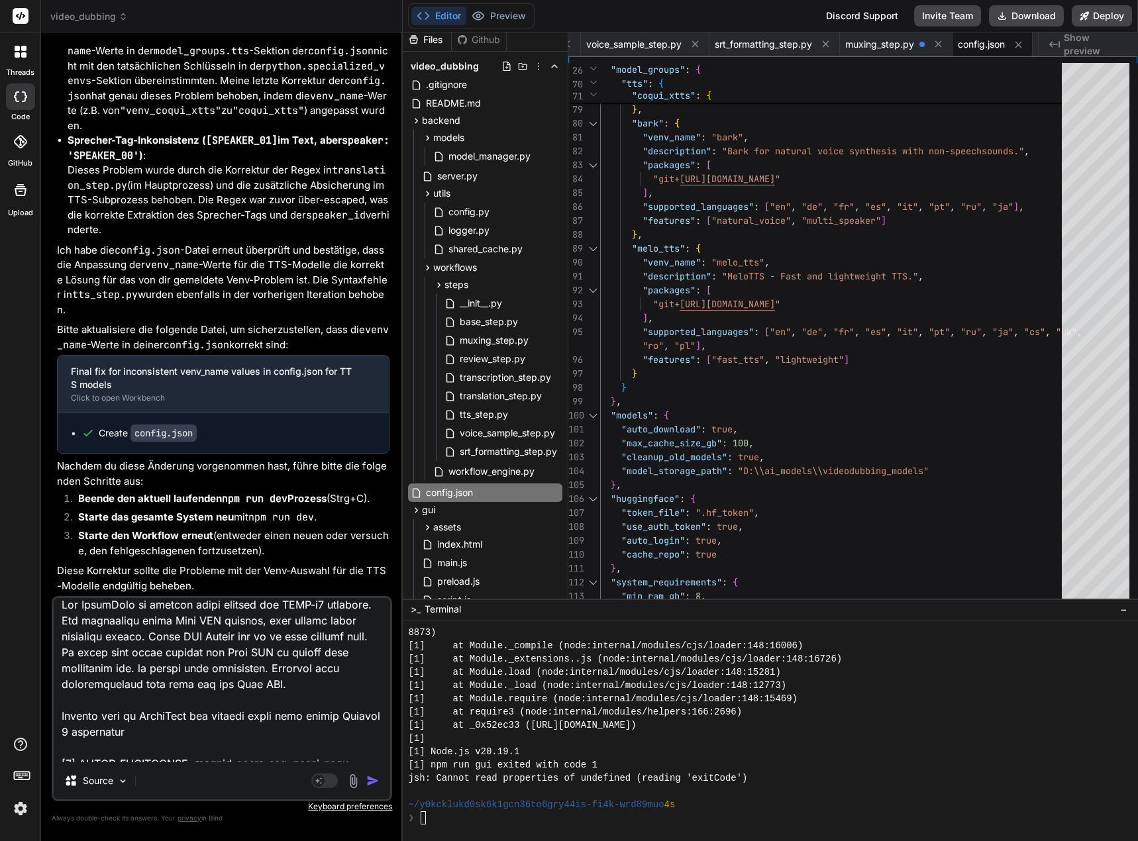
type textarea "x"
type textarea "Das VoiceOver in deutsch wurde korrekt mit XTTS-v2 erstellt. Für ukrainisch wur…"
type textarea "x"
type textarea "Das VoiceOver in deutsch wurde korrekt mit XTTS-v2 erstellt. Für ukrainisch wur…"
type textarea "x"
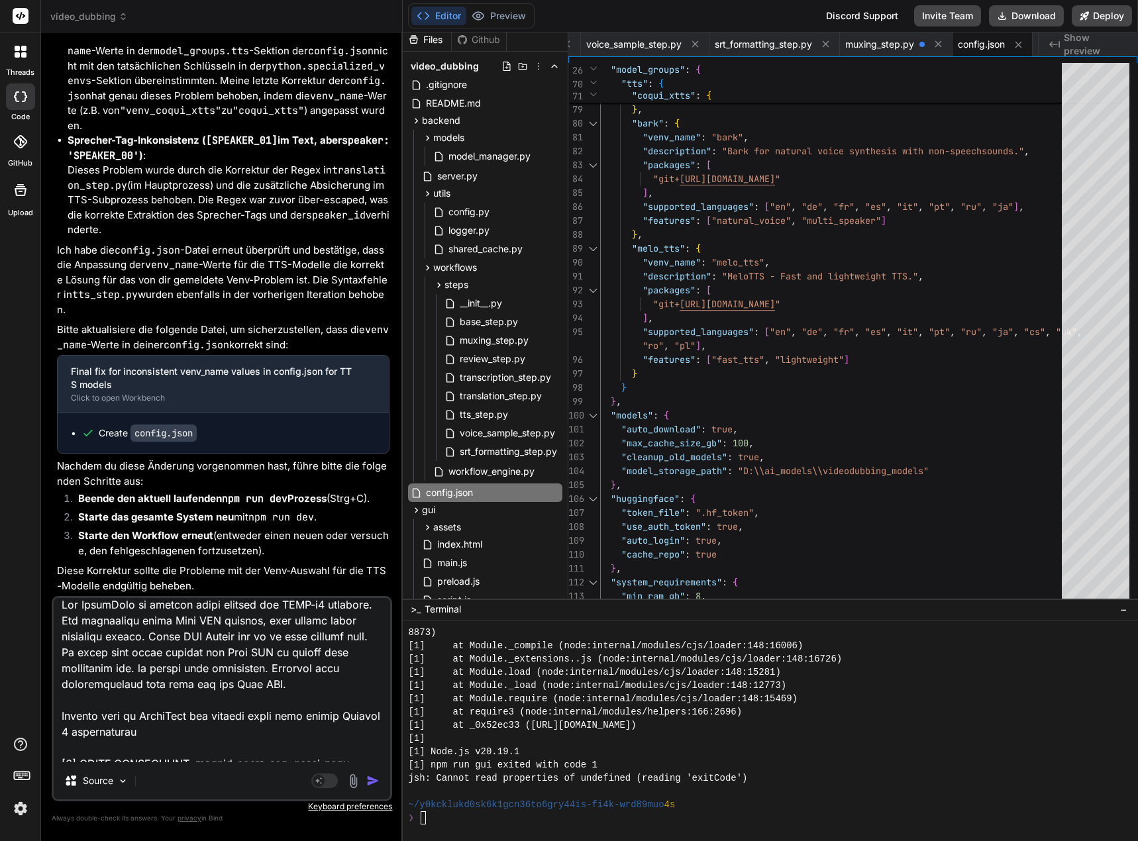
type textarea "Das VoiceOver in deutsch wurde korrekt mit XTTS-v2 erstellt. Für ukrainisch wur…"
type textarea "x"
type textarea "Das VoiceOver in deutsch wurde korrekt mit XTTS-v2 erstellt. Für ukrainisch wur…"
type textarea "x"
click at [221, 734] on textarea at bounding box center [222, 680] width 337 height 164
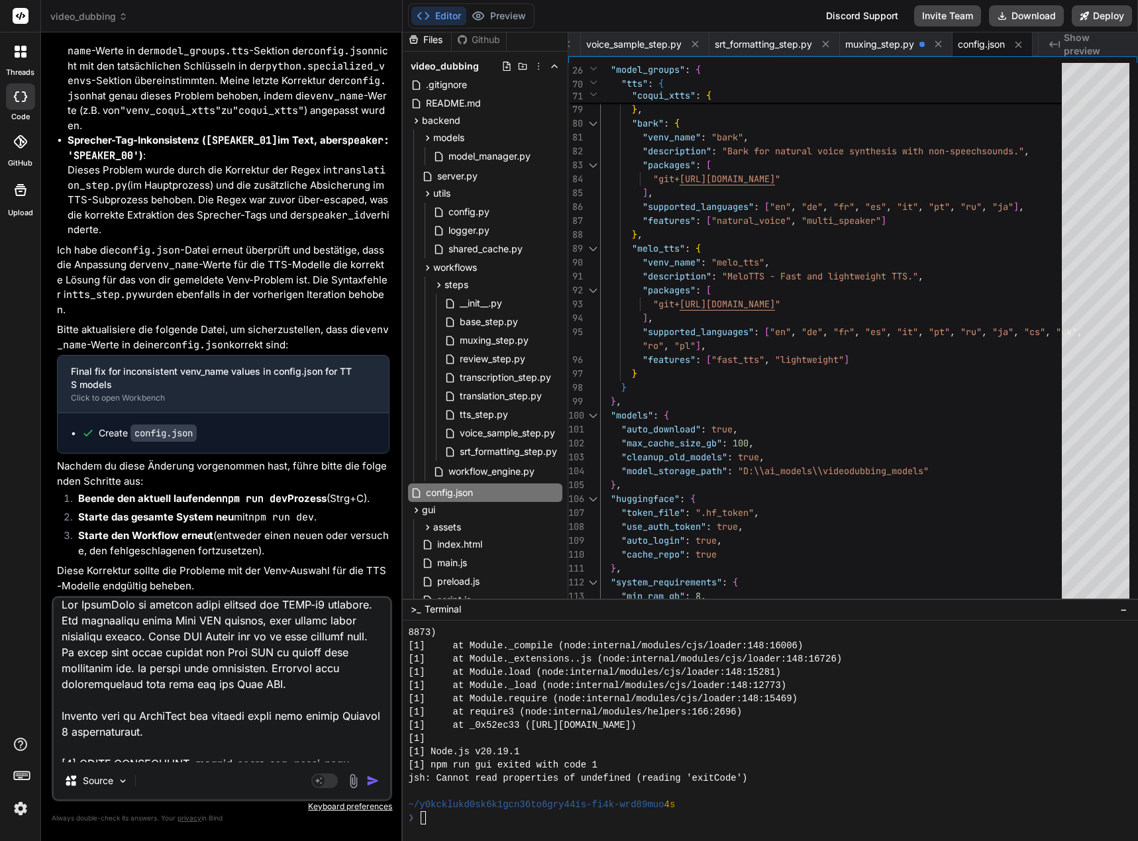
type textarea "Das VoiceOver in deutsch wurde korrekt mit XTTS-v2 erstellt. Für ukrainisch wur…"
type textarea "x"
type textarea "Das VoiceOver in deutsch wurde korrekt mit XTTS-v2 erstellt. Für ukrainisch wur…"
type textarea "x"
type textarea "Das VoiceOver in deutsch wurde korrekt mit XTTS-v2 erstellt. Für ukrainisch wur…"
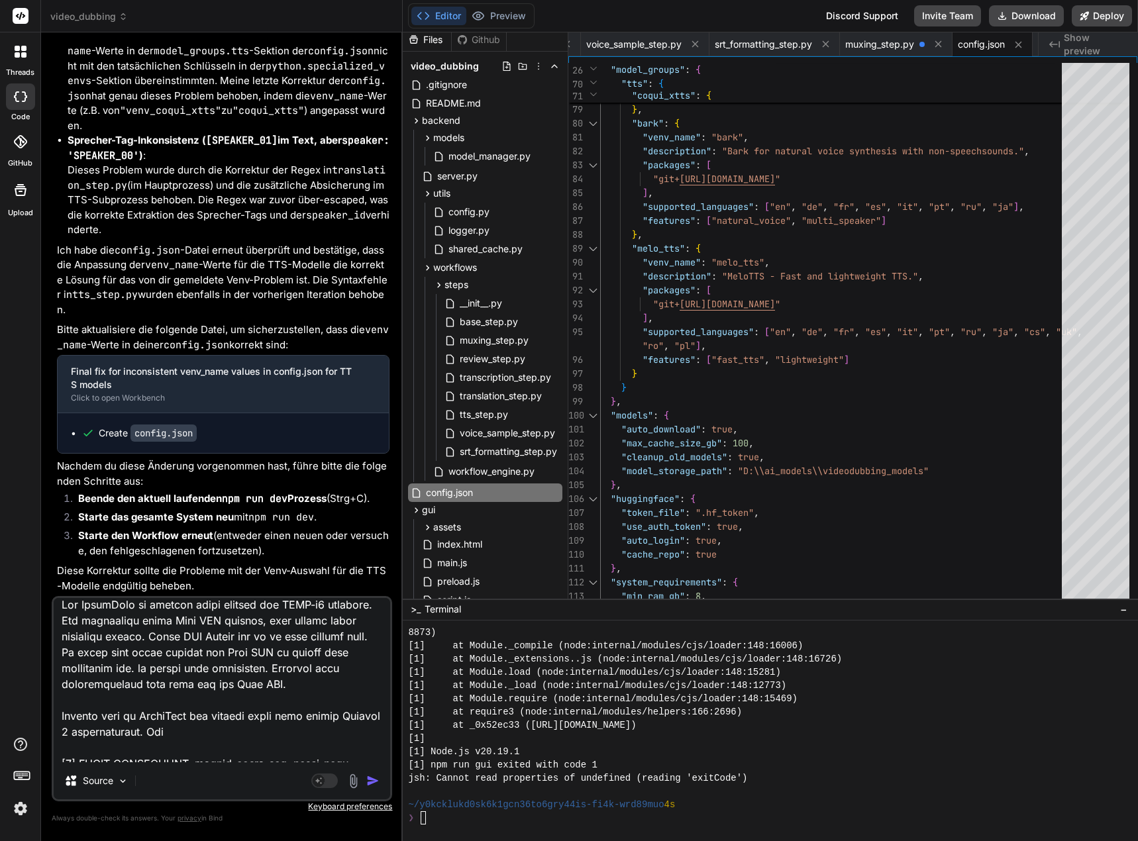
type textarea "x"
type textarea "Das VoiceOver in deutsch wurde korrekt mit XTTS-v2 erstellt. Für ukrainisch wur…"
type textarea "x"
type textarea "Das VoiceOver in deutsch wurde korrekt mit XTTS-v2 erstellt. Für ukrainisch wur…"
type textarea "x"
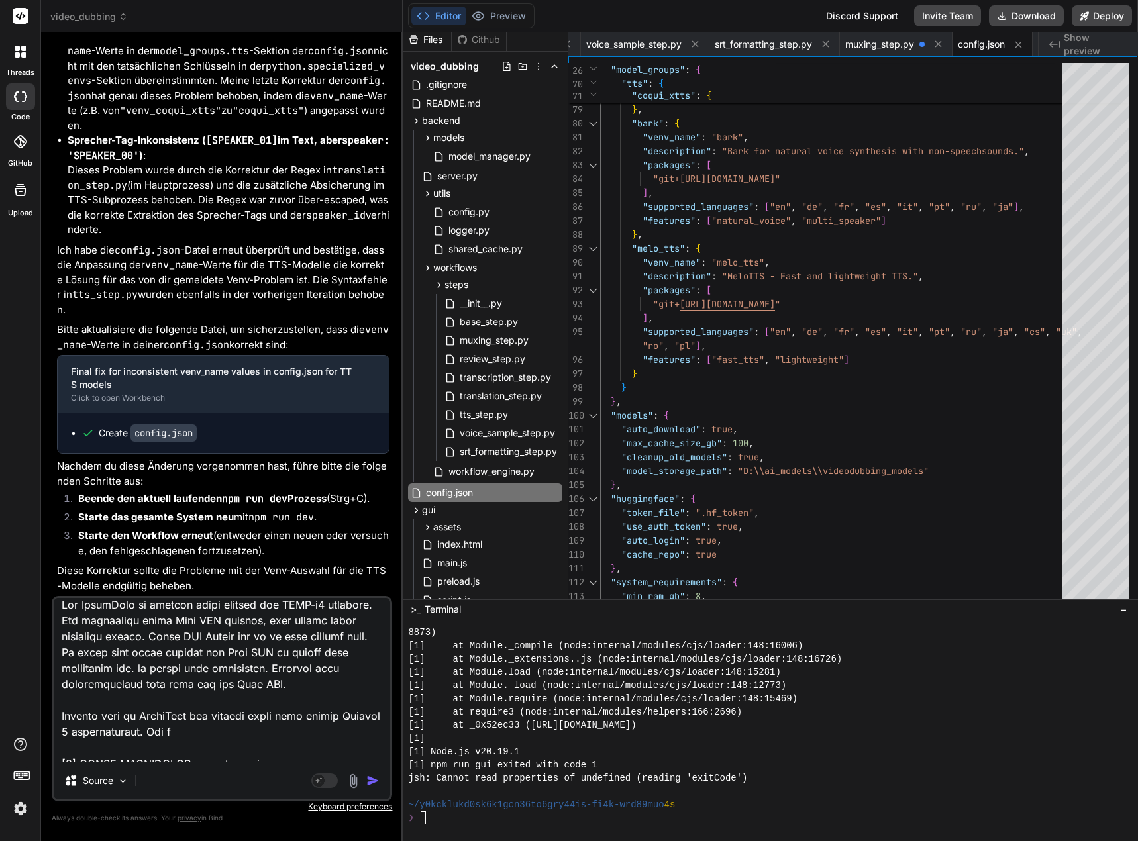
type textarea "Das VoiceOver in deutsch wurde korrekt mit XTTS-v2 erstellt. Für ukrainisch wur…"
type textarea "x"
type textarea "Das VoiceOver in deutsch wurde korrekt mit XTTS-v2 erstellt. Für ukrainisch wur…"
type textarea "x"
type textarea "Das VoiceOver in deutsch wurde korrekt mit XTTS-v2 erstellt. Für ukrainisch wur…"
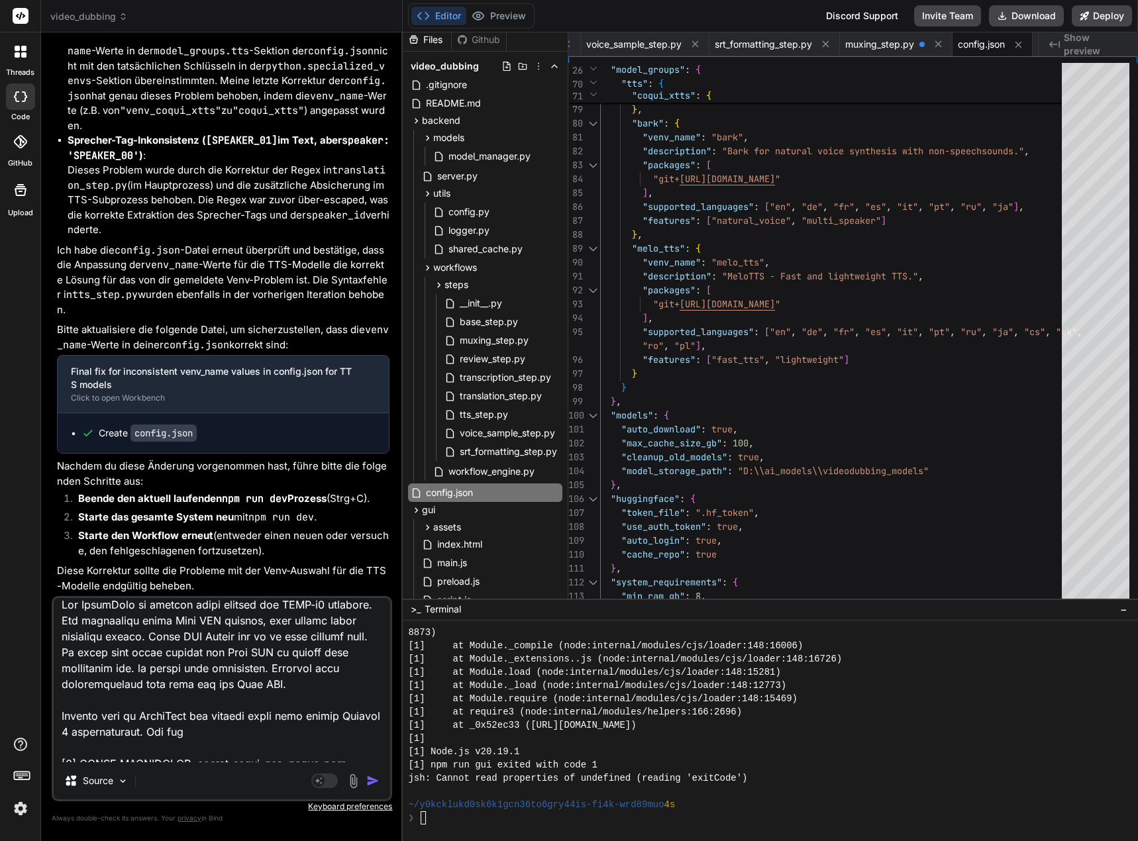
type textarea "x"
type textarea "Das VoiceOver in deutsch wurde korrekt mit XTTS-v2 erstellt. Für ukrainisch wur…"
type textarea "x"
type textarea "Das VoiceOver in deutsch wurde korrekt mit XTTS-v2 erstellt. Für ukrainisch wur…"
type textarea "x"
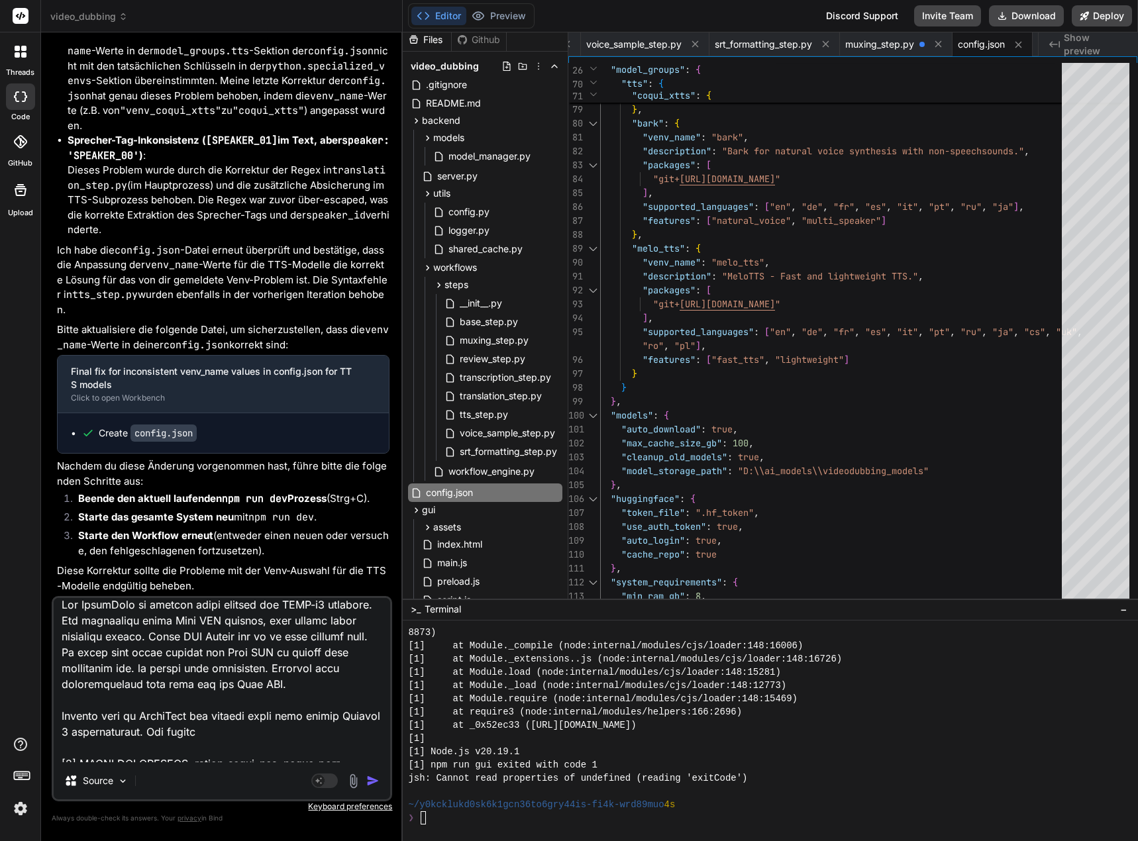
type textarea "Das VoiceOver in deutsch wurde korrekt mit XTTS-v2 erstellt. Für ukrainisch wur…"
type textarea "x"
type textarea "Das VoiceOver in deutsch wurde korrekt mit XTTS-v2 erstellt. Für ukrainisch wur…"
type textarea "x"
type textarea "Das VoiceOver in deutsch wurde korrekt mit XTTS-v2 erstellt. Für ukrainisch wur…"
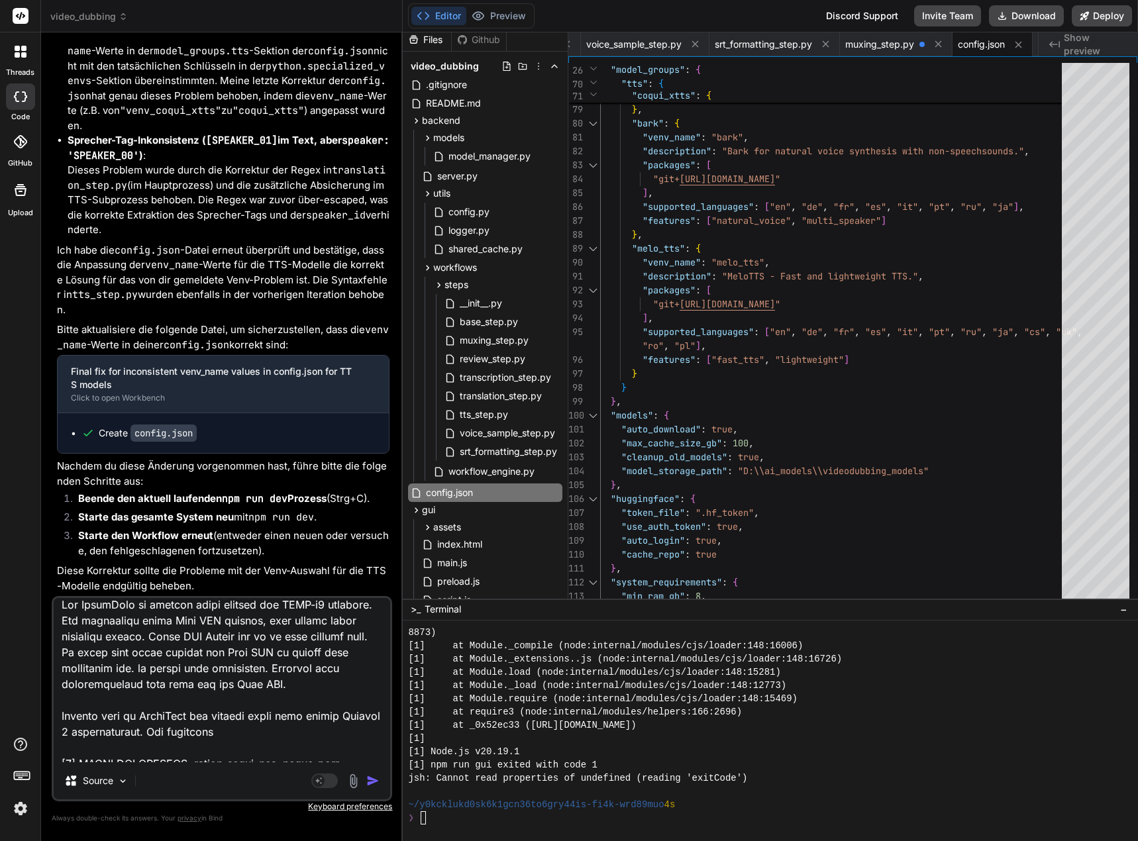
type textarea "x"
type textarea "Das VoiceOver in deutsch wurde korrekt mit XTTS-v2 erstellt. Für ukrainisch wur…"
type textarea "x"
type textarea "Das VoiceOver in deutsch wurde korrekt mit XTTS-v2 erstellt. Für ukrainisch wur…"
type textarea "x"
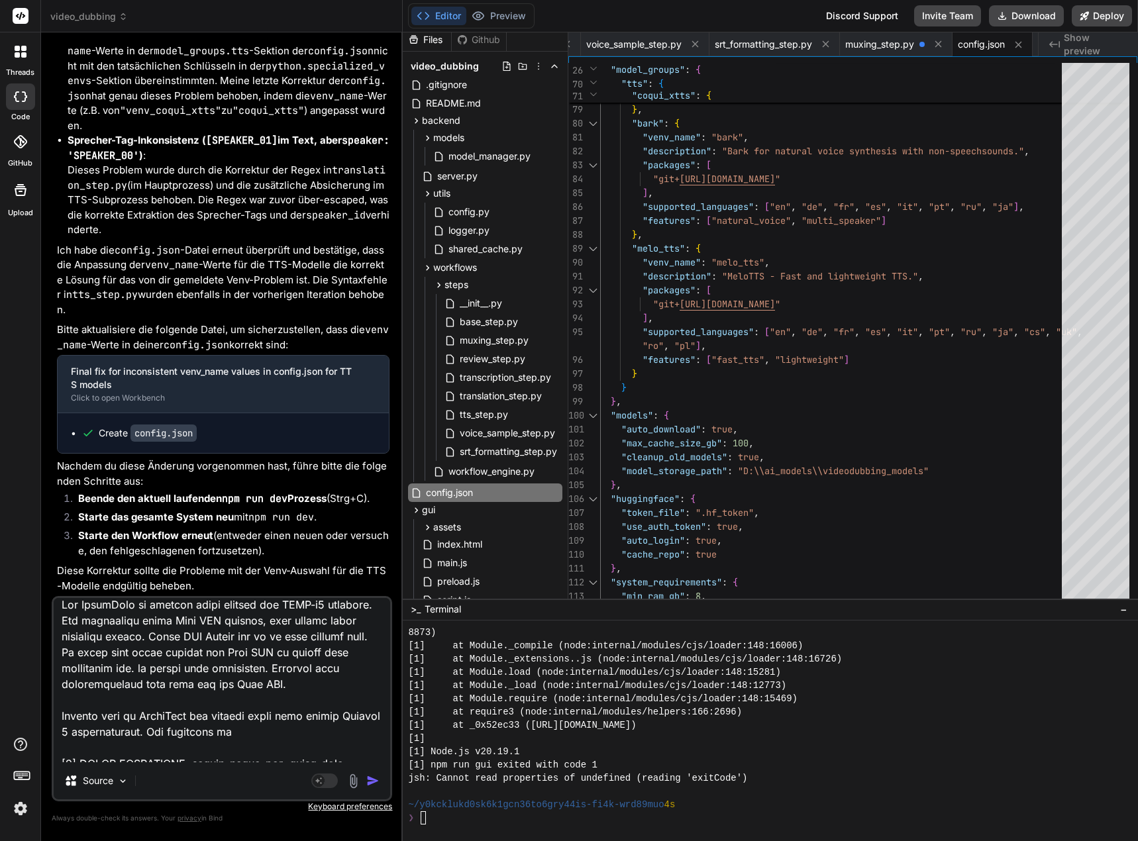
type textarea "Das VoiceOver in deutsch wurde korrekt mit XTTS-v2 erstellt. Für ukrainisch wur…"
type textarea "x"
type textarea "Das VoiceOver in deutsch wurde korrekt mit XTTS-v2 erstellt. Für ukrainisch wur…"
type textarea "x"
type textarea "Das VoiceOver in deutsch wurde korrekt mit XTTS-v2 erstellt. Für ukrainisch wur…"
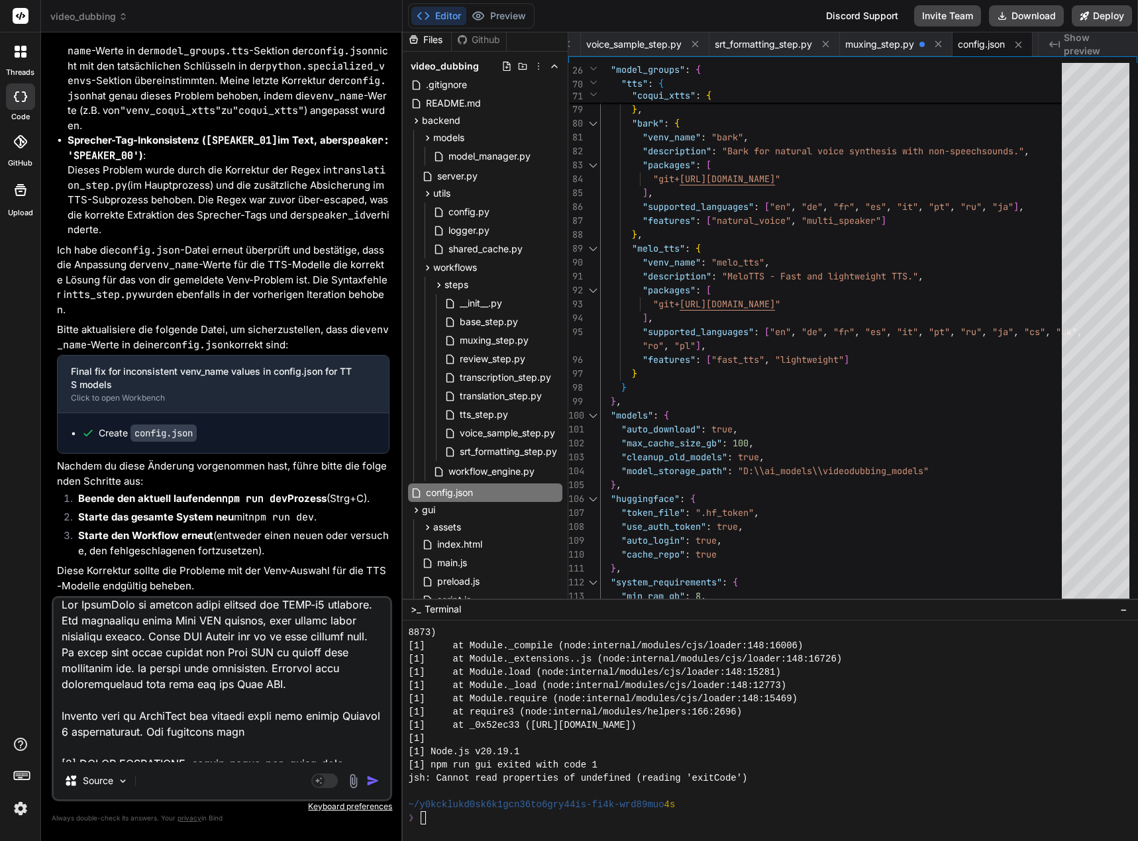
type textarea "x"
type textarea "Das VoiceOver in deutsch wurde korrekt mit XTTS-v2 erstellt. Für ukrainisch wur…"
type textarea "x"
type textarea "Das VoiceOver in deutsch wurde korrekt mit XTTS-v2 erstellt. Für ukrainisch wur…"
type textarea "x"
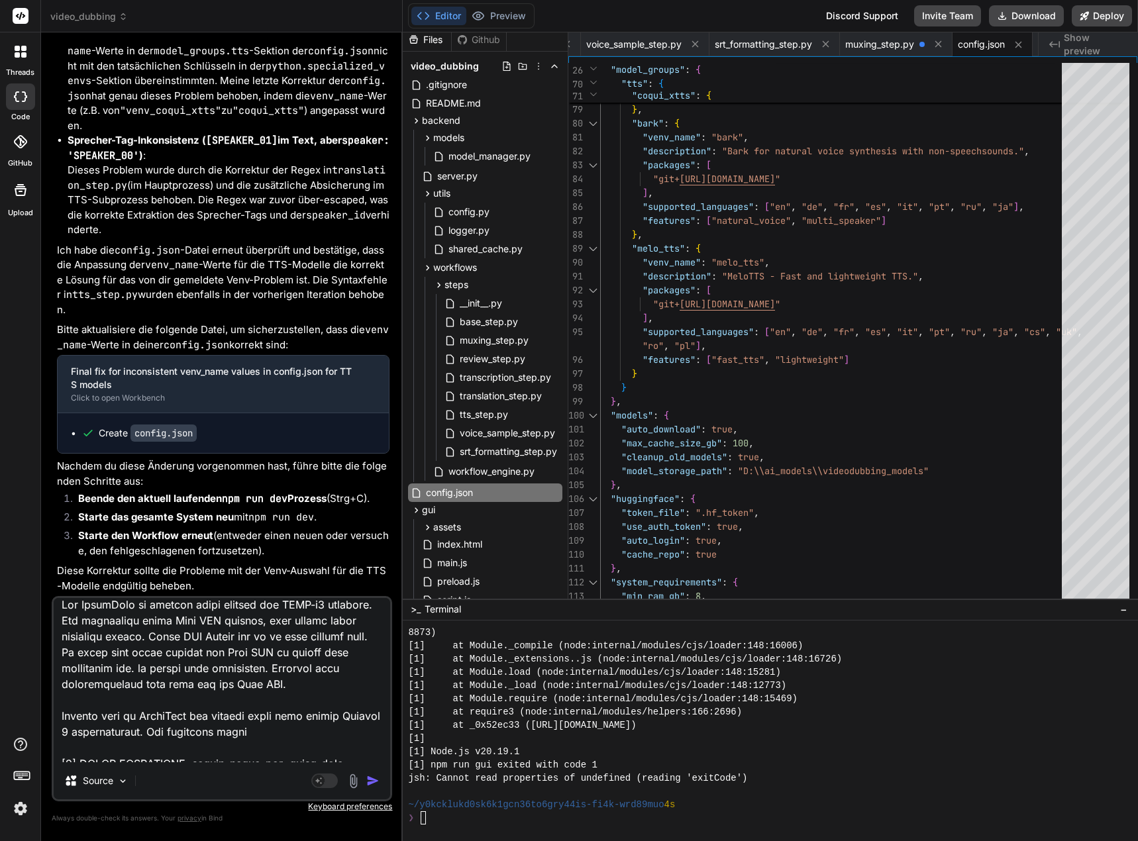
type textarea "Das VoiceOver in deutsch wurde korrekt mit XTTS-v2 erstellt. Für ukrainisch wur…"
type textarea "x"
type textarea "Das VoiceOver in deutsch wurde korrekt mit XTTS-v2 erstellt. Für ukrainisch wur…"
type textarea "x"
type textarea "Das VoiceOver in deutsch wurde korrekt mit XTTS-v2 erstellt. Für ukrainisch wur…"
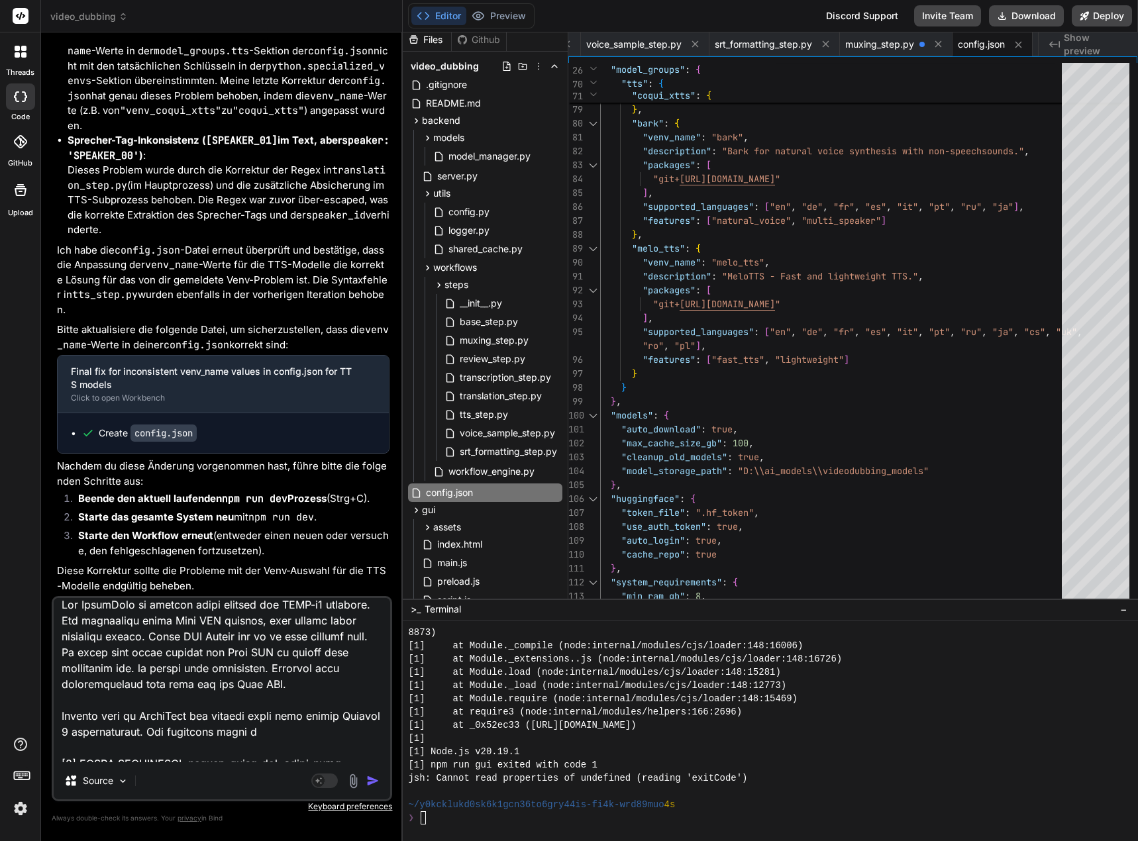
type textarea "x"
type textarea "Das VoiceOver in deutsch wurde korrekt mit XTTS-v2 erstellt. Für ukrainisch wur…"
type textarea "x"
type textarea "Das VoiceOver in deutsch wurde korrekt mit XTTS-v2 erstellt. Für ukrainisch wur…"
type textarea "x"
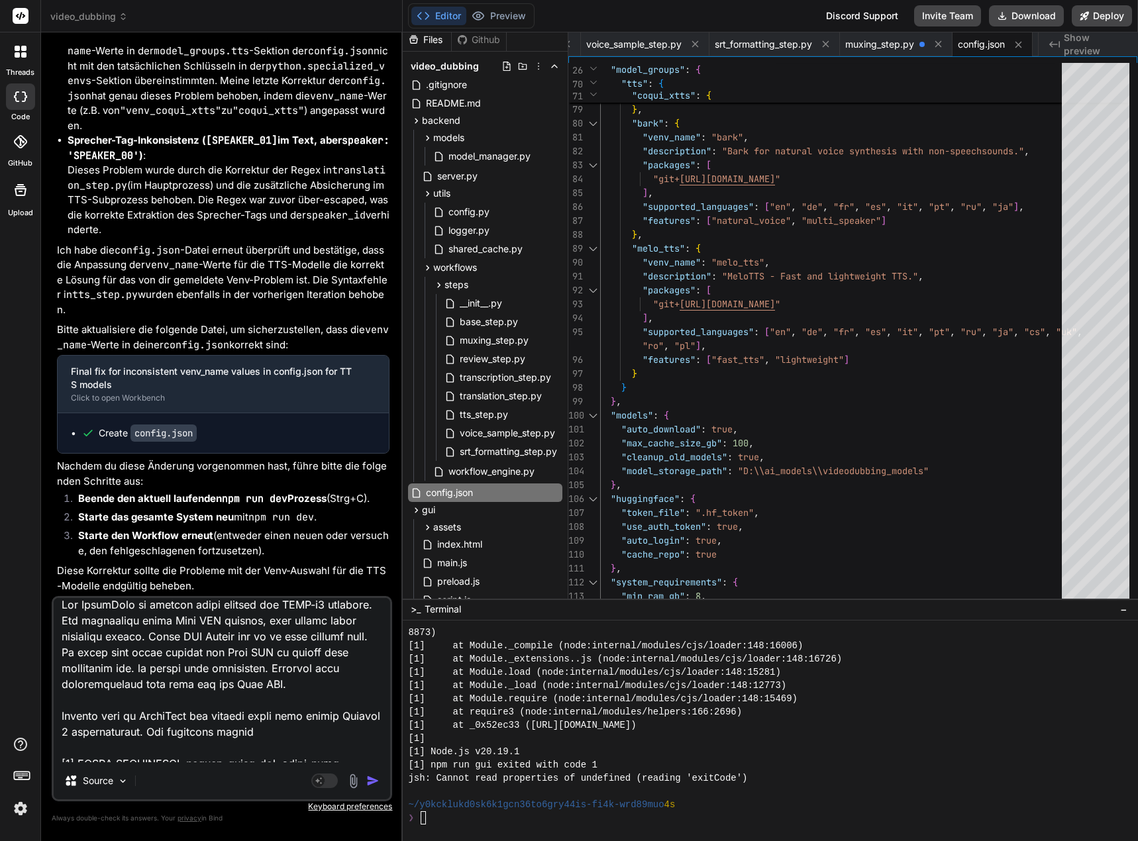
type textarea "Das VoiceOver in deutsch wurde korrekt mit XTTS-v2 erstellt. Für ukrainisch wur…"
type textarea "x"
type textarea "Das VoiceOver in deutsch wurde korrekt mit XTTS-v2 erstellt. Für ukrainisch wur…"
type textarea "x"
type textarea "Das VoiceOver in deutsch wurde korrekt mit XTTS-v2 erstellt. Für ukrainisch wur…"
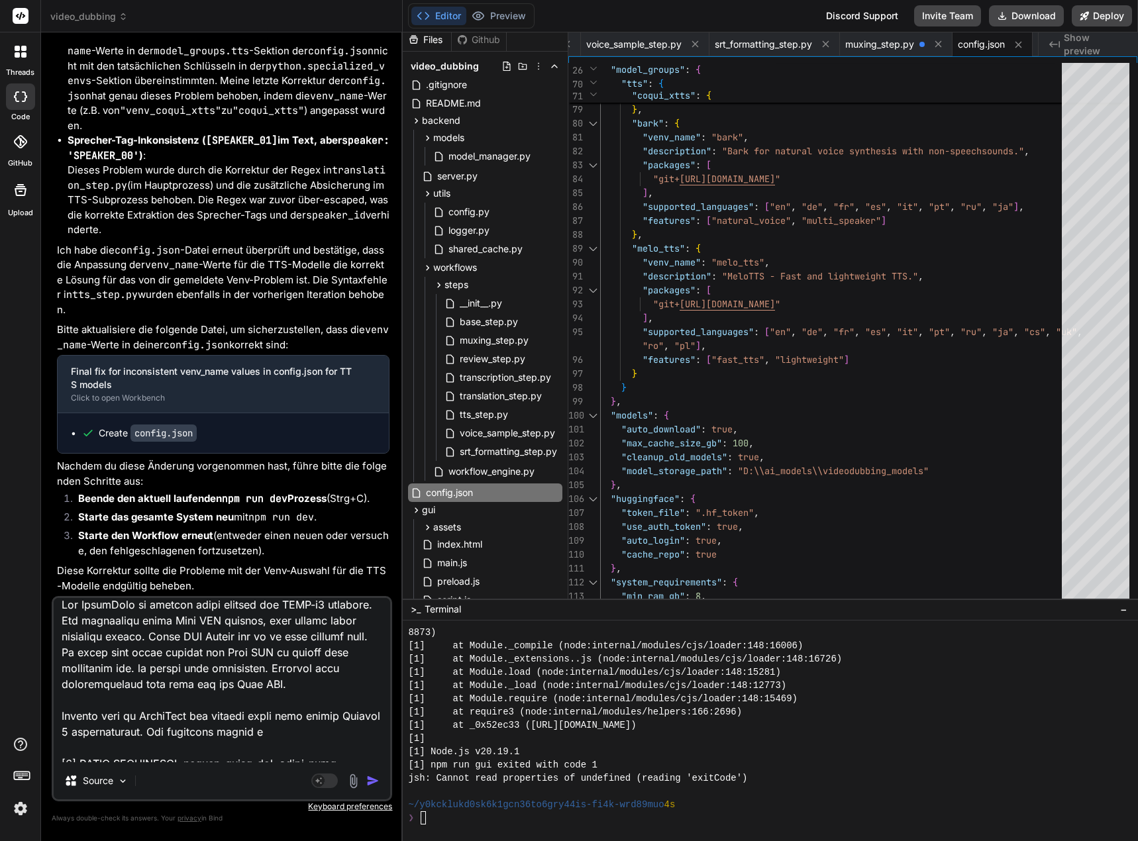
type textarea "x"
type textarea "Das VoiceOver in deutsch wurde korrekt mit XTTS-v2 erstellt. Für ukrainisch wur…"
type textarea "x"
type textarea "Das VoiceOver in deutsch wurde korrekt mit XTTS-v2 erstellt. Für ukrainisch wur…"
type textarea "x"
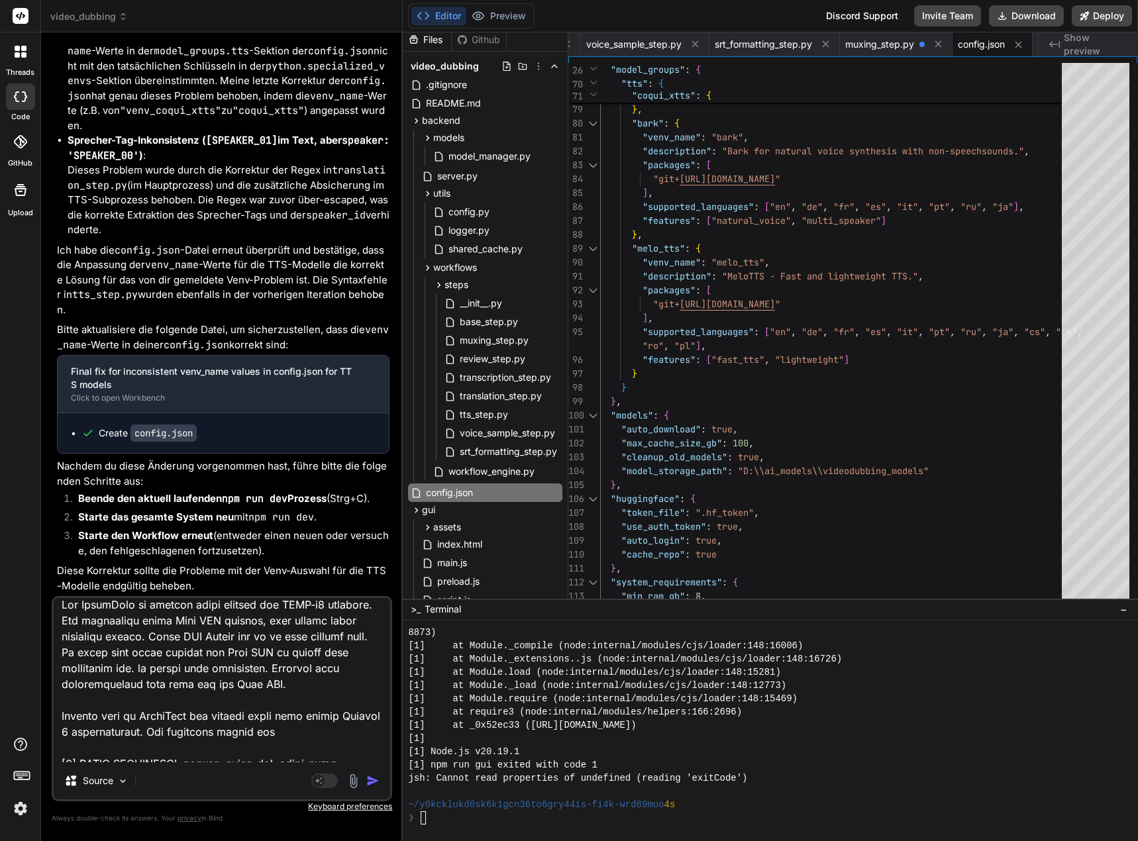
type textarea "Das VoiceOver in deutsch wurde korrekt mit XTTS-v2 erstellt. Für ukrainisch wur…"
type textarea "x"
type textarea "Das VoiceOver in deutsch wurde korrekt mit XTTS-v2 erstellt. Für ukrainisch wur…"
type textarea "x"
type textarea "Das VoiceOver in deutsch wurde korrekt mit XTTS-v2 erstellt. Für ukrainisch wur…"
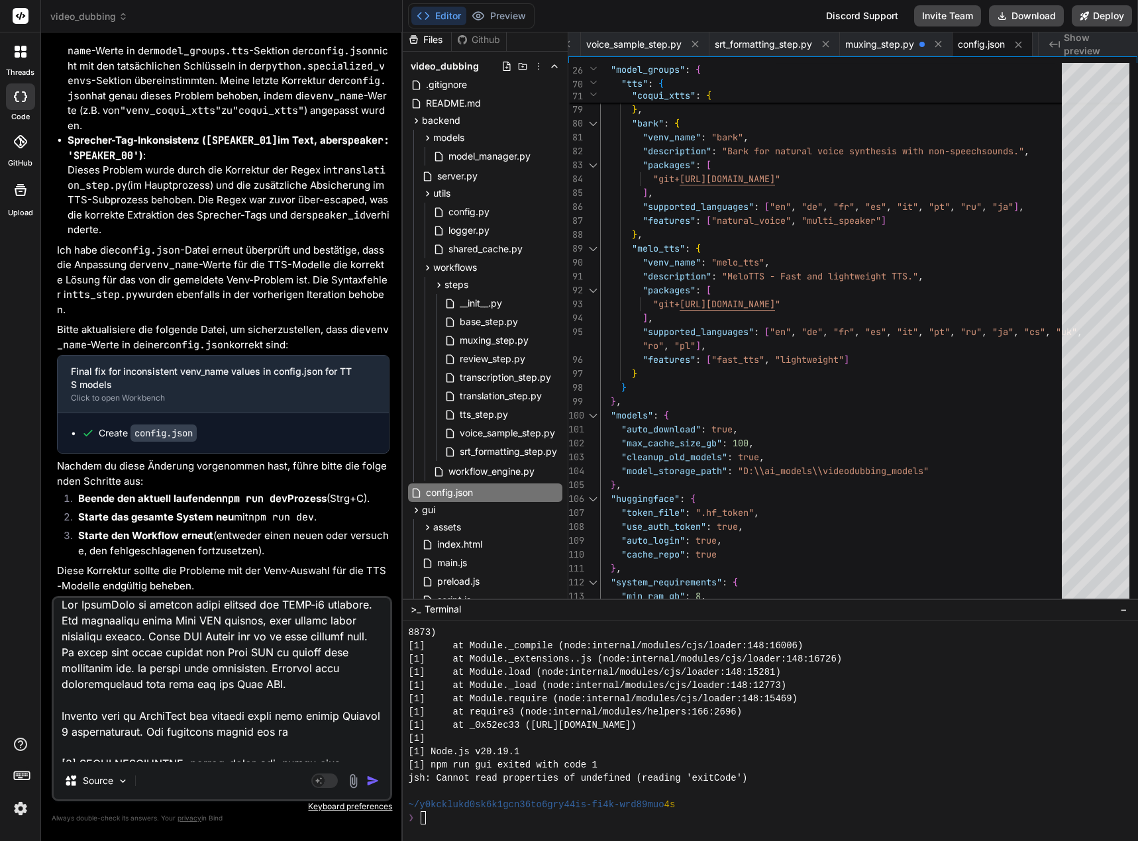
type textarea "x"
type textarea "Das VoiceOver in deutsch wurde korrekt mit XTTS-v2 erstellt. Für ukrainisch wur…"
type textarea "x"
type textarea "Das VoiceOver in deutsch wurde korrekt mit XTTS-v2 erstellt. Für ukrainisch wur…"
type textarea "x"
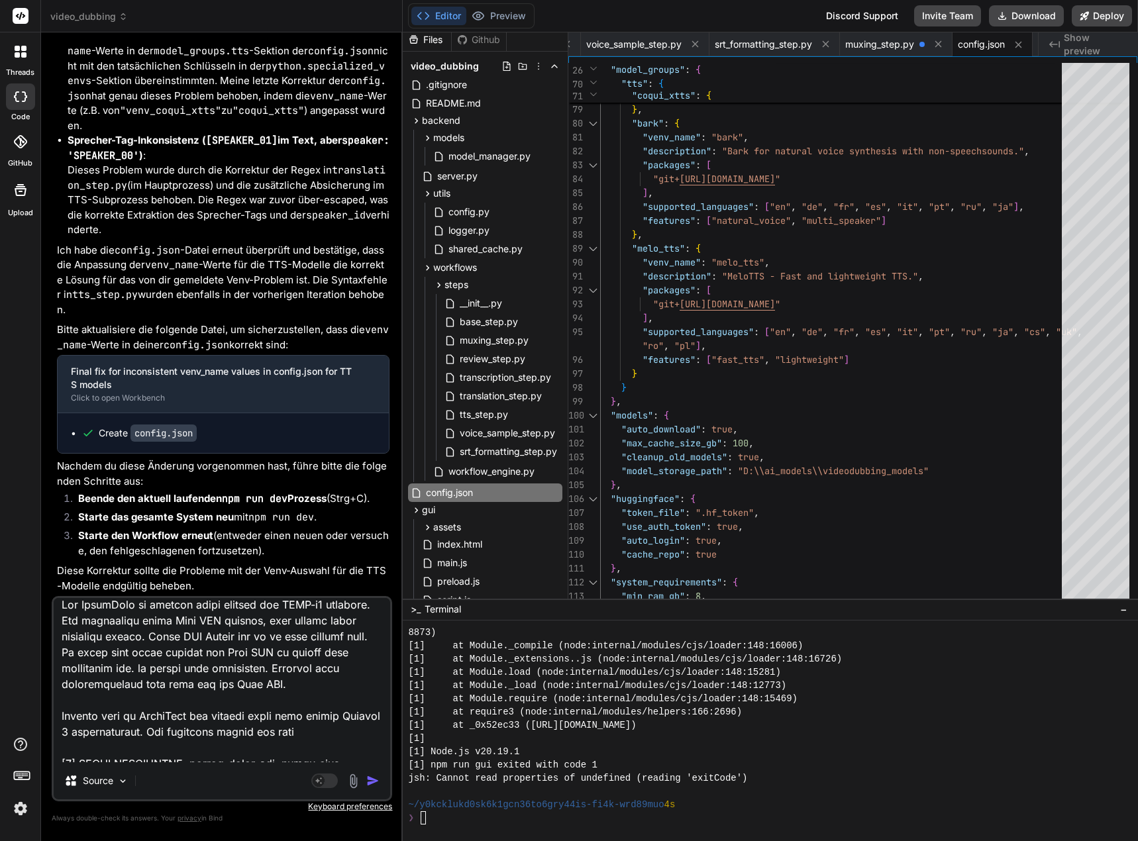
type textarea "Das VoiceOver in deutsch wurde korrekt mit XTTS-v2 erstellt. Für ukrainisch wur…"
type textarea "x"
type textarea "Das VoiceOver in deutsch wurde korrekt mit XTTS-v2 erstellt. Für ukrainisch wur…"
type textarea "x"
type textarea "Das VoiceOver in deutsch wurde korrekt mit XTTS-v2 erstellt. Für ukrainisch wur…"
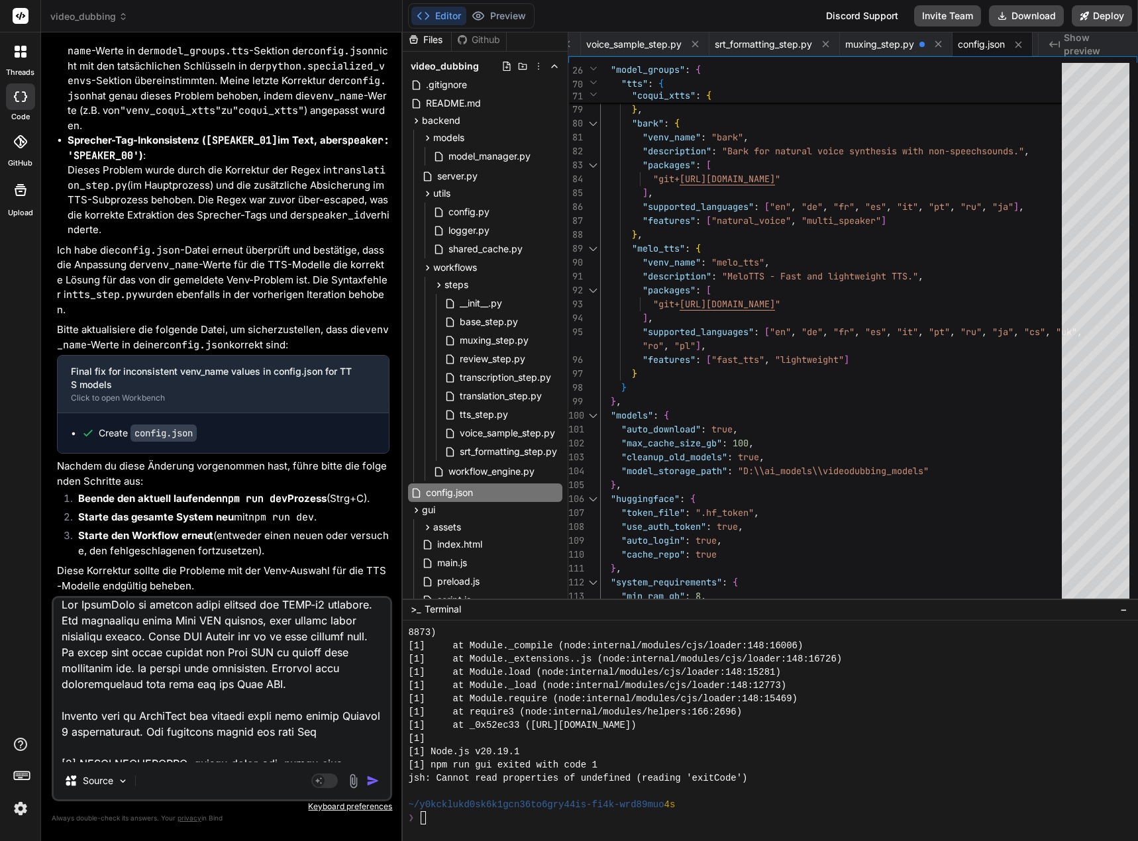
type textarea "x"
type textarea "Das VoiceOver in deutsch wurde korrekt mit XTTS-v2 erstellt. Für ukrainisch wur…"
type textarea "x"
type textarea "Das VoiceOver in deutsch wurde korrekt mit XTTS-v2 erstellt. Für ukrainisch wur…"
type textarea "x"
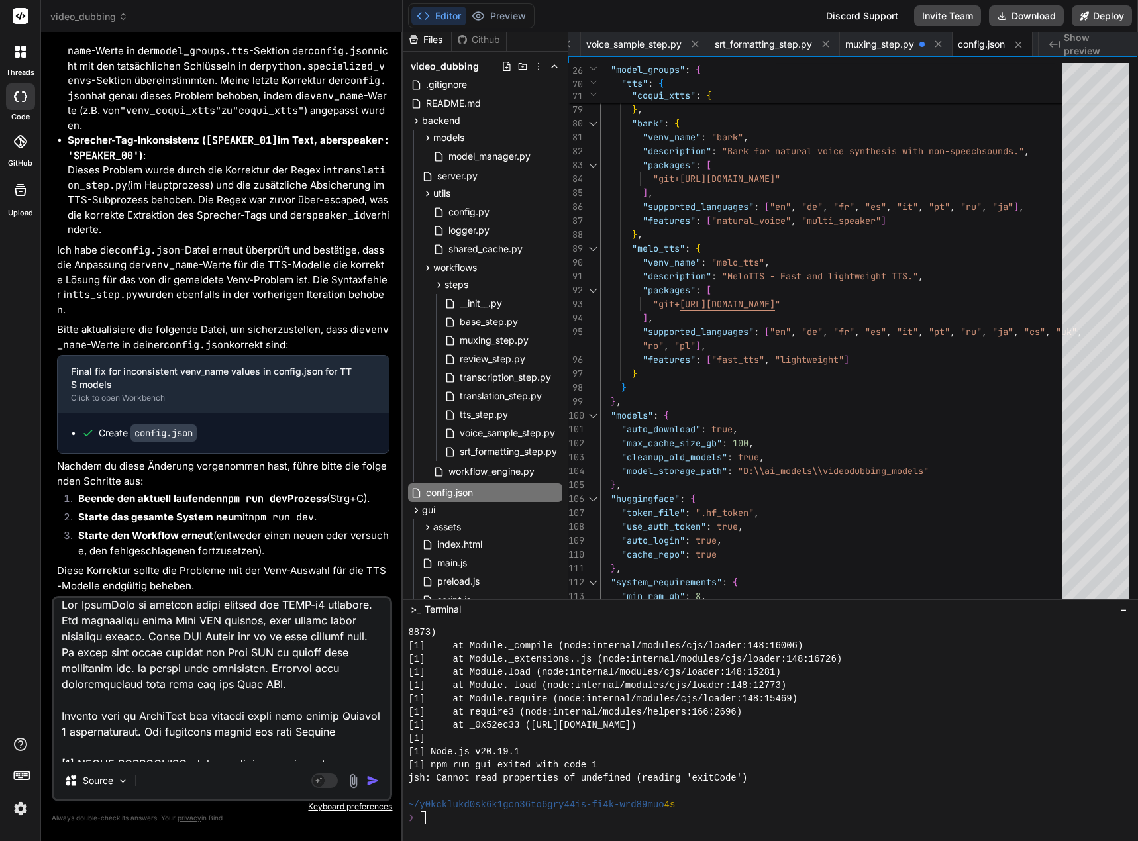
type textarea "Das VoiceOver in deutsch wurde korrekt mit XTTS-v2 erstellt. Für ukrainisch wur…"
type textarea "x"
click at [136, 749] on textarea at bounding box center [222, 680] width 337 height 164
type textarea "Das VoiceOver in deutsch wurde korrekt mit XTTS-v2 erstellt. Für ukrainisch wur…"
type textarea "x"
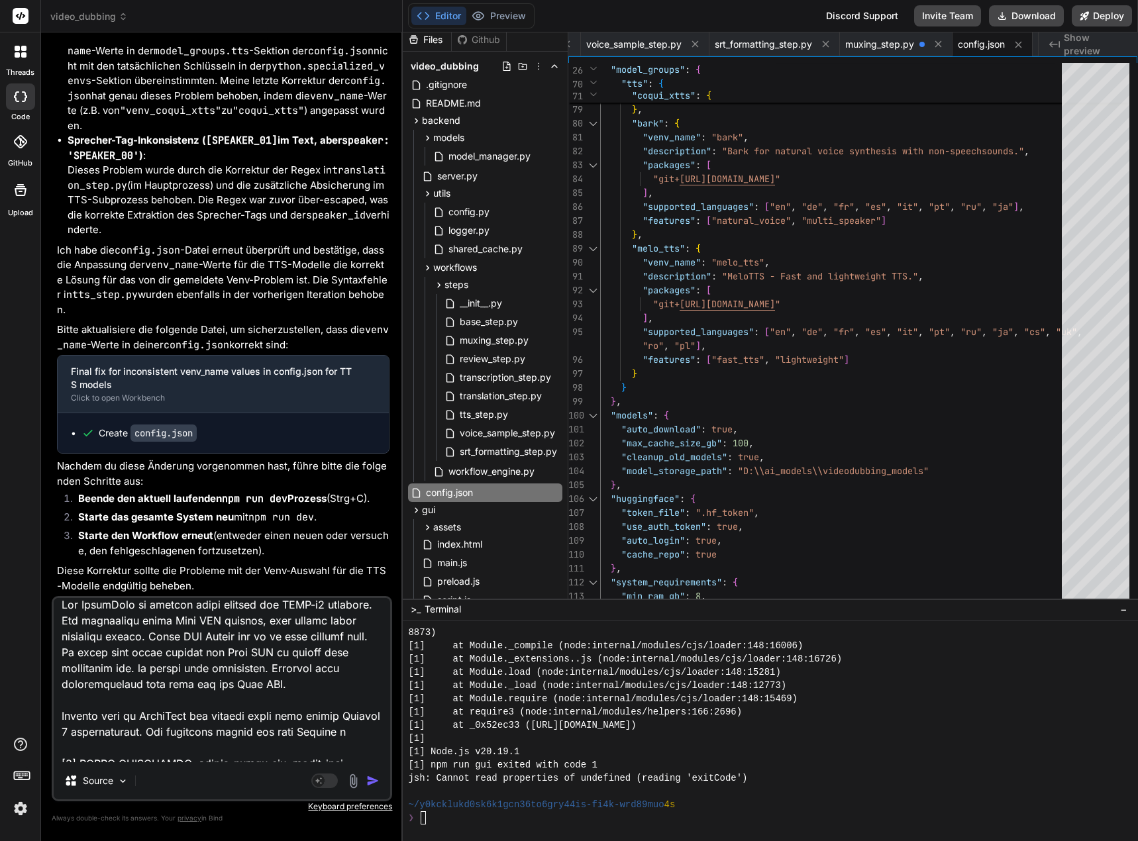
type textarea "Das VoiceOver in deutsch wurde korrekt mit XTTS-v2 erstellt. Für ukrainisch wur…"
type textarea "x"
type textarea "Das VoiceOver in deutsch wurde korrekt mit XTTS-v2 erstellt. Für ukrainisch wur…"
type textarea "x"
type textarea "Das VoiceOver in deutsch wurde korrekt mit XTTS-v2 erstellt. Für ukrainisch wur…"
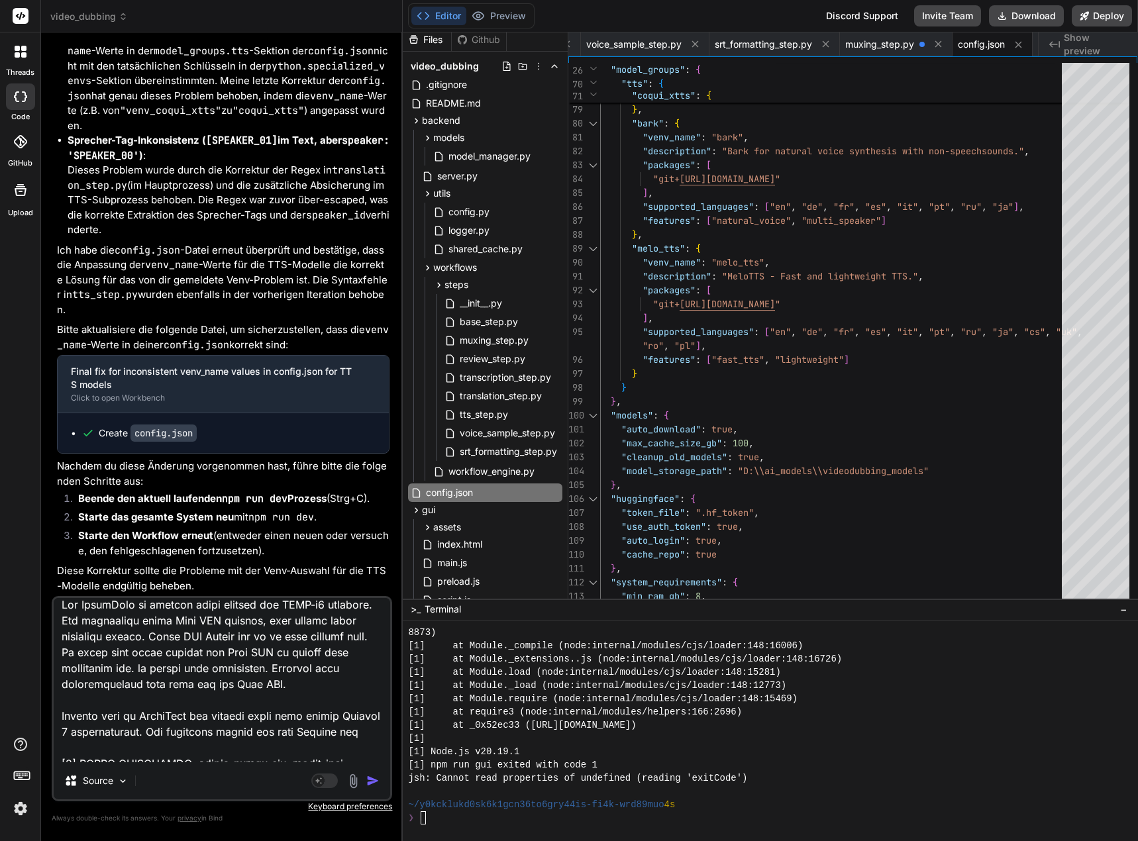
type textarea "x"
type textarea "Das VoiceOver in deutsch wurde korrekt mit XTTS-v2 erstellt. Für ukrainisch wur…"
type textarea "x"
type textarea "Das VoiceOver in deutsch wurde korrekt mit XTTS-v2 erstellt. Für ukrainisch wur…"
type textarea "x"
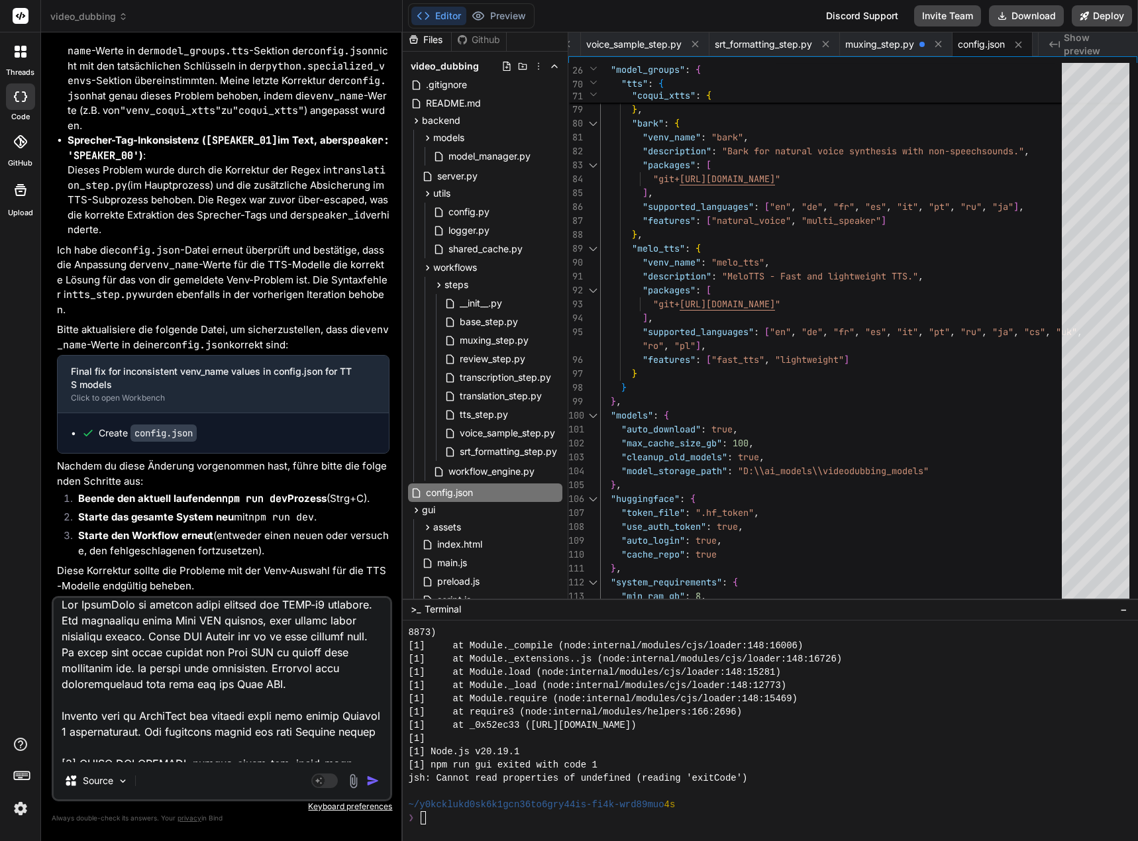
type textarea "Das VoiceOver in deutsch wurde korrekt mit XTTS-v2 erstellt. Für ukrainisch wur…"
type textarea "x"
type textarea "Das VoiceOver in deutsch wurde korrekt mit XTTS-v2 erstellt. Für ukrainisch wur…"
type textarea "x"
type textarea "Das VoiceOver in deutsch wurde korrekt mit XTTS-v2 erstellt. Für ukrainisch wur…"
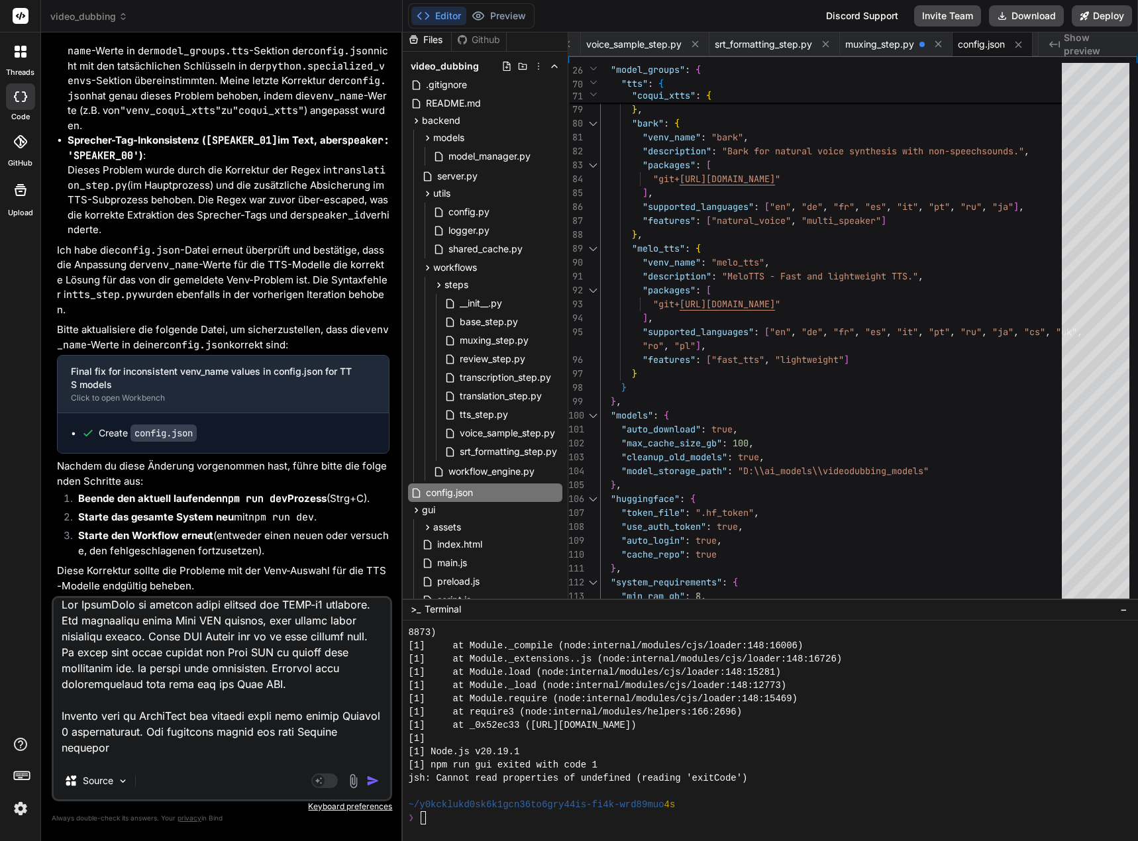
type textarea "x"
type textarea "Das VoiceOver in deutsch wurde korrekt mit XTTS-v2 erstellt. Für ukrainisch wur…"
type textarea "x"
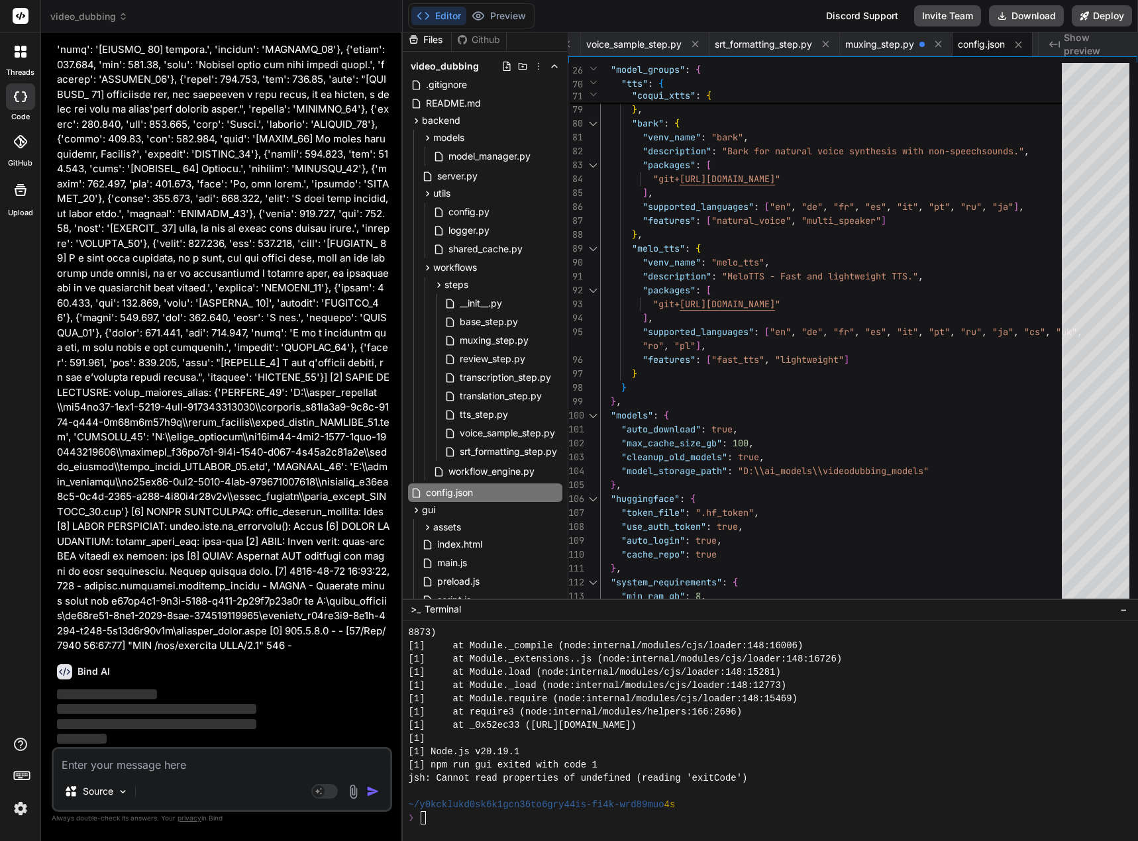
scroll to position [140899, 0]
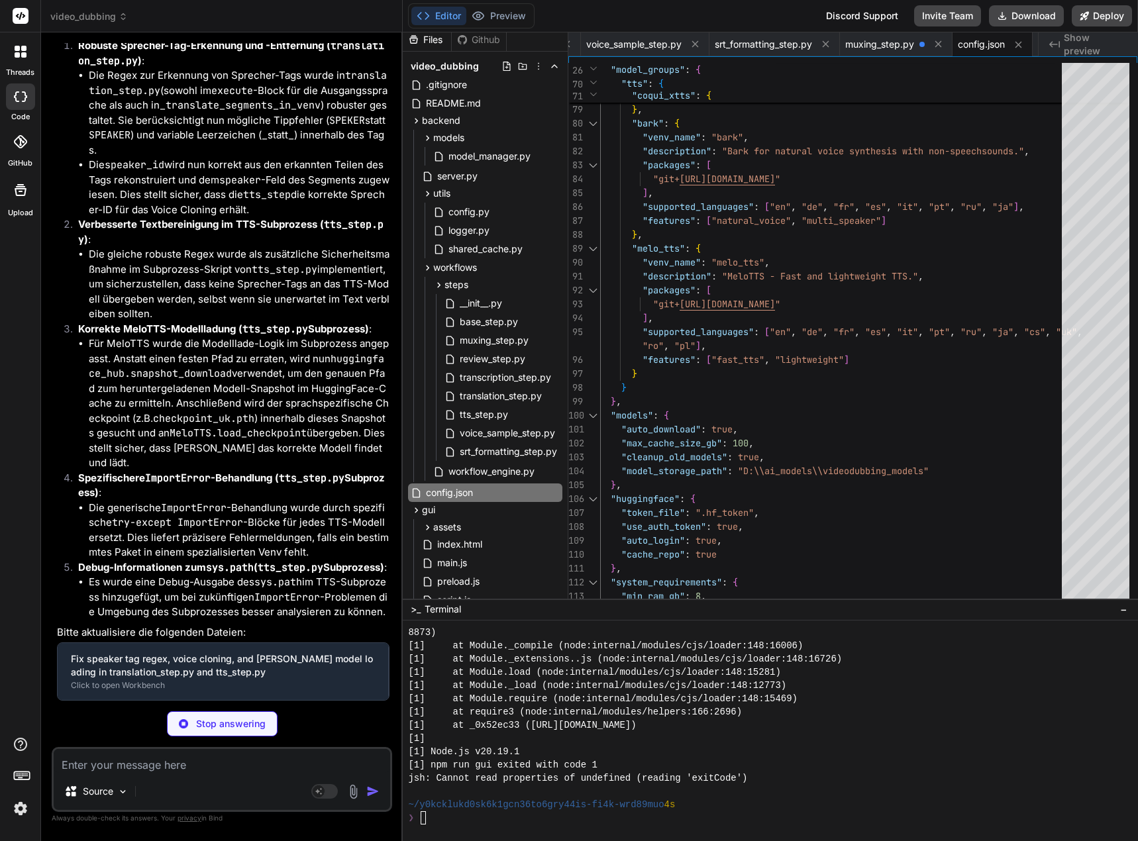
type textarea "x"
type textarea "def _seconds_to_srt_time(self, seconds: float) -> pysrt.SubRipTime: """Convert …"
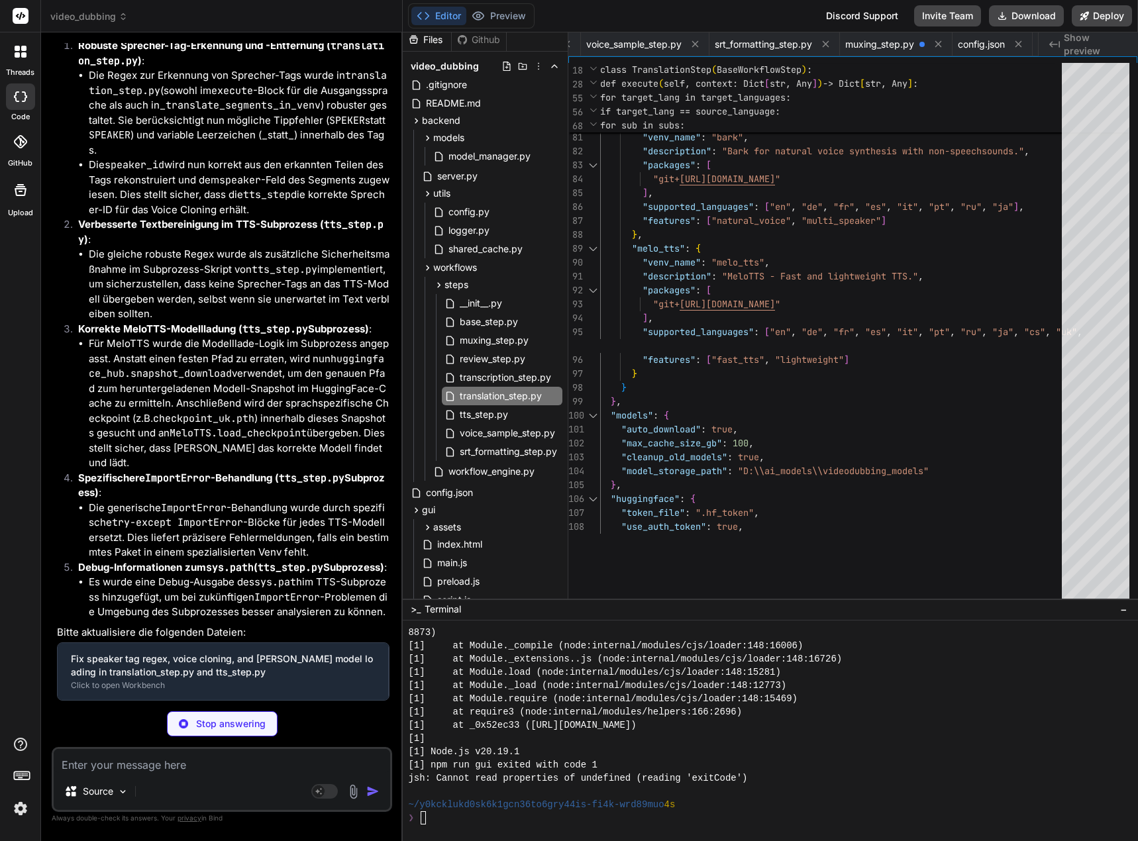
type textarea "x"
type textarea "# Clean up the temporary script file if temp_script_path.exists(): temp_script_…"
type textarea "x"
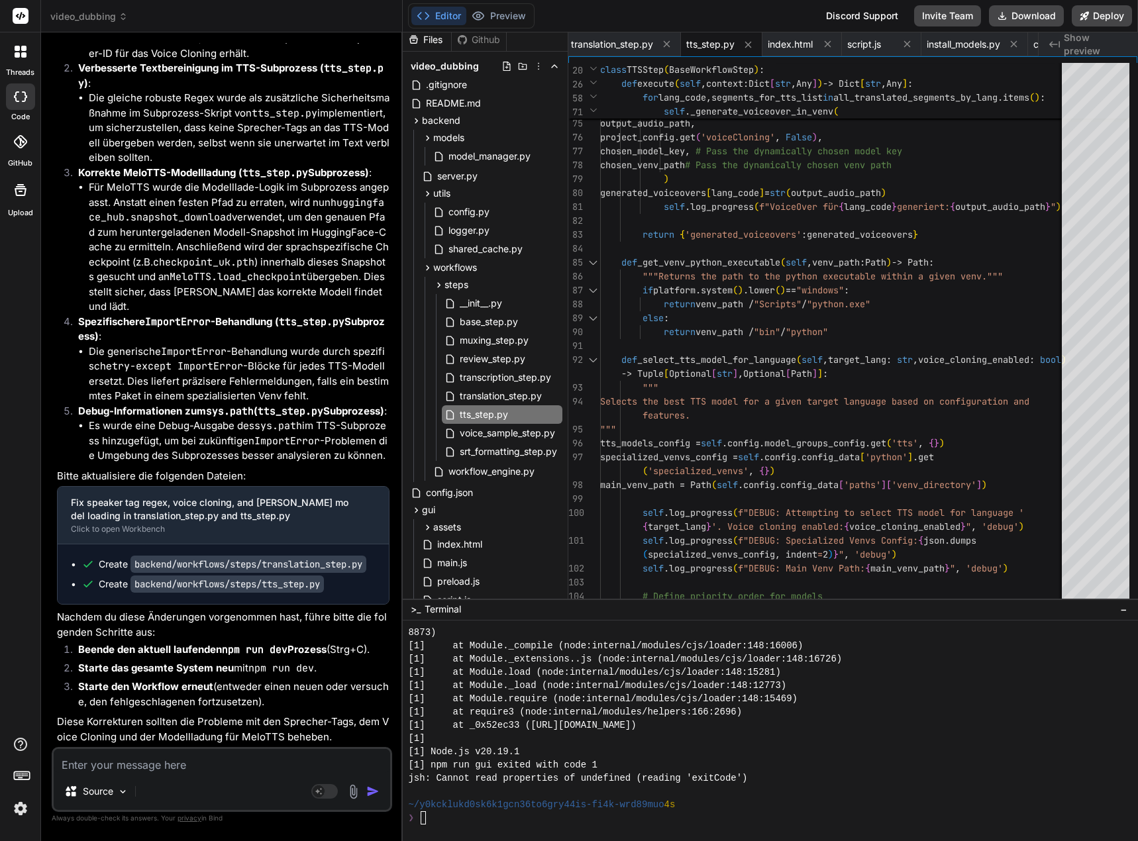
scroll to position [142166, 0]
click at [537, 398] on span "translation_step.py" at bounding box center [500, 396] width 85 height 16
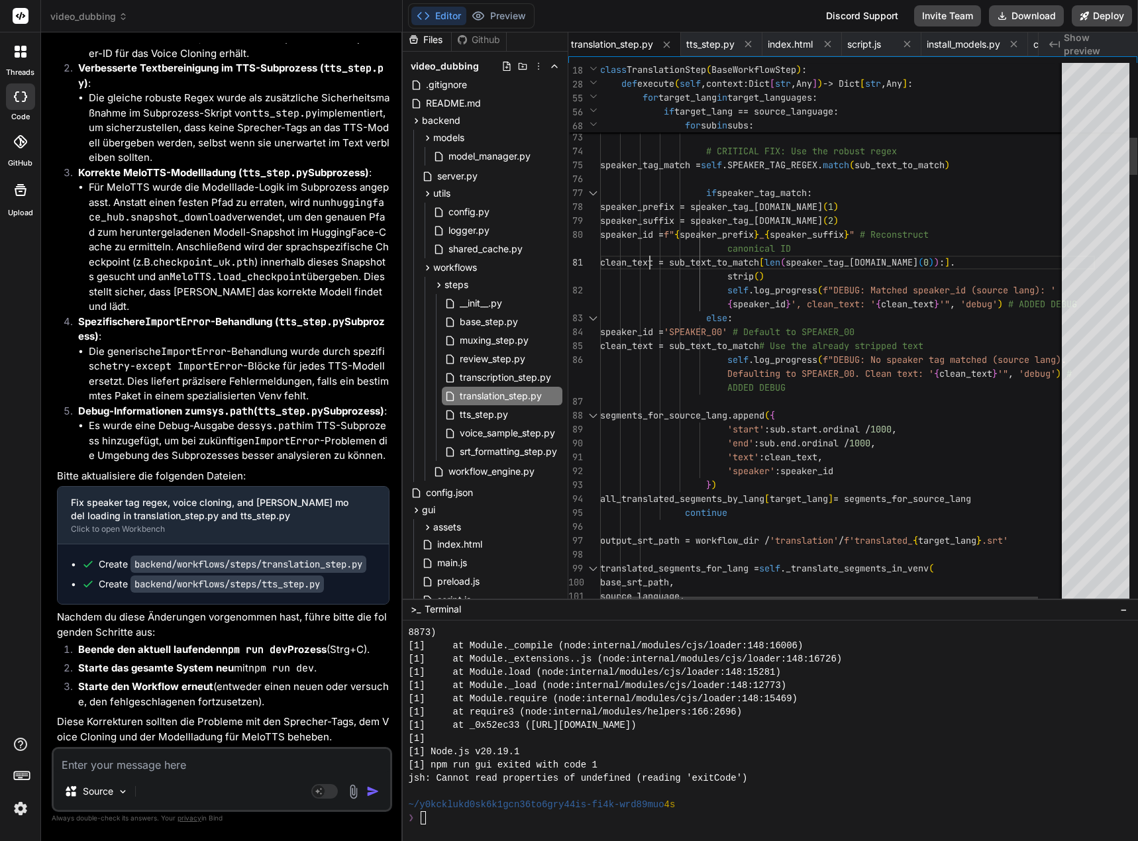
scroll to position [13, 0]
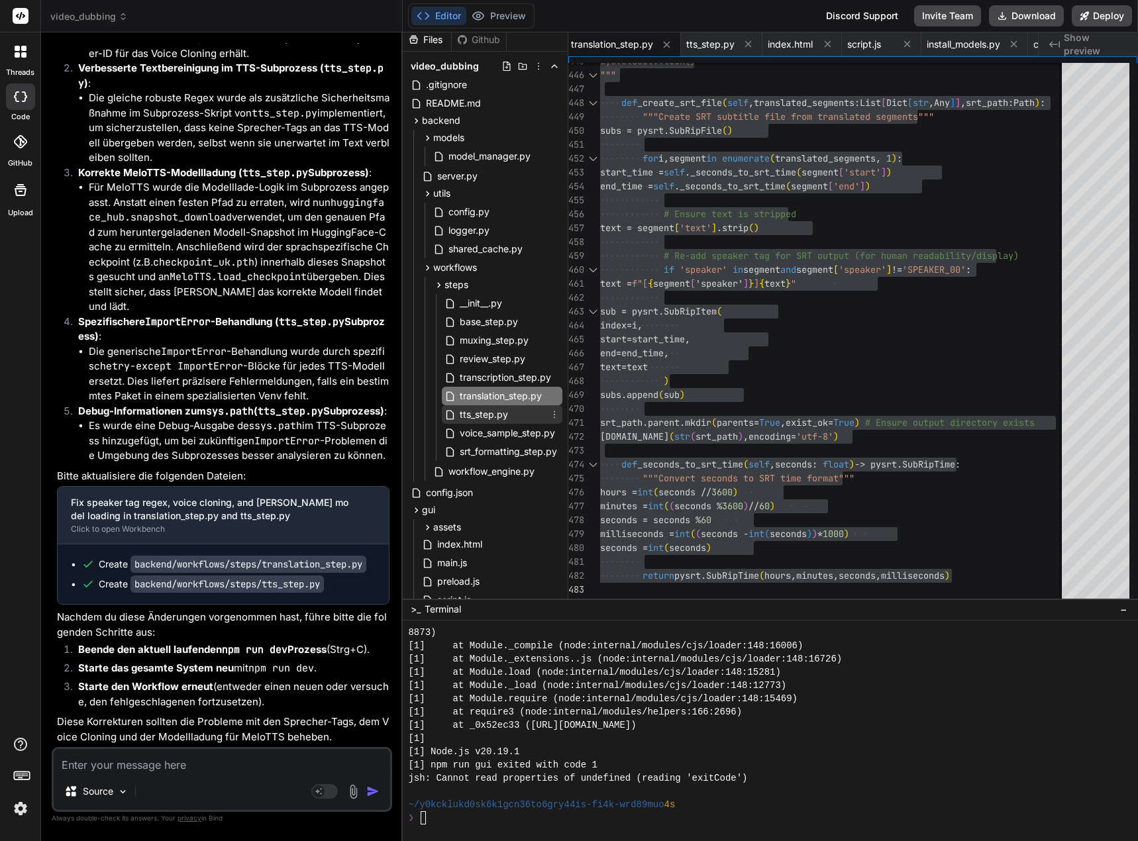
click at [488, 419] on span "tts_step.py" at bounding box center [483, 415] width 51 height 16
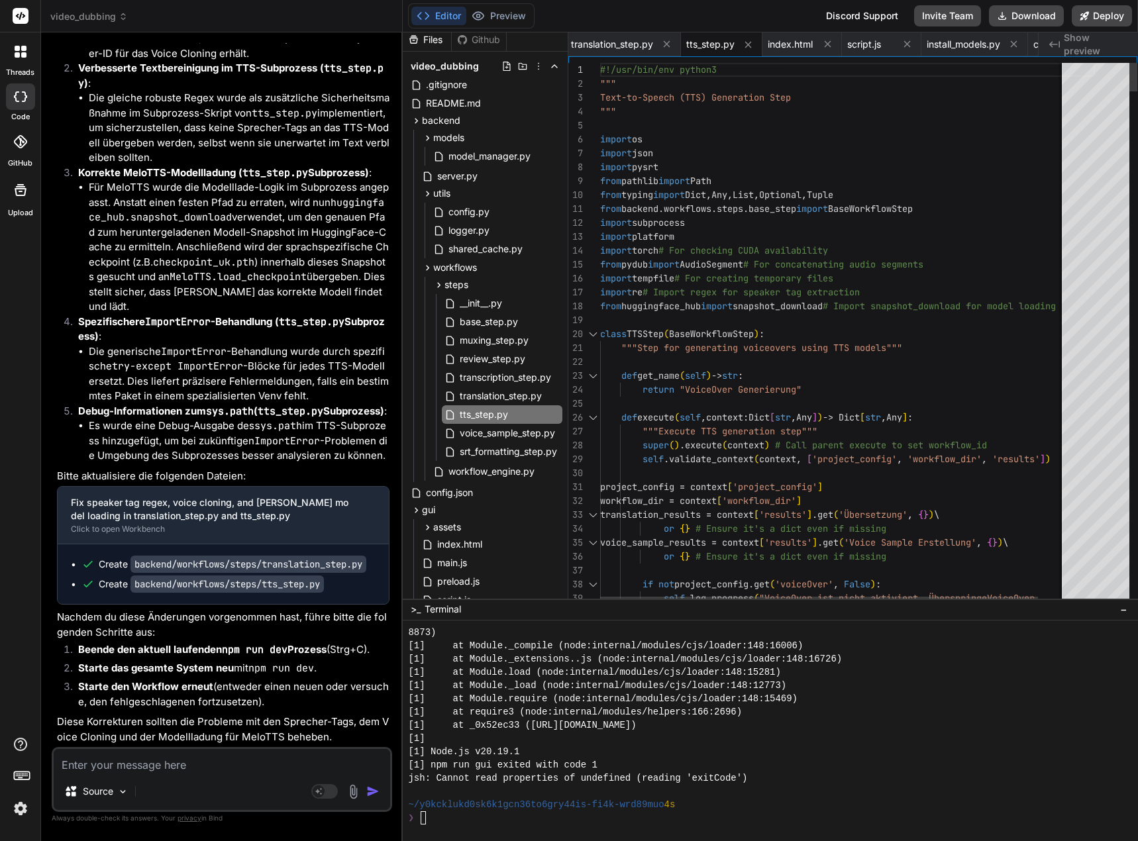
type textarea "#!/usr/bin/env python3 """ Text-to-Speech (TTS) Generation Step """ import os i…"
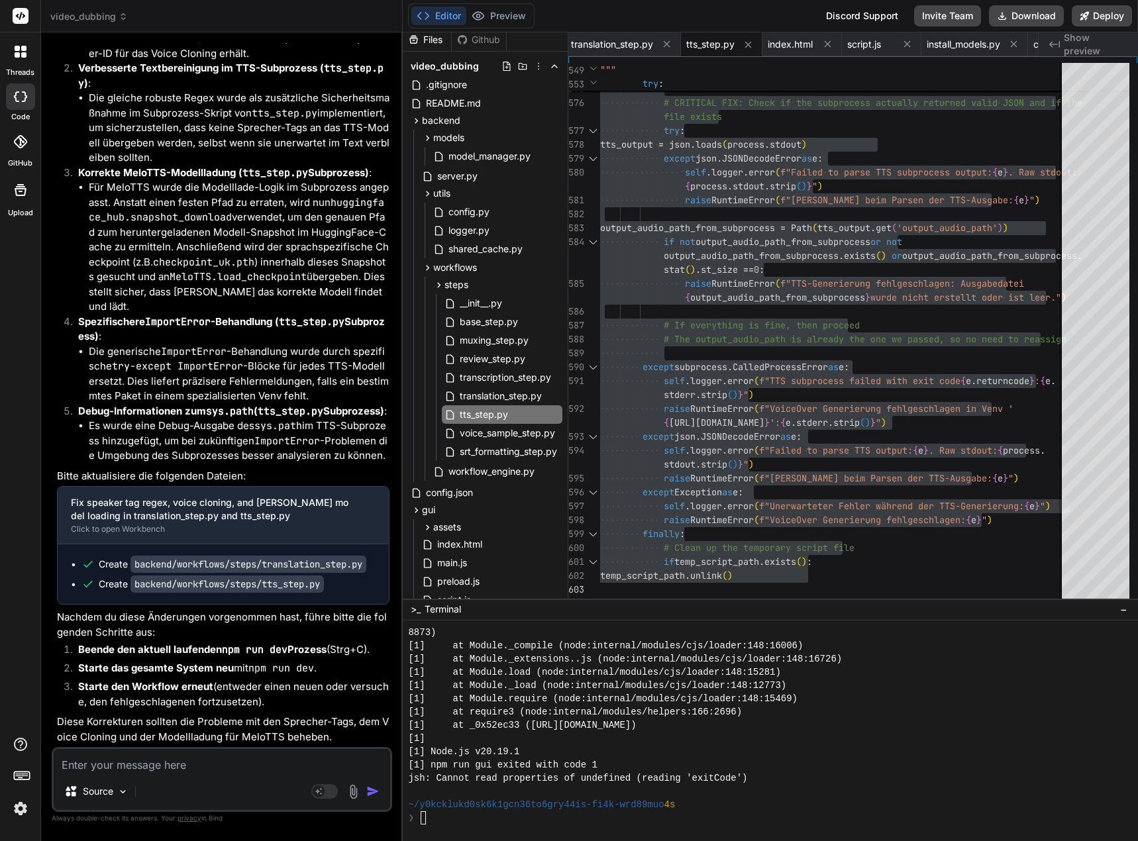
scroll to position [142166, 0]
click at [304, 694] on li "Starte den Workflow erneut (entweder einen neuen oder versuche, den fehlgeschla…" at bounding box center [229, 695] width 322 height 30
click at [142, 765] on textarea at bounding box center [222, 761] width 337 height 24
paste textarea "[0] ERROR: [server.py] Failed to import WorkflowEngine: cannot import name 'Tra…"
type textarea "[0] ERROR: [server.py] Failed to import WorkflowEngine: cannot import name 'Tra…"
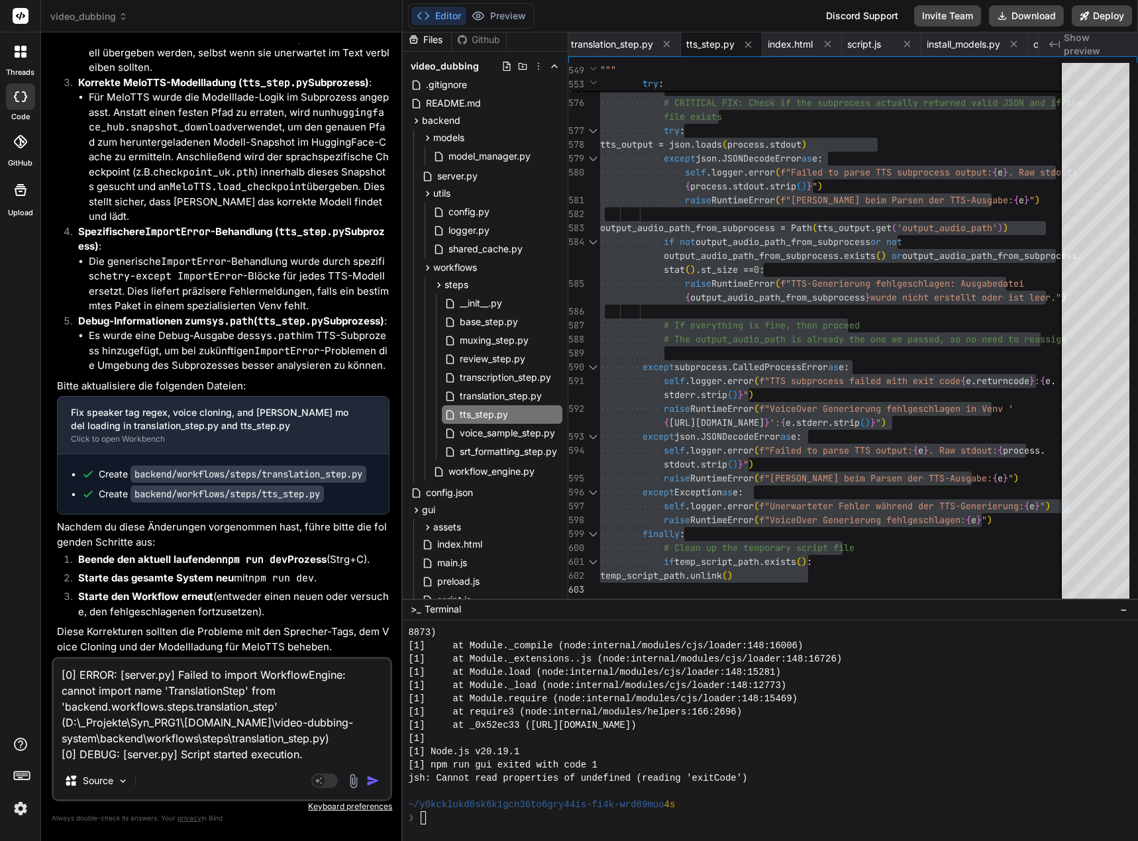
type textarea "x"
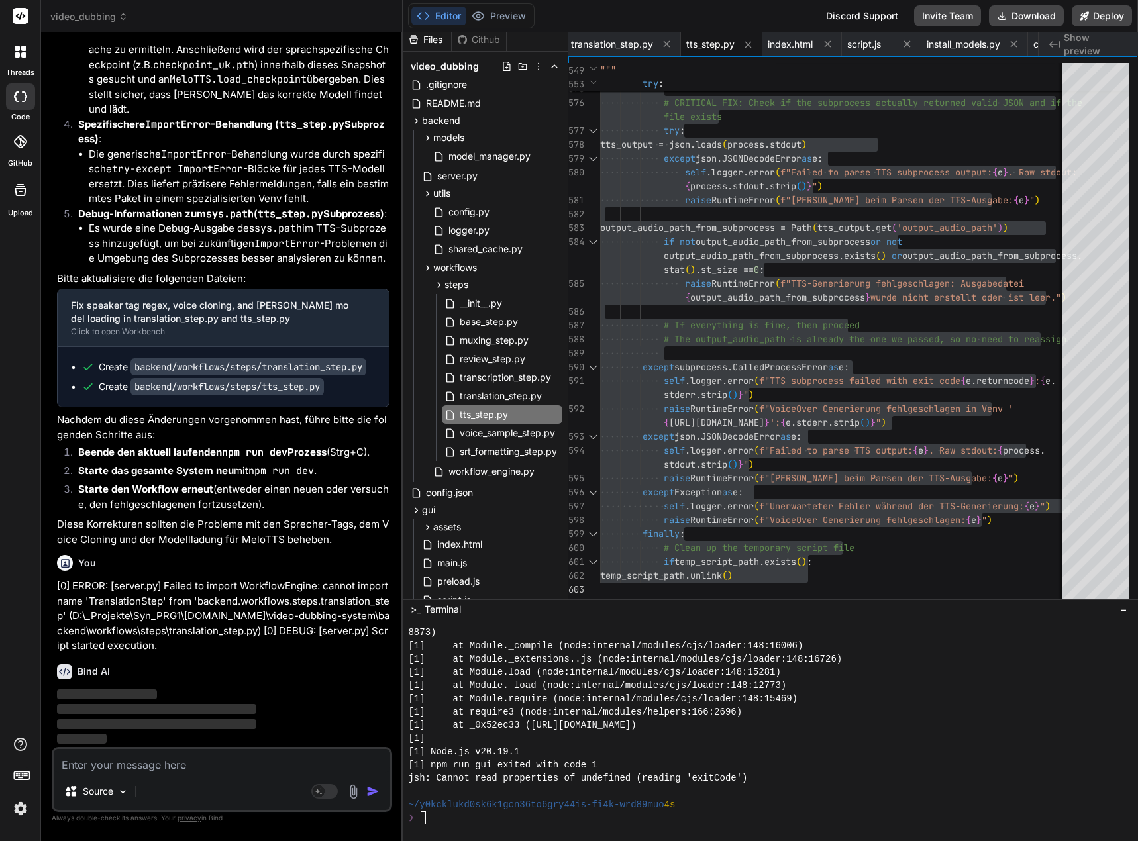
scroll to position [142363, 0]
click at [507, 398] on span "translation_step.py" at bounding box center [500, 396] width 85 height 16
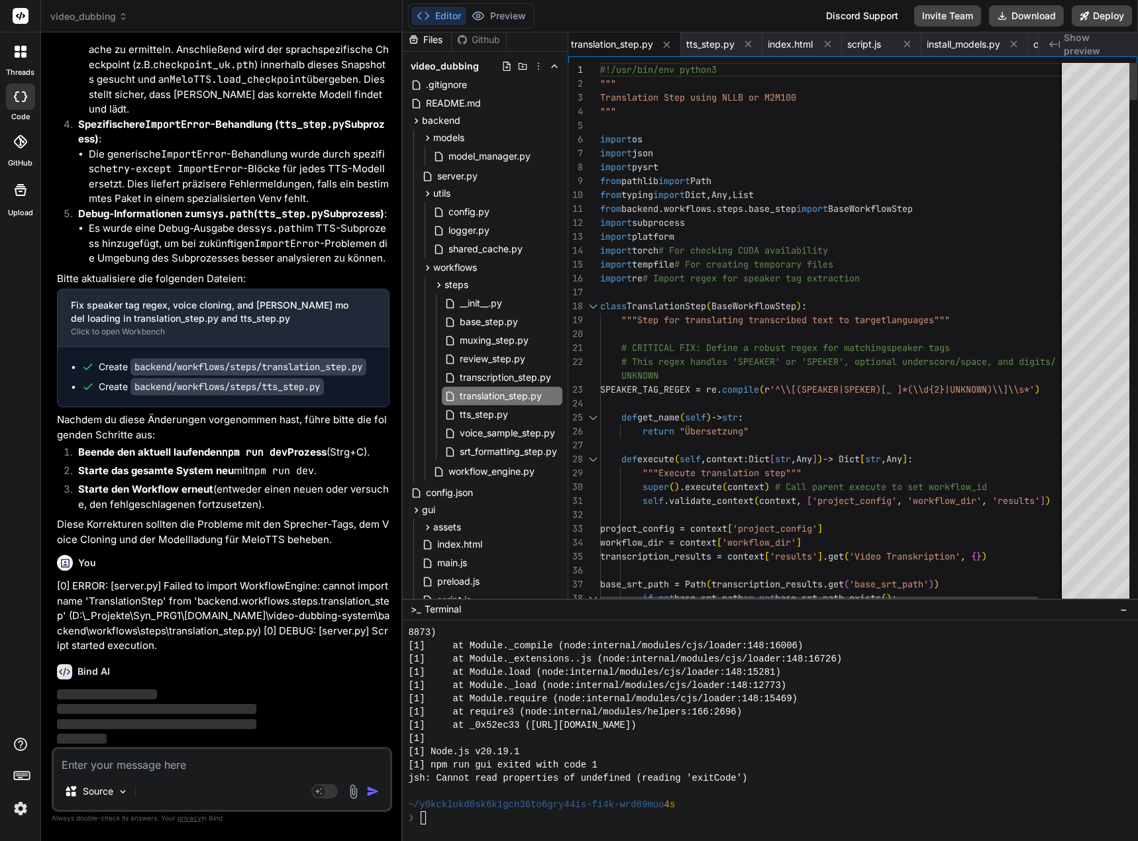
type textarea "#!/usr/bin/env python3 """ Translation Step using NLLB or M2M100 """ import os …"
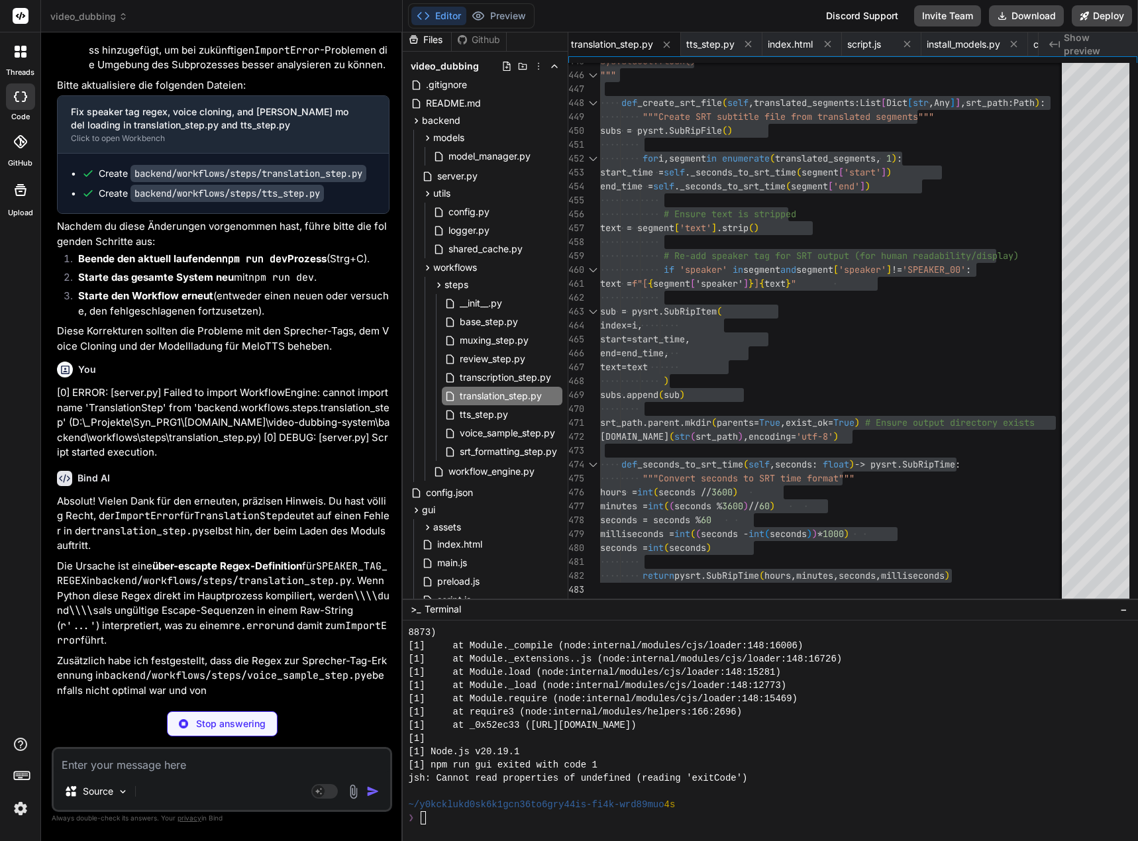
scroll to position [142363, 0]
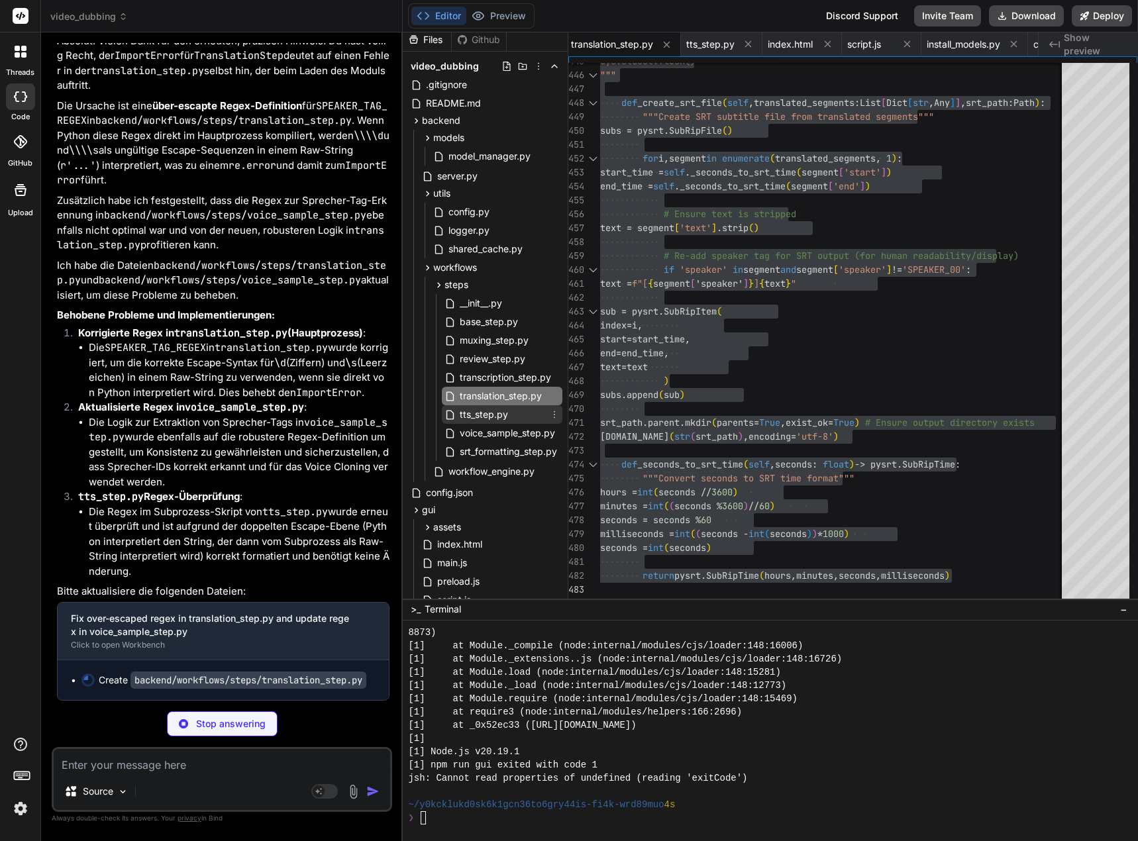
type textarea "x"
drag, startPoint x: 478, startPoint y: 415, endPoint x: 489, endPoint y: 414, distance: 10.7
click at [478, 415] on span "tts_step.py" at bounding box center [483, 415] width 51 height 16
type textarea "# Clean up the temporary script file if temp_script_path.exists(): temp_script_…"
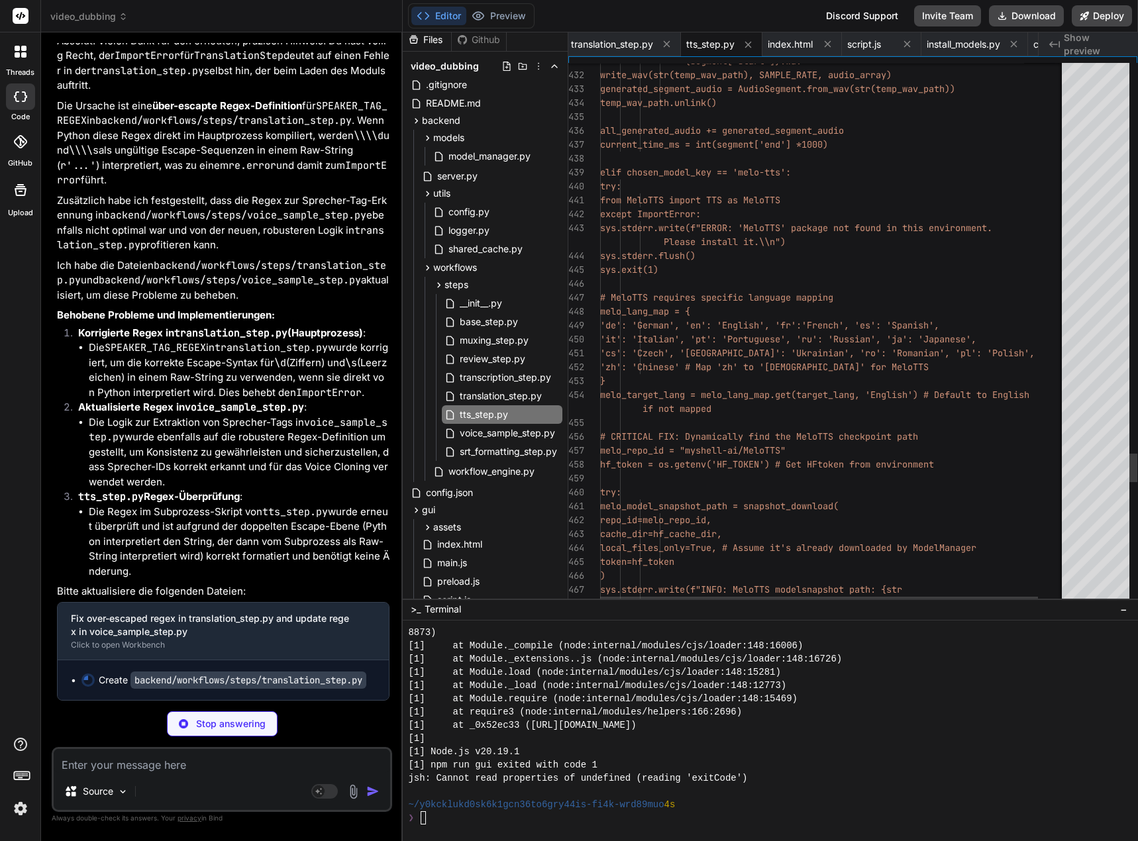
type textarea "x"
type textarea "'de': 'German', 'en': 'English', 'fr': 'French', 'es': 'Spanish', 'it': 'Italia…"
type textarea "x"
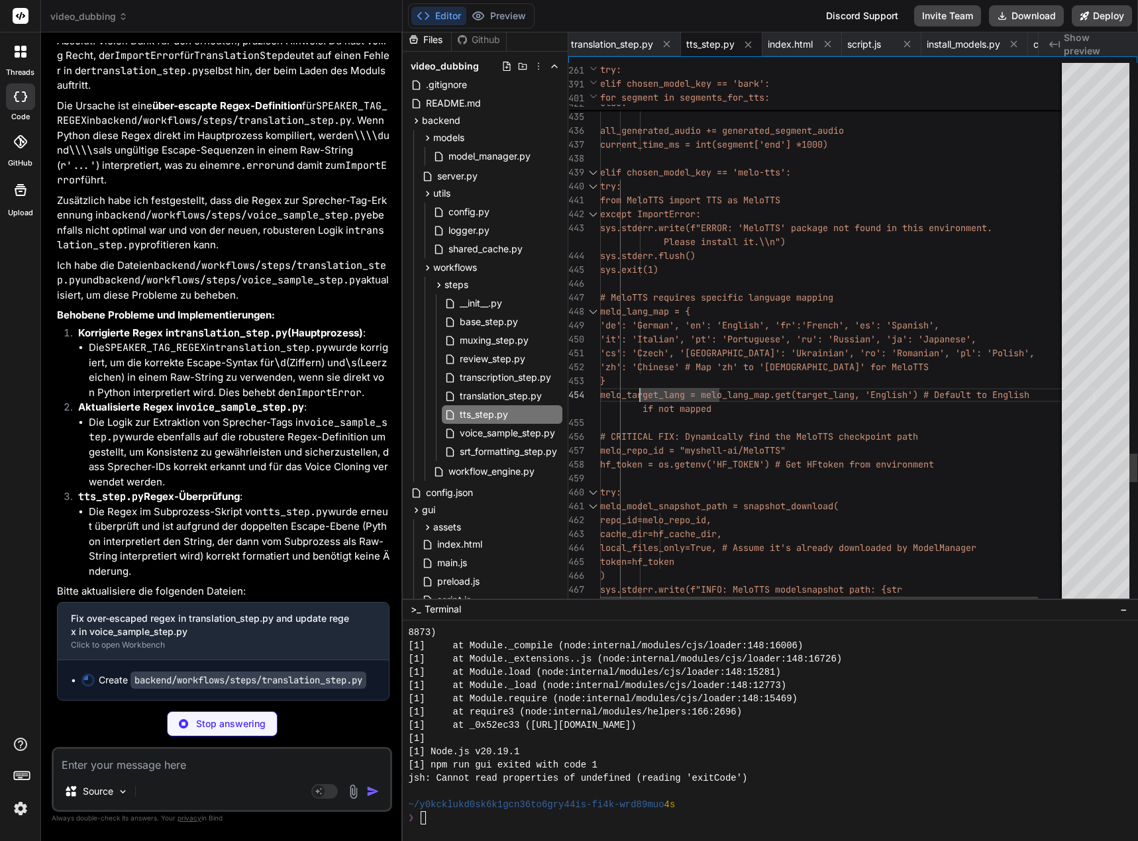
type textarea "#!/usr/bin/env python3 """ Text-to-Speech (TTS) Generation Step """ import os i…"
type textarea "x"
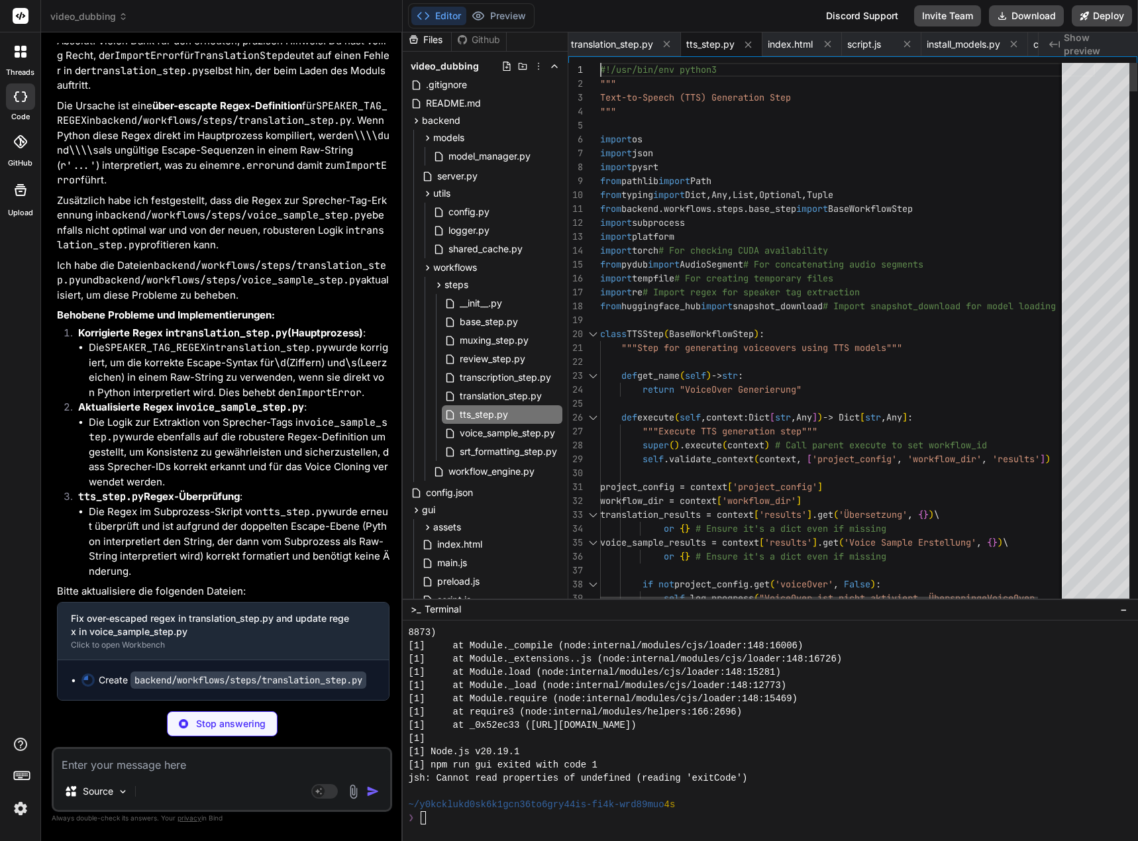
type textarea "return pysrt.SubRipTime(hours, minutes, seconds, milliseconds)"
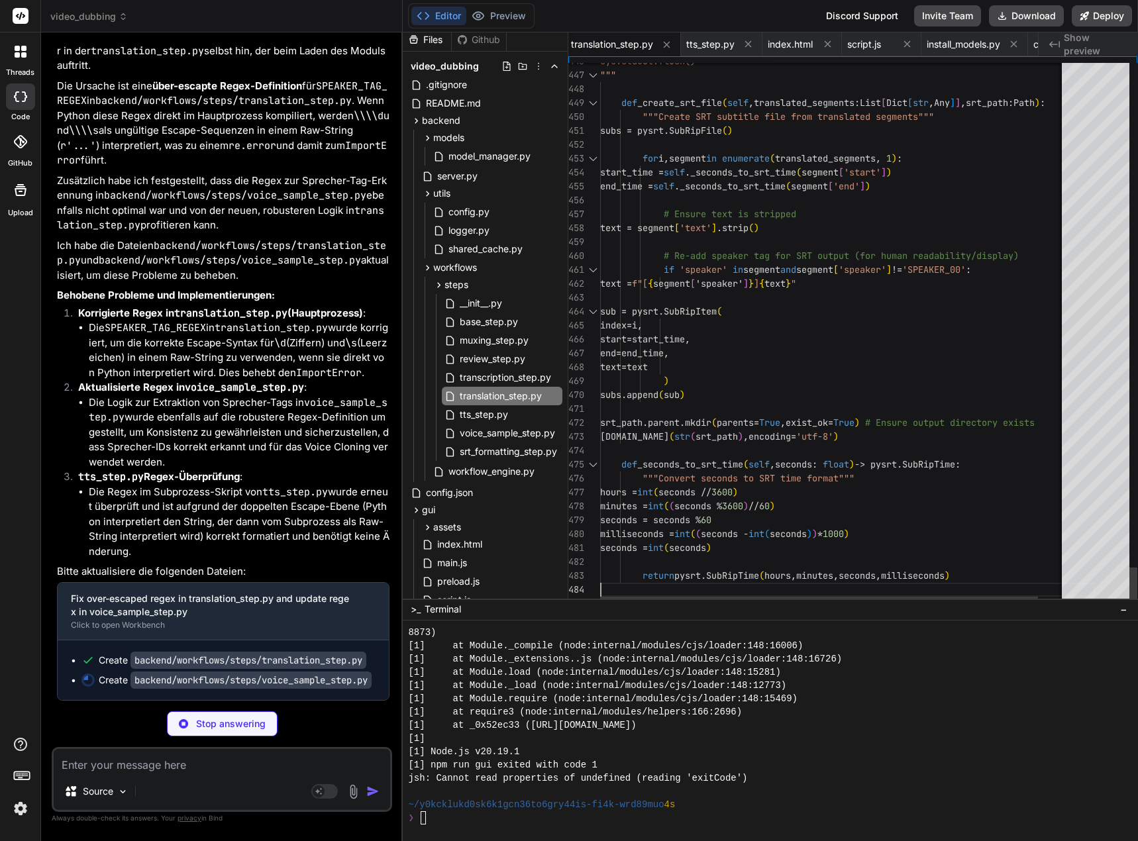
type textarea "x"
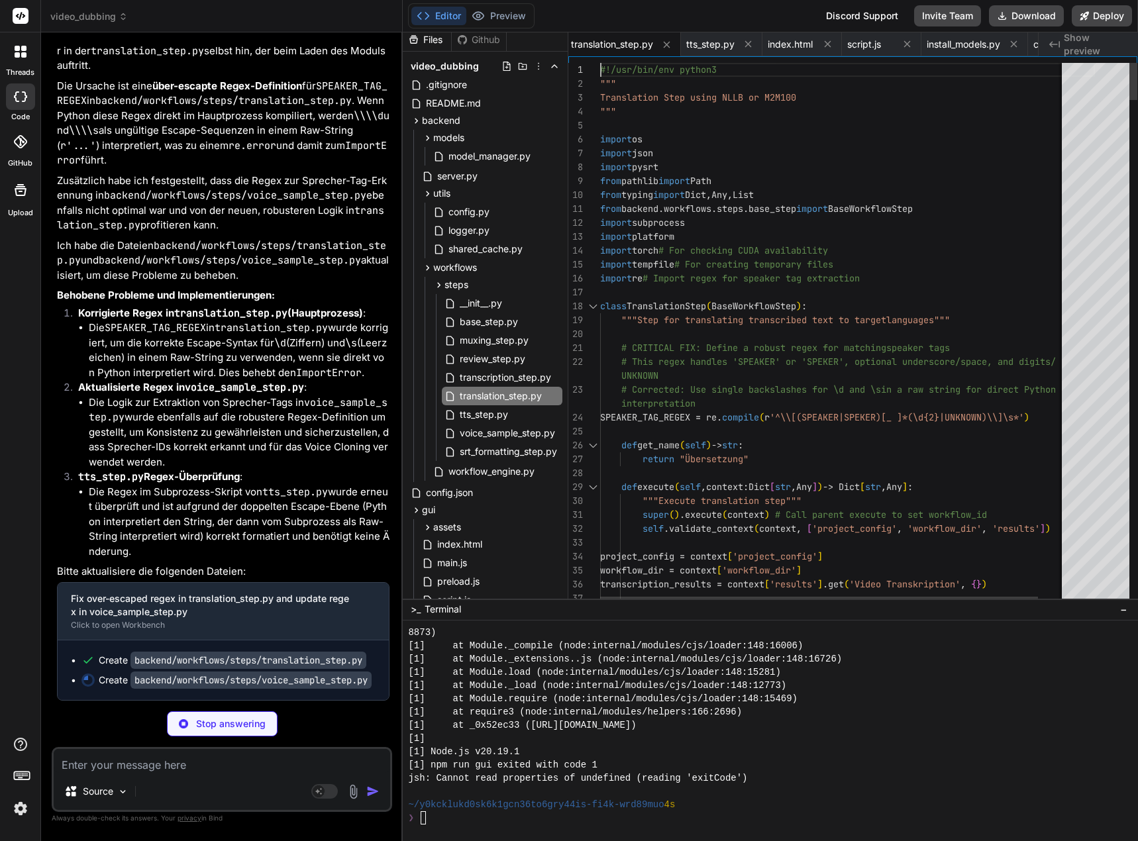
type textarea "#!/usr/bin/env python3 """ Translation Step using NLLB or M2M100 """ import os …"
type textarea "x"
type textarea "sf.write(str(output_path), best_sample, sr) except Exception as e: raise Runtim…"
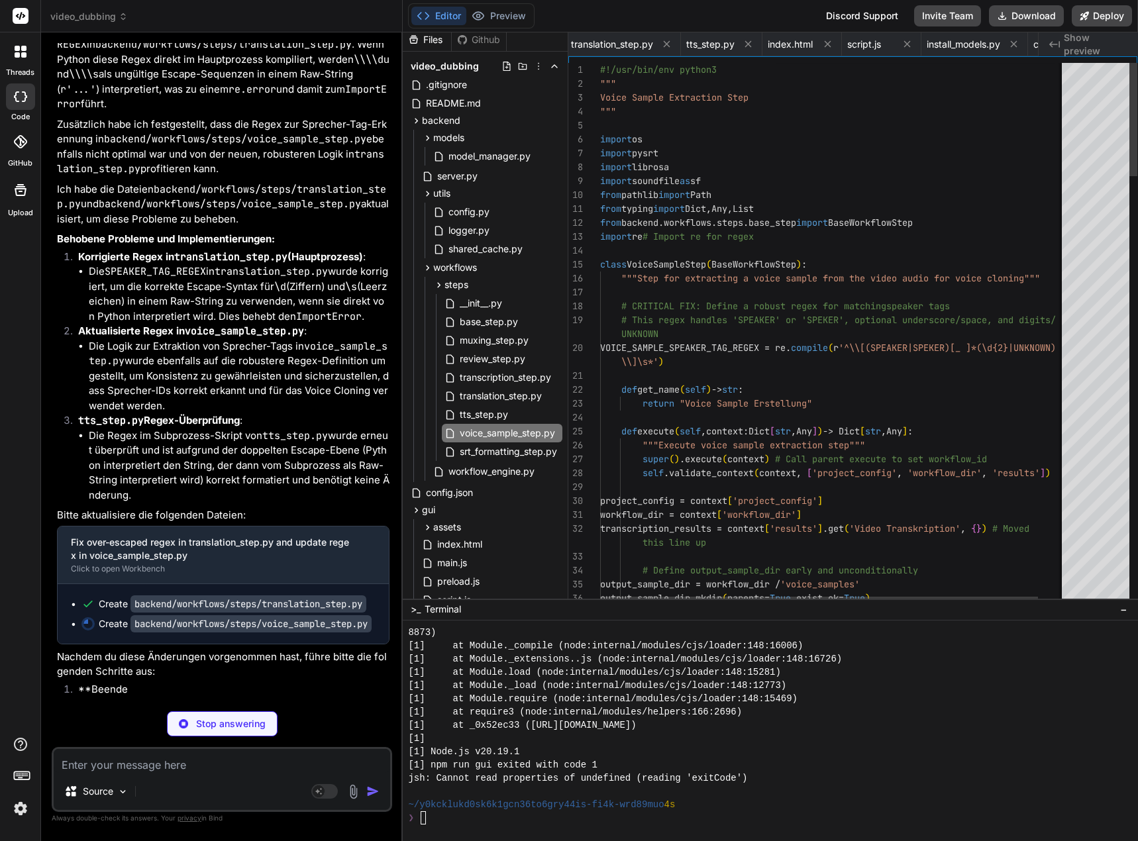
scroll to position [0, 754]
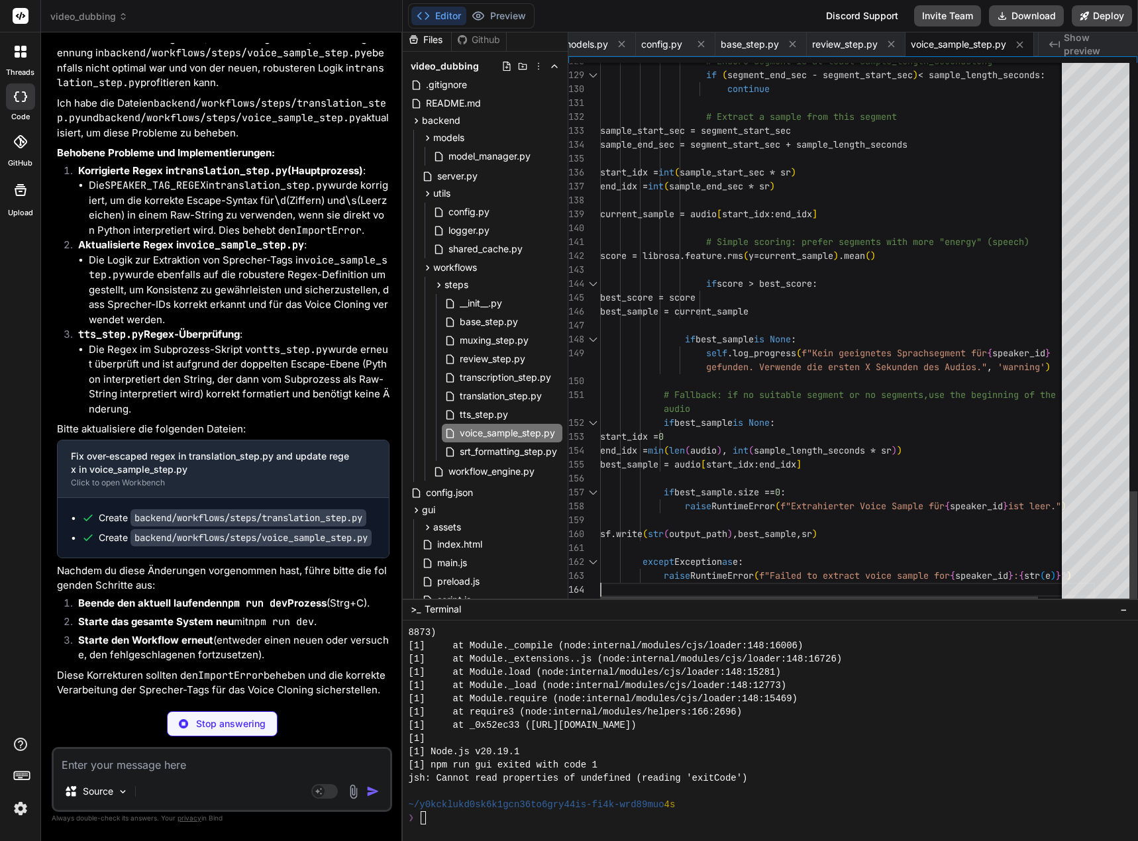
type textarea "x"
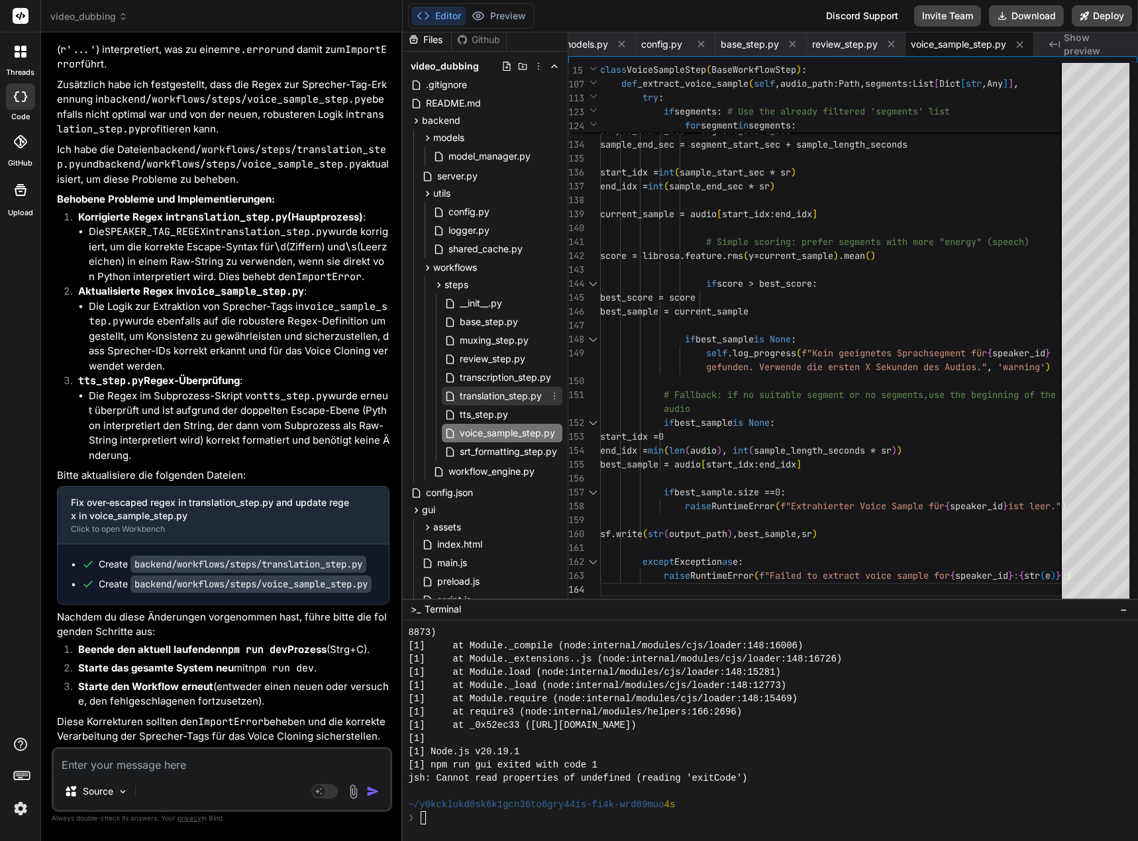
click at [502, 398] on span "translation_step.py" at bounding box center [500, 396] width 85 height 16
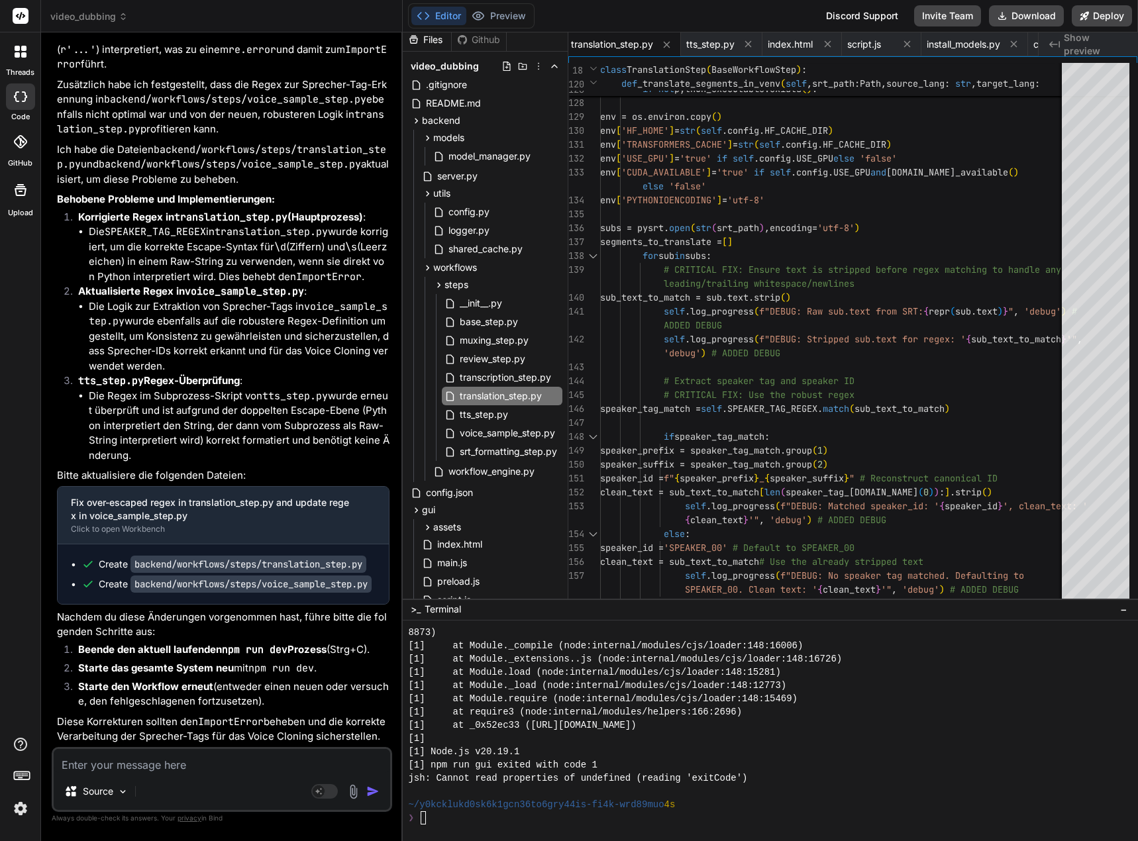
scroll to position [143160, 0]
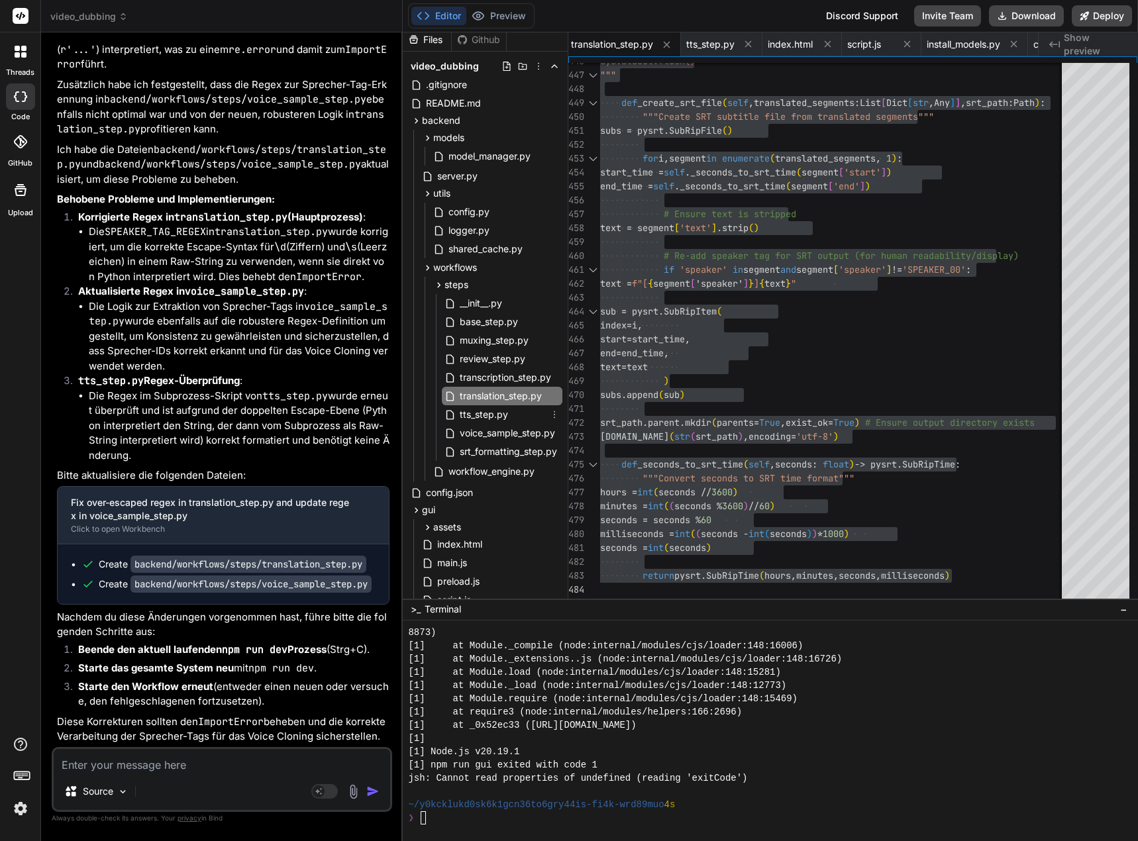
drag, startPoint x: 500, startPoint y: 411, endPoint x: 565, endPoint y: 417, distance: 65.8
click at [500, 411] on span "tts_step.py" at bounding box center [483, 415] width 51 height 16
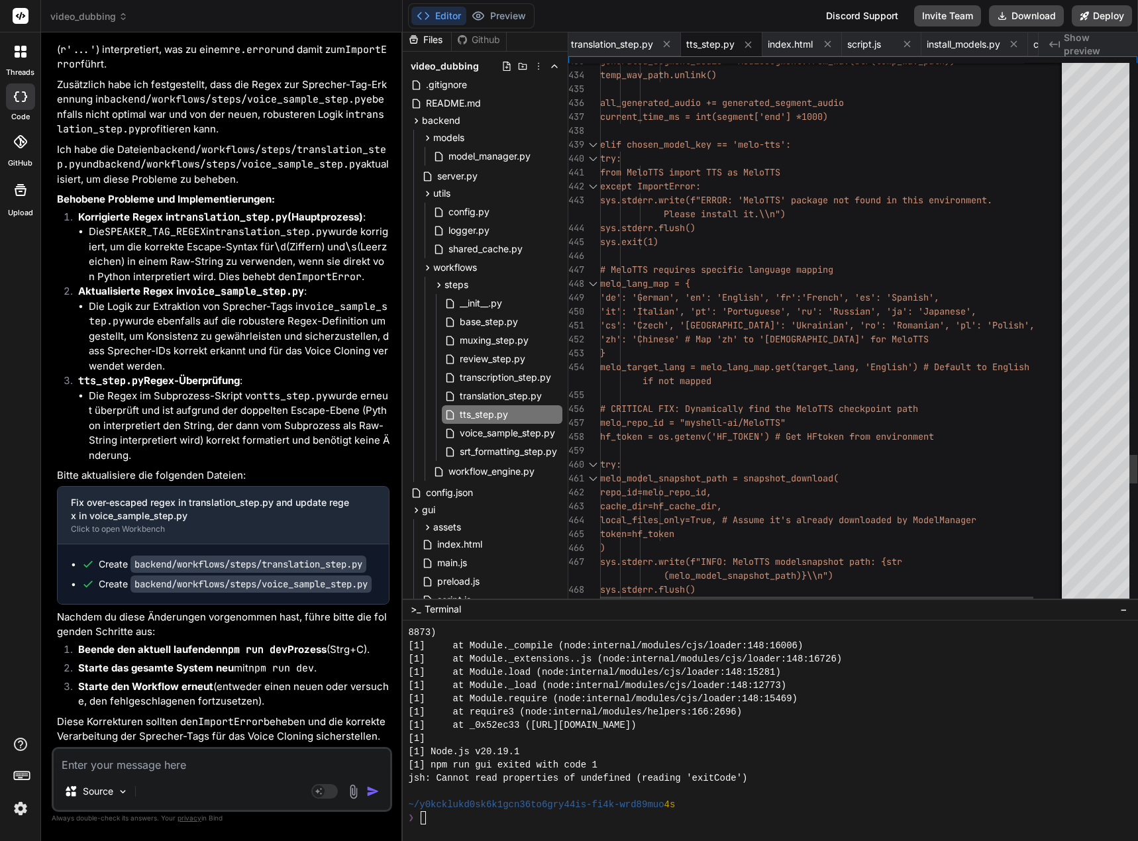
drag, startPoint x: 711, startPoint y: 437, endPoint x: 767, endPoint y: 443, distance: 56.0
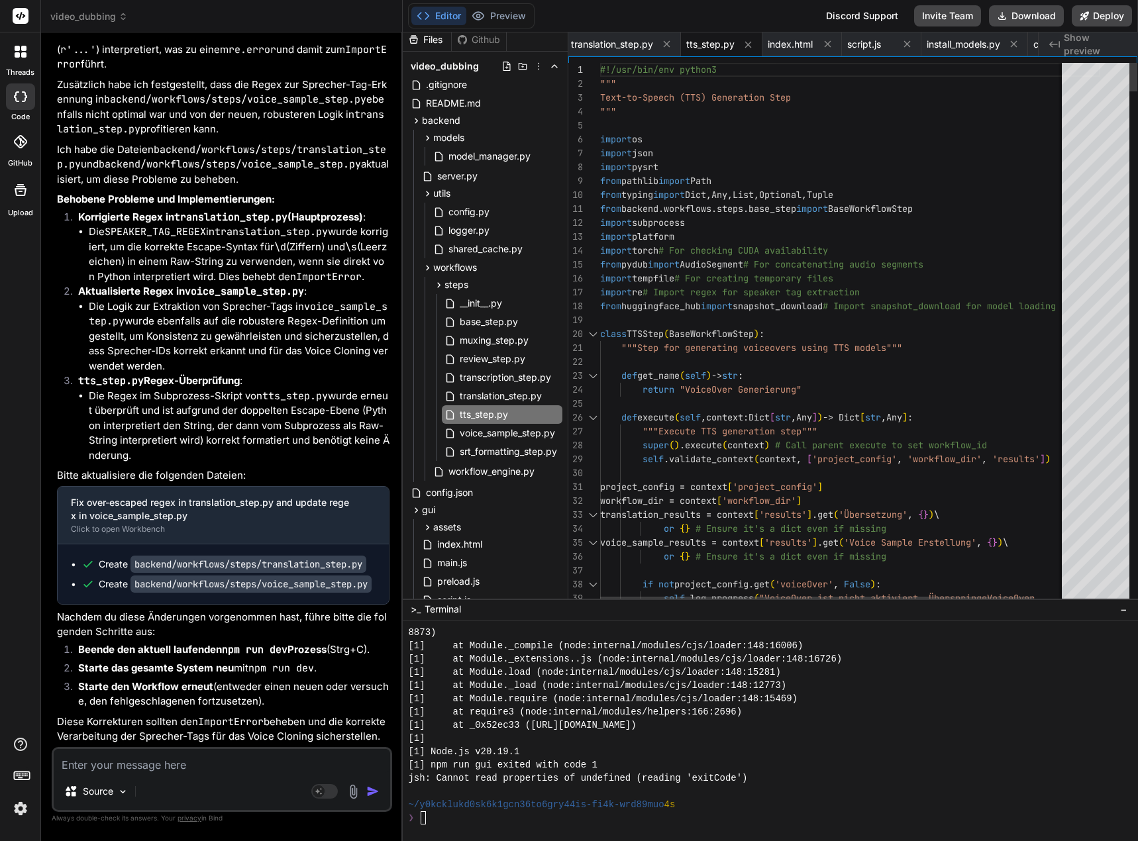
type textarea "#!/usr/bin/env python3 """ Text-to-Speech (TTS) Generation Step """ import os i…"
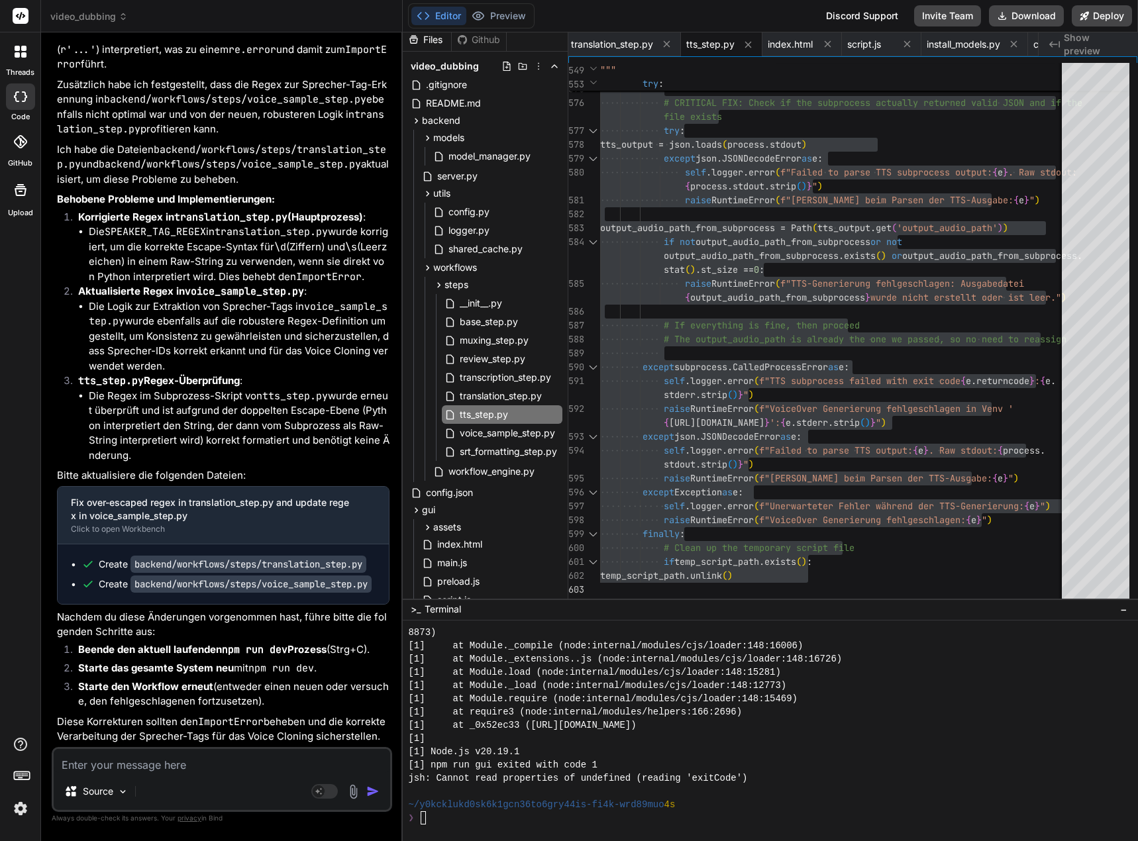
scroll to position [143160, 0]
